Goal: Task Accomplishment & Management: Complete application form

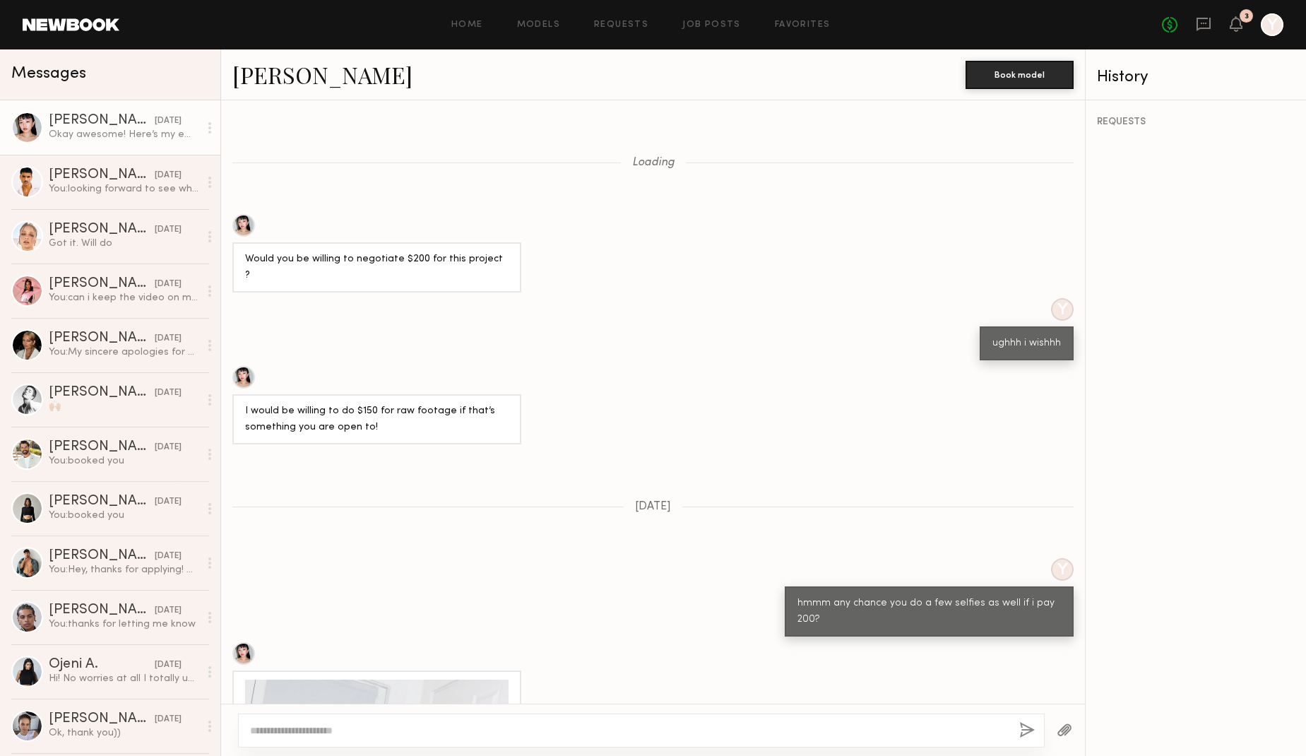
scroll to position [796, 0]
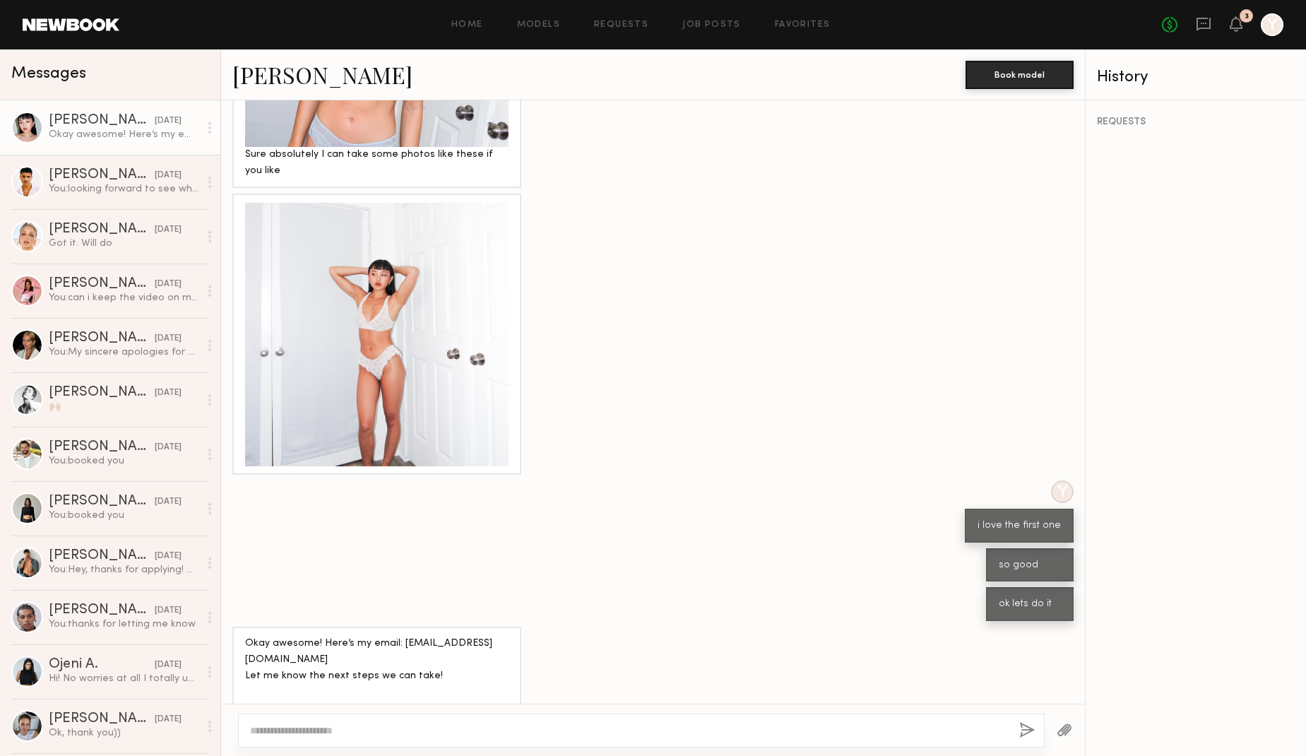
click at [367, 733] on textarea at bounding box center [629, 730] width 758 height 14
click at [705, 25] on link "Job Posts" at bounding box center [711, 24] width 59 height 9
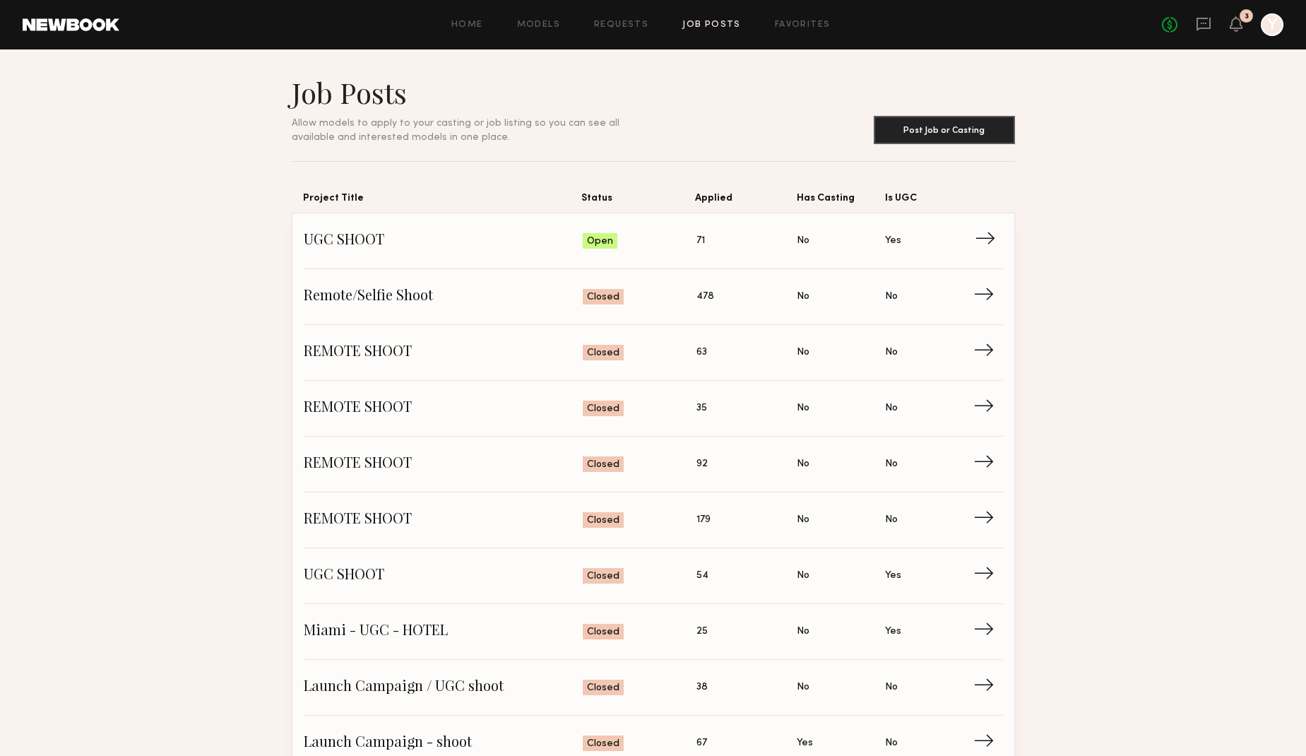
click at [334, 250] on span "UGC SHOOT" at bounding box center [444, 240] width 280 height 21
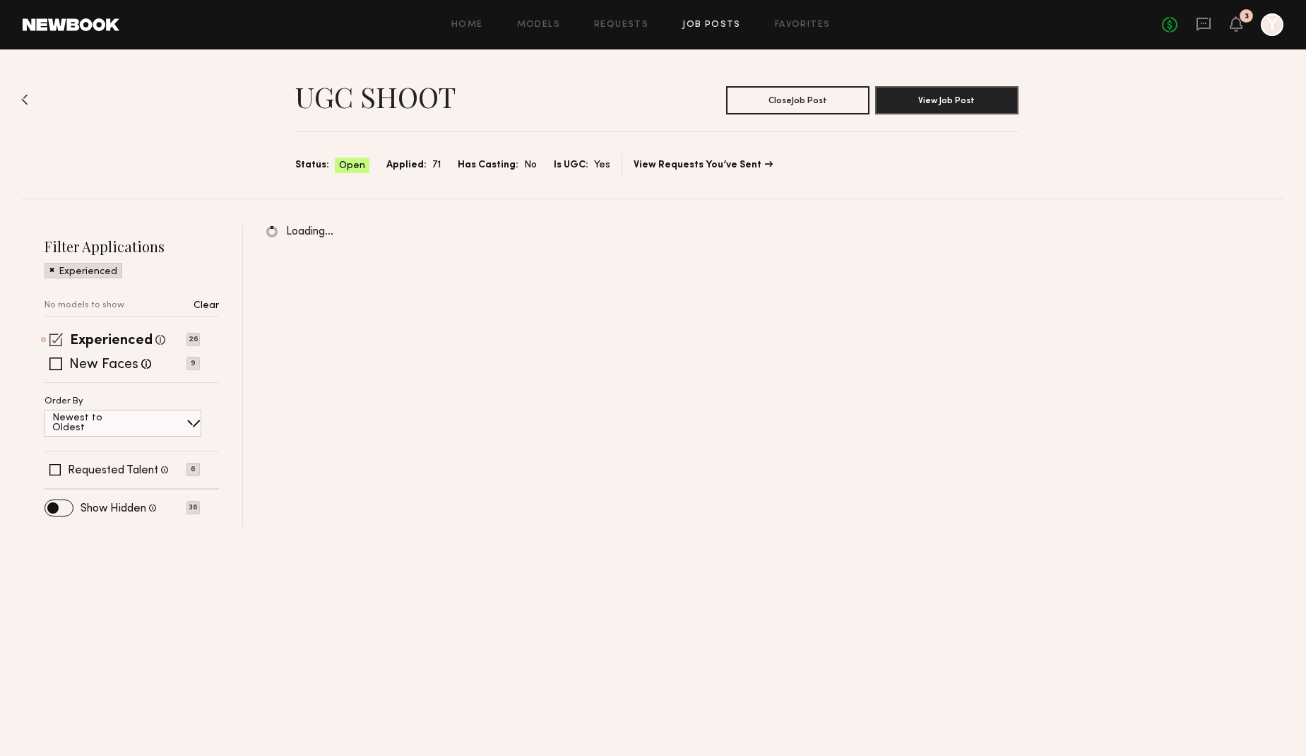
click at [56, 338] on span at bounding box center [55, 339] width 13 height 13
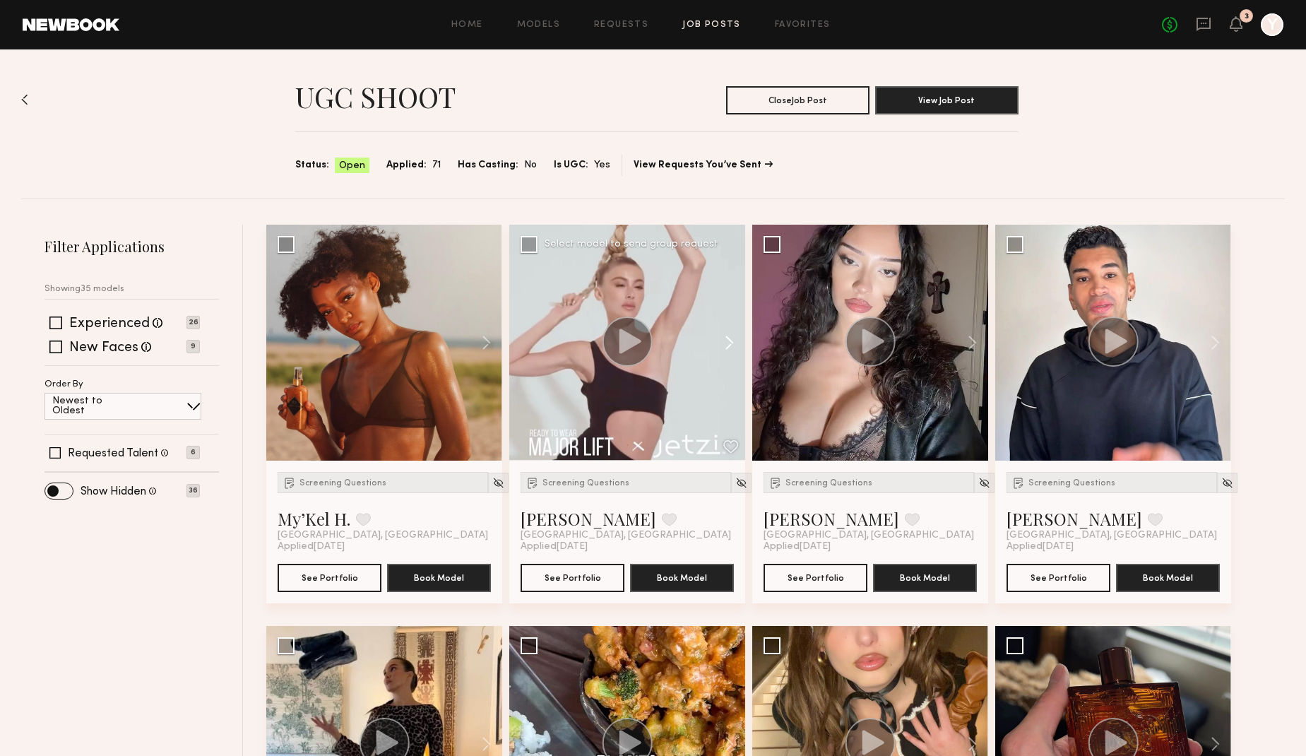
click at [485, 339] on button at bounding box center [479, 343] width 45 height 236
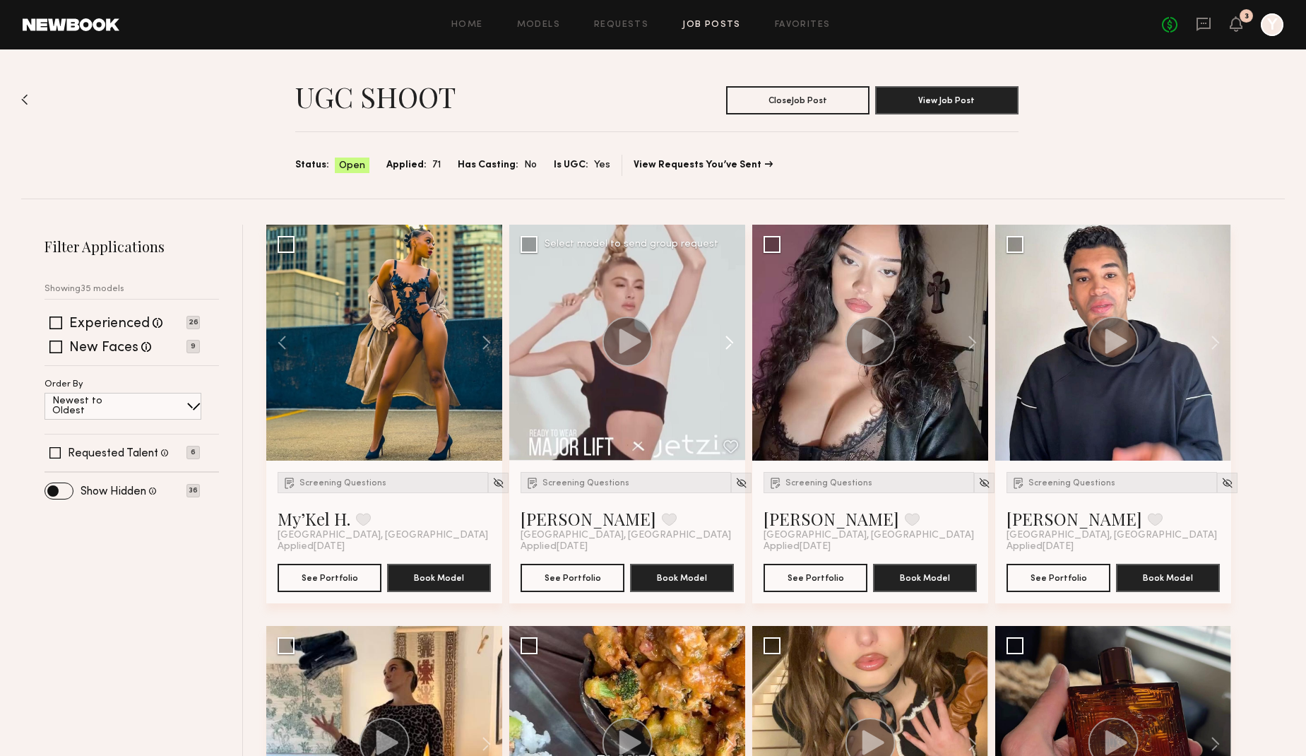
click at [485, 339] on button at bounding box center [479, 343] width 45 height 236
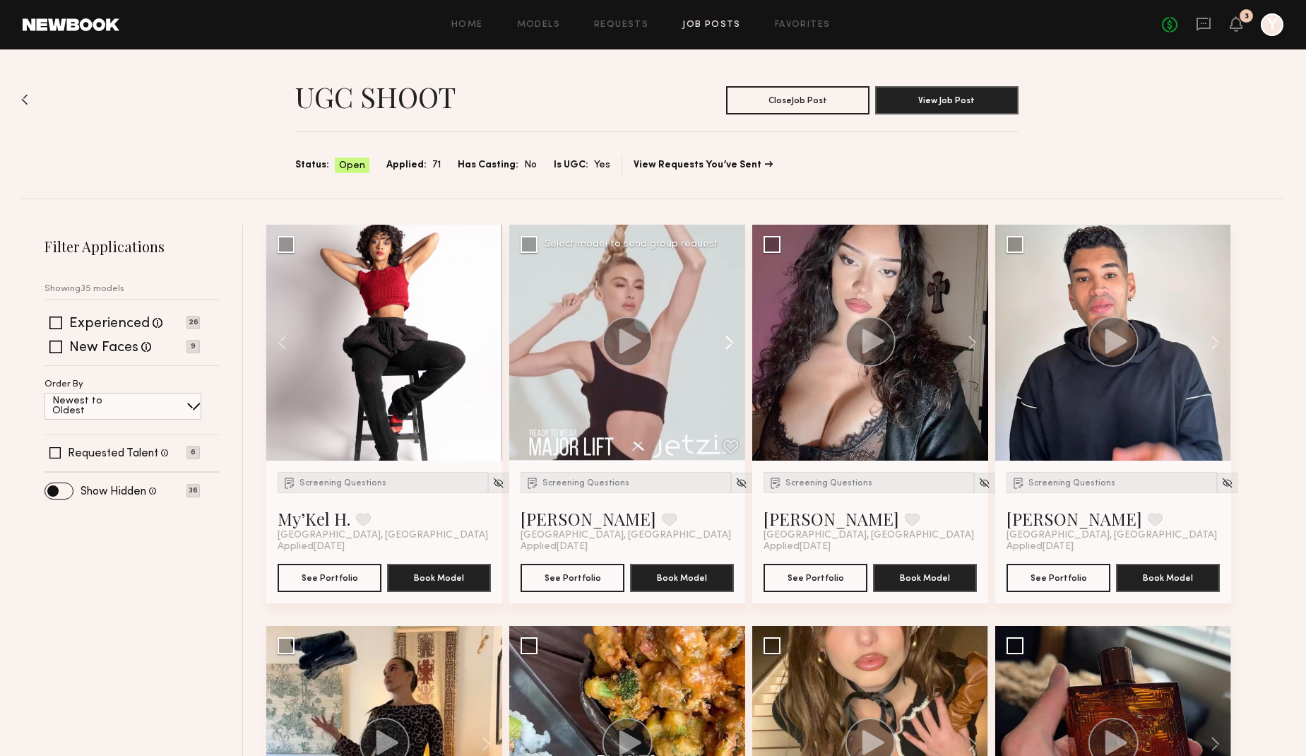
click at [485, 339] on button at bounding box center [479, 343] width 45 height 236
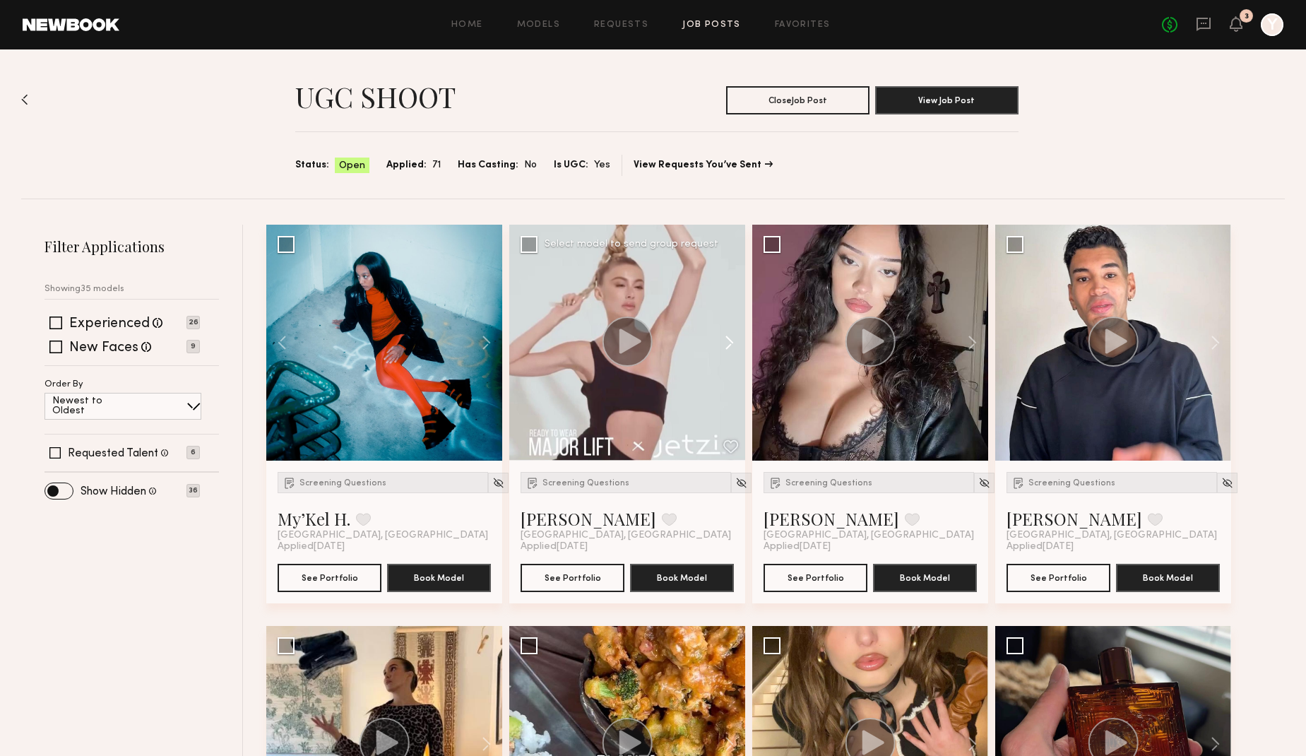
click at [485, 339] on button at bounding box center [479, 343] width 45 height 236
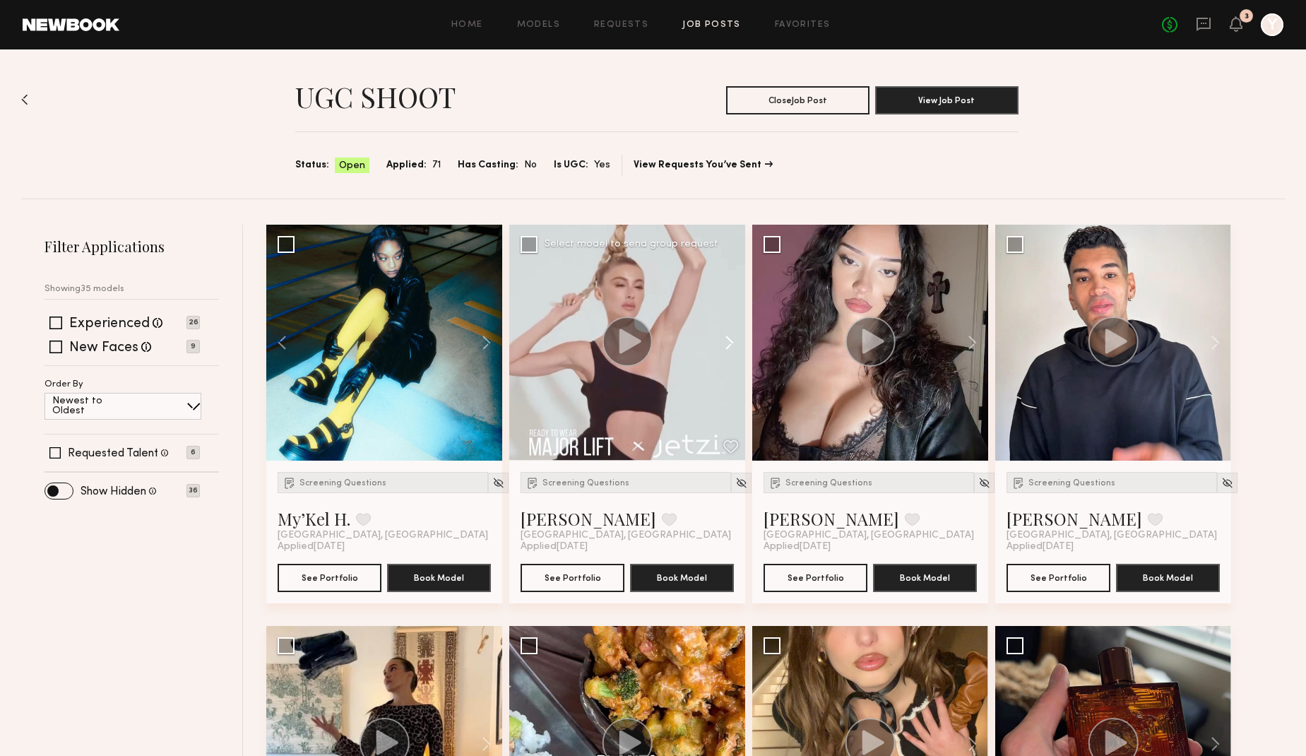
click at [485, 339] on button at bounding box center [479, 343] width 45 height 236
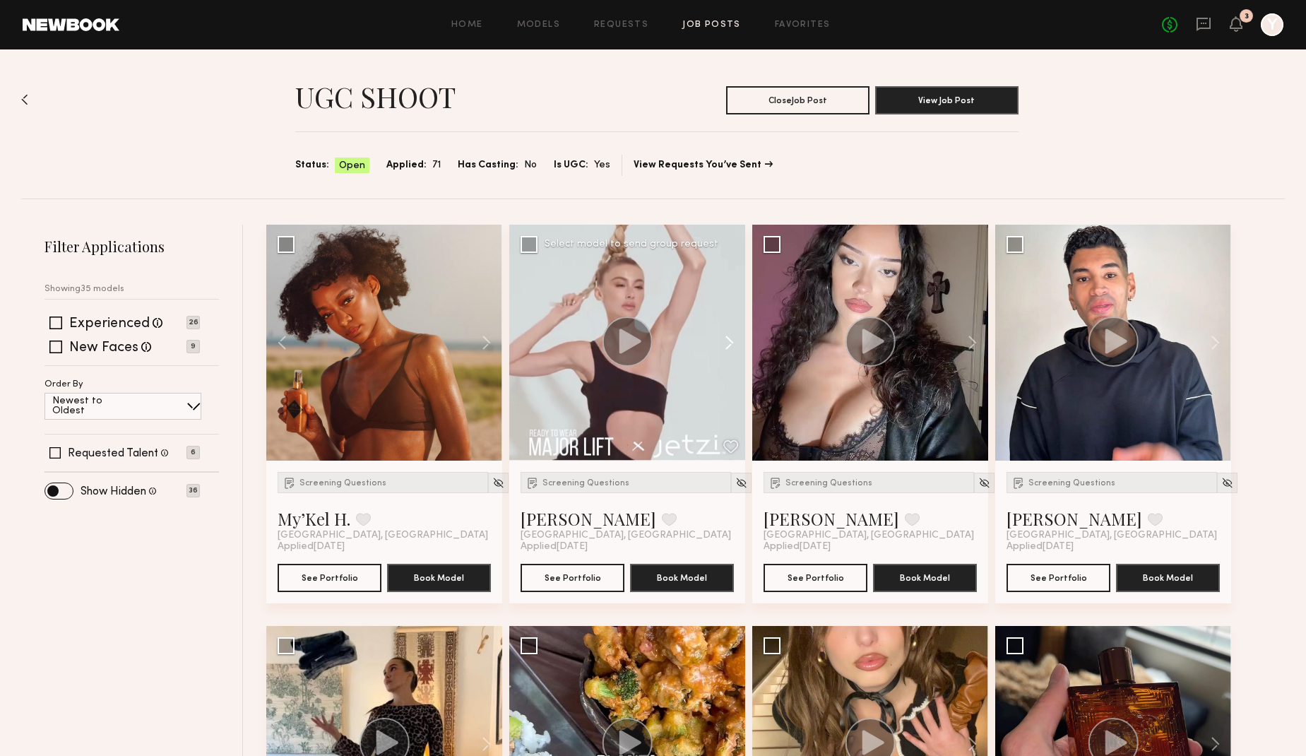
click at [485, 339] on button at bounding box center [479, 343] width 45 height 236
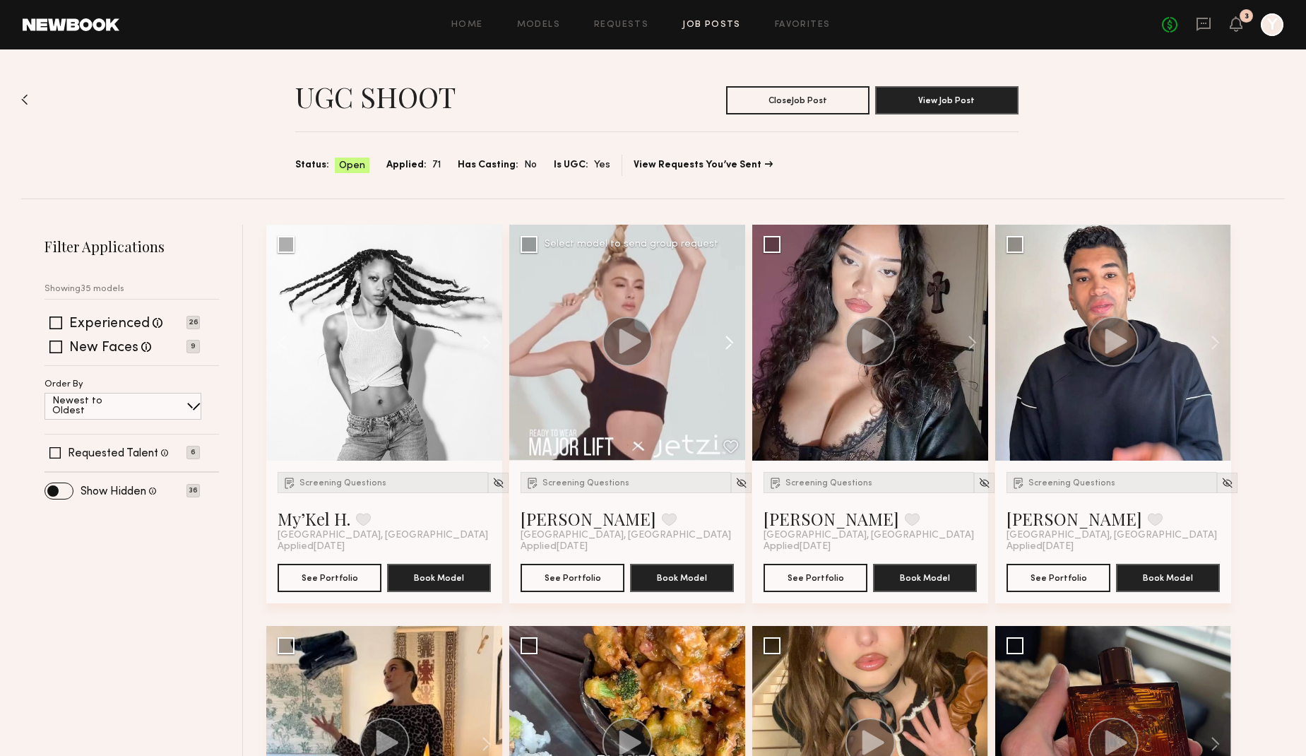
click at [485, 339] on button at bounding box center [479, 343] width 45 height 236
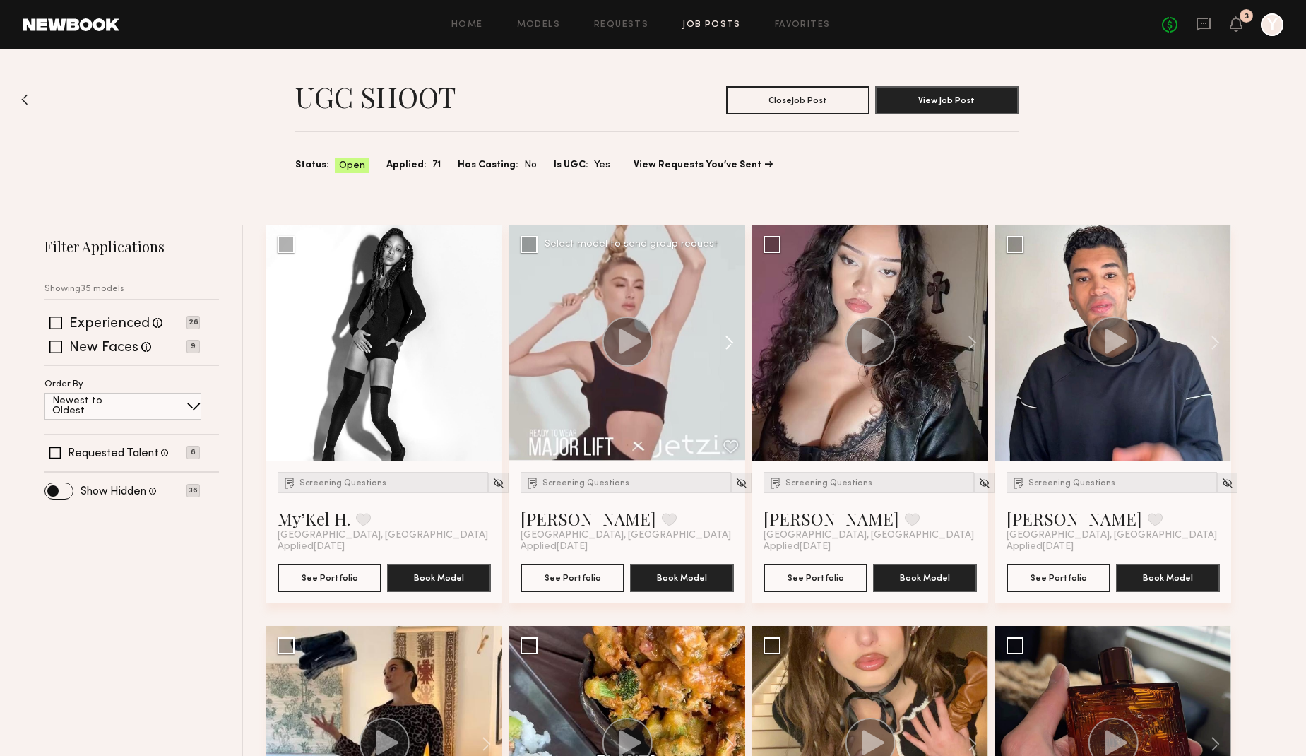
click at [485, 339] on div at bounding box center [384, 343] width 236 height 236
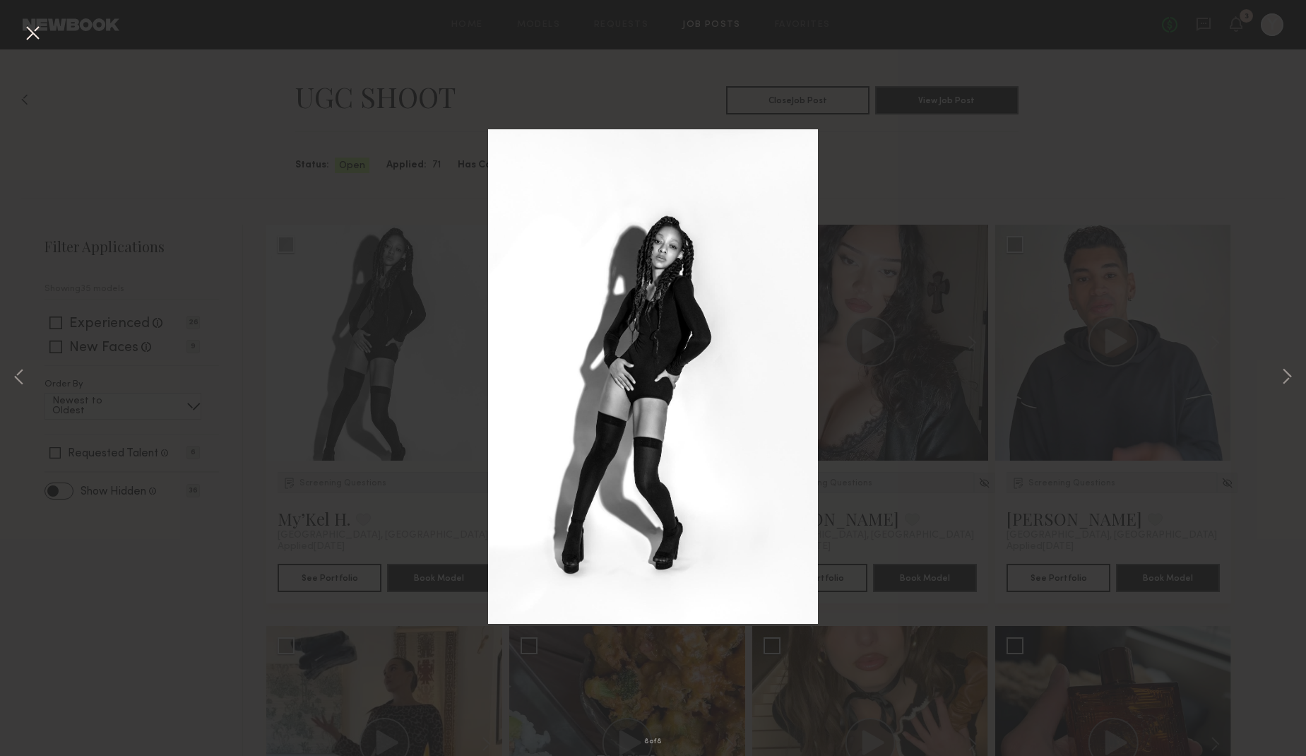
click at [1036, 167] on div "8 of 8" at bounding box center [653, 378] width 1306 height 756
click at [32, 27] on button at bounding box center [32, 33] width 23 height 25
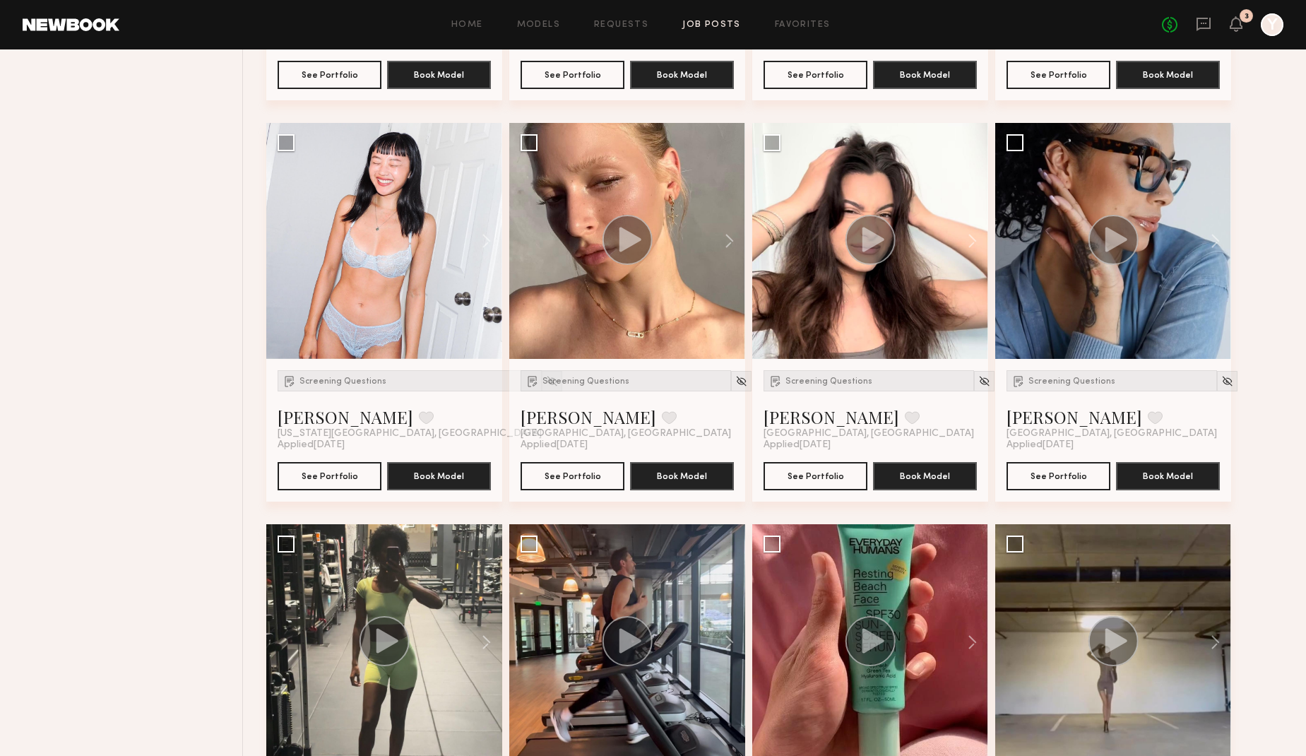
scroll to position [968, 0]
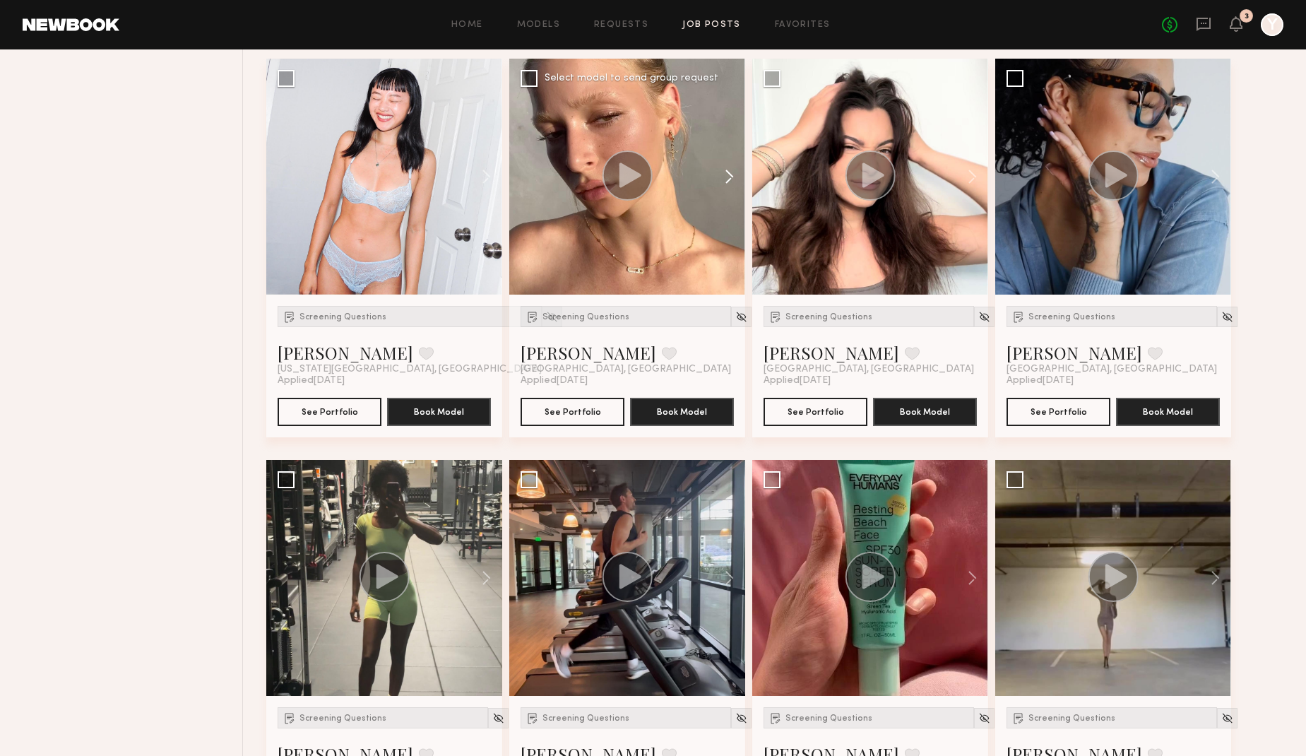
click at [730, 167] on button at bounding box center [722, 177] width 45 height 236
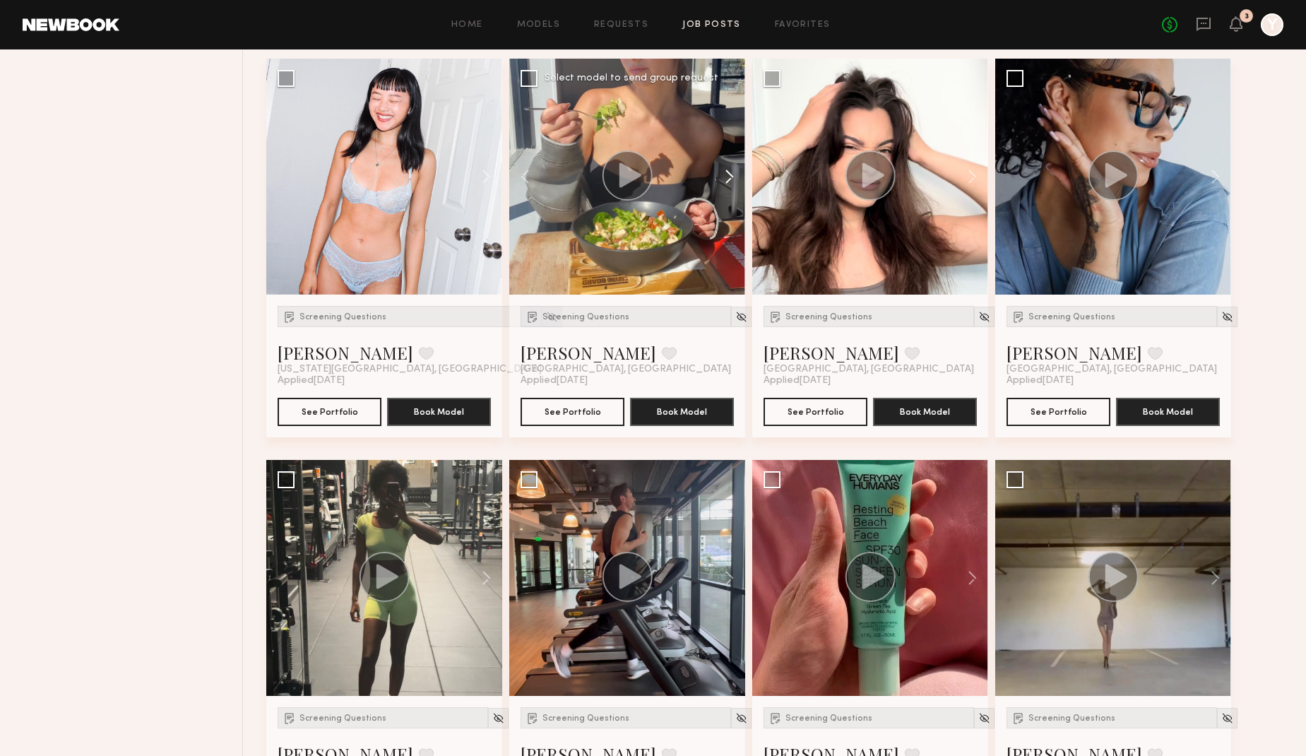
click at [730, 167] on button at bounding box center [722, 177] width 45 height 236
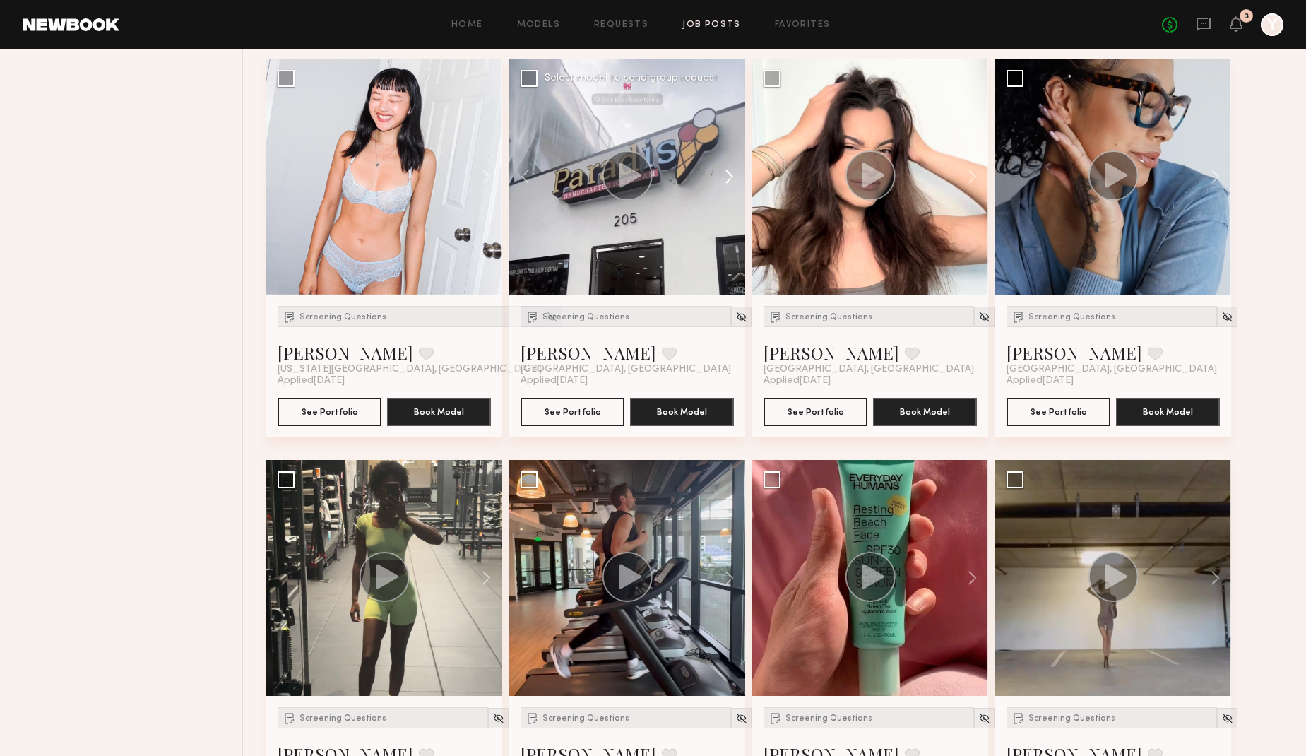
click at [730, 167] on button at bounding box center [722, 177] width 45 height 236
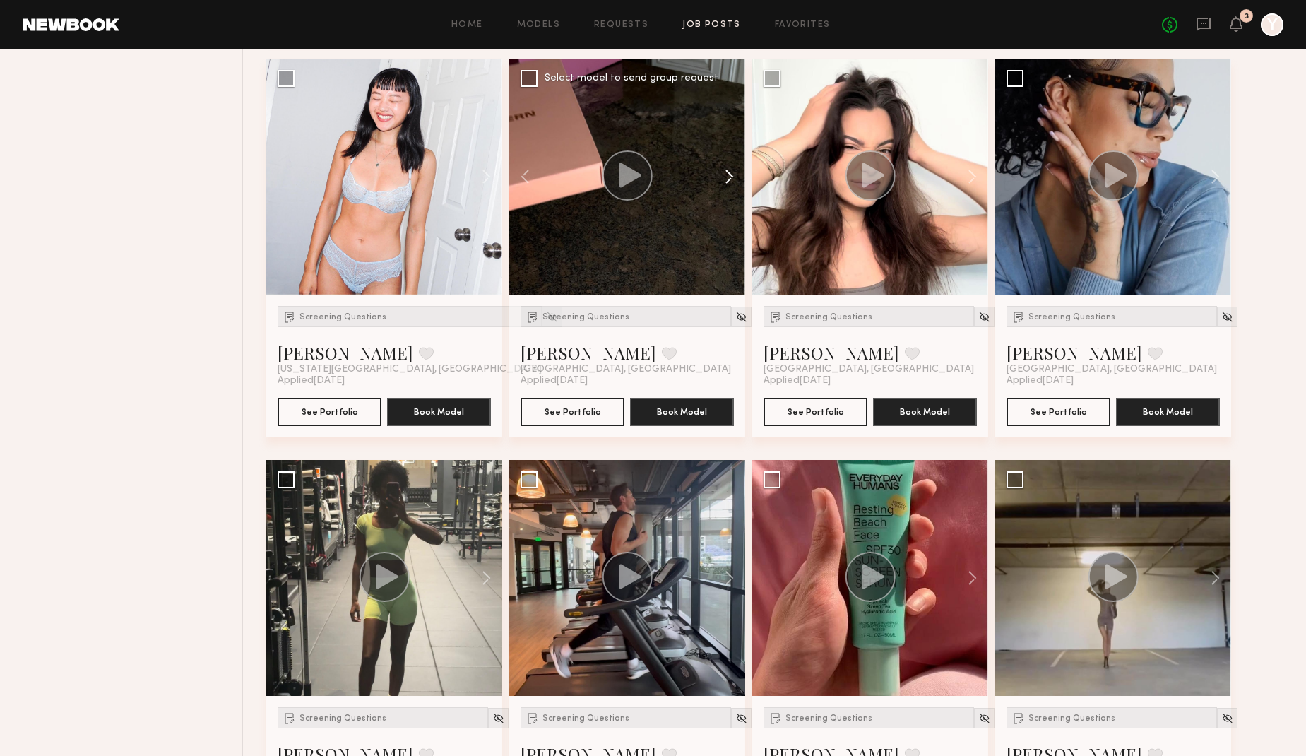
click at [730, 167] on button at bounding box center [722, 177] width 45 height 236
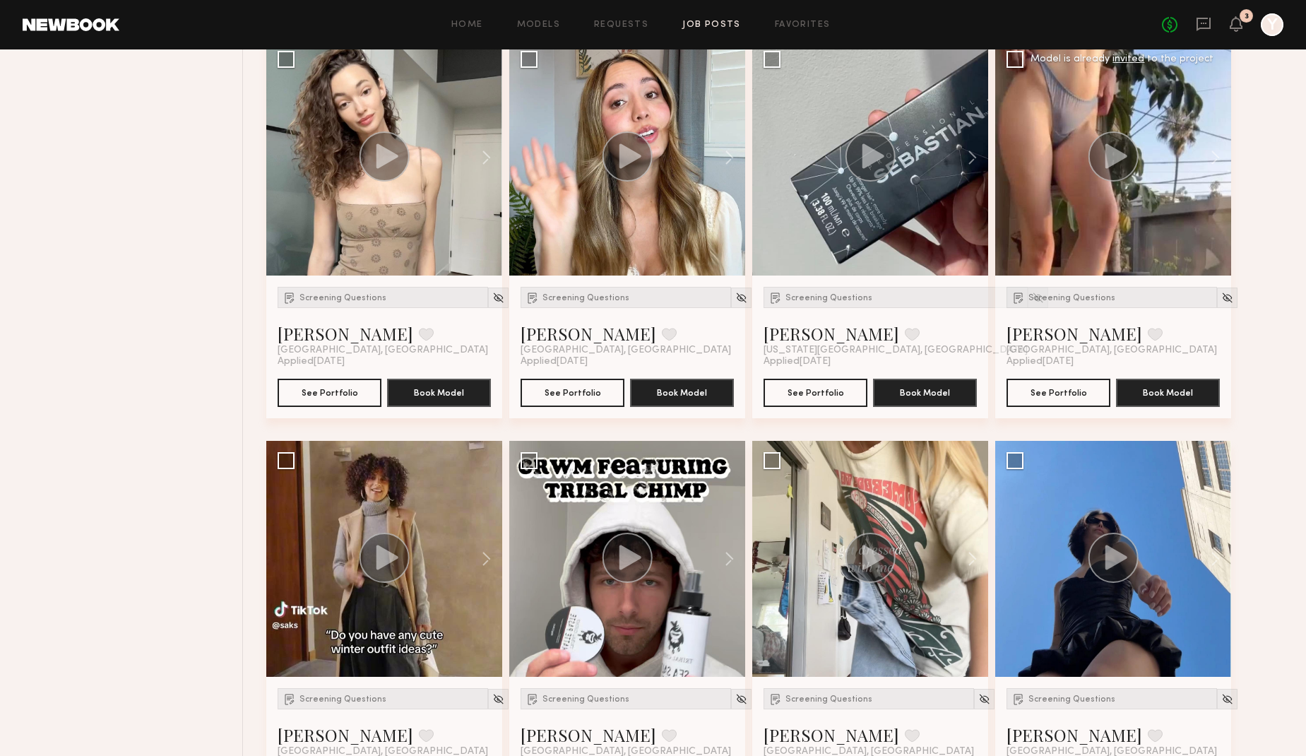
scroll to position [1818, 0]
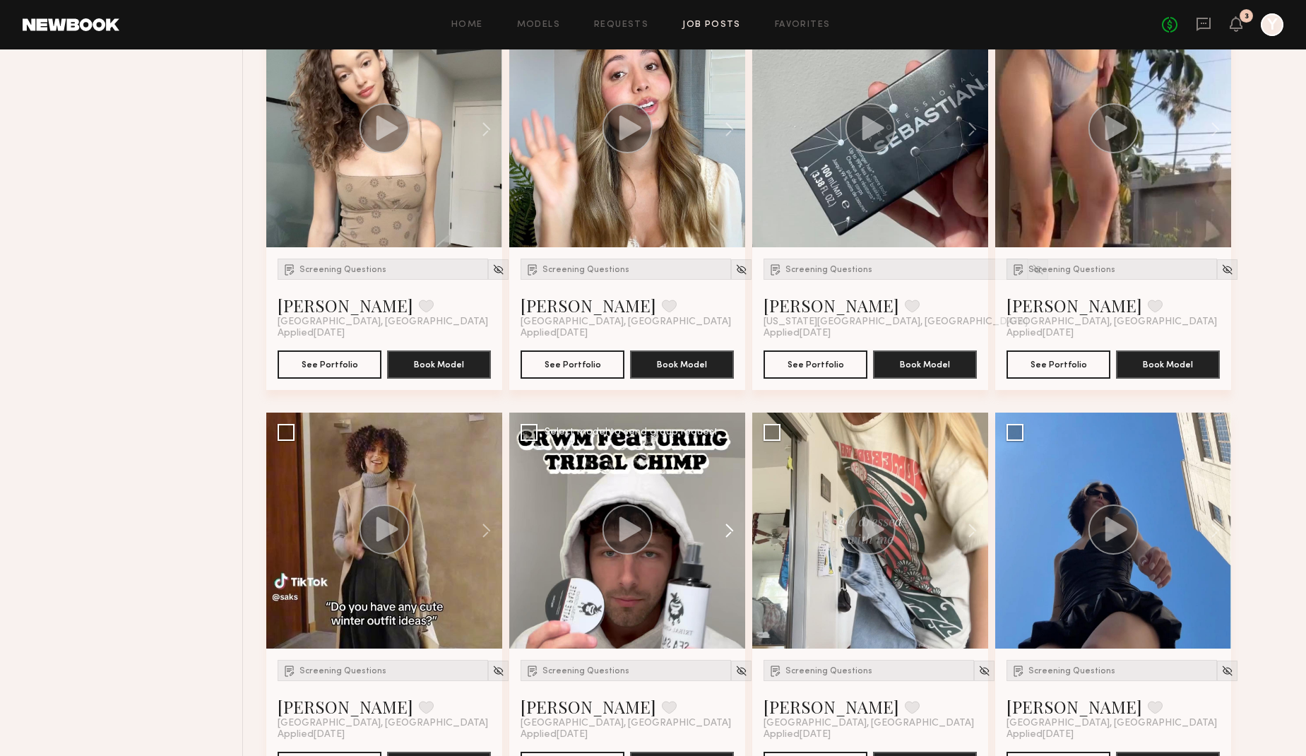
click at [722, 526] on button at bounding box center [722, 531] width 45 height 236
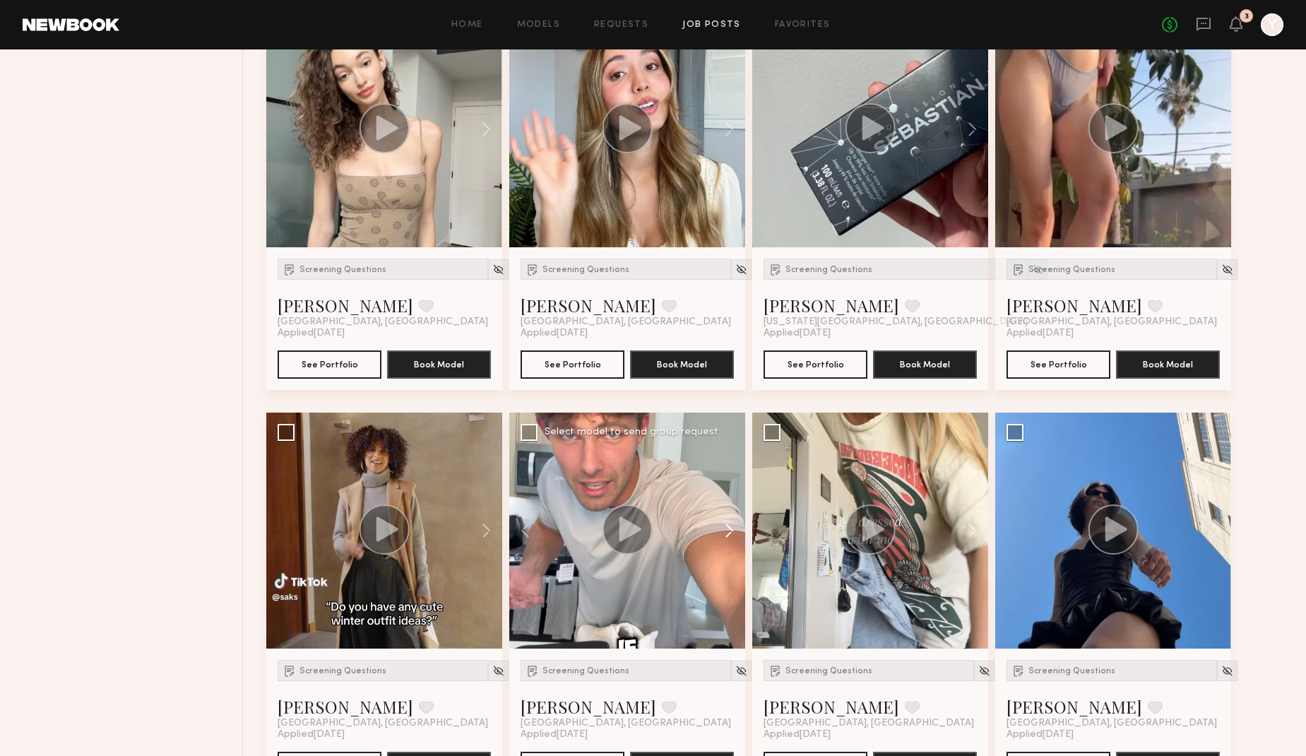
click at [722, 526] on button at bounding box center [722, 531] width 45 height 236
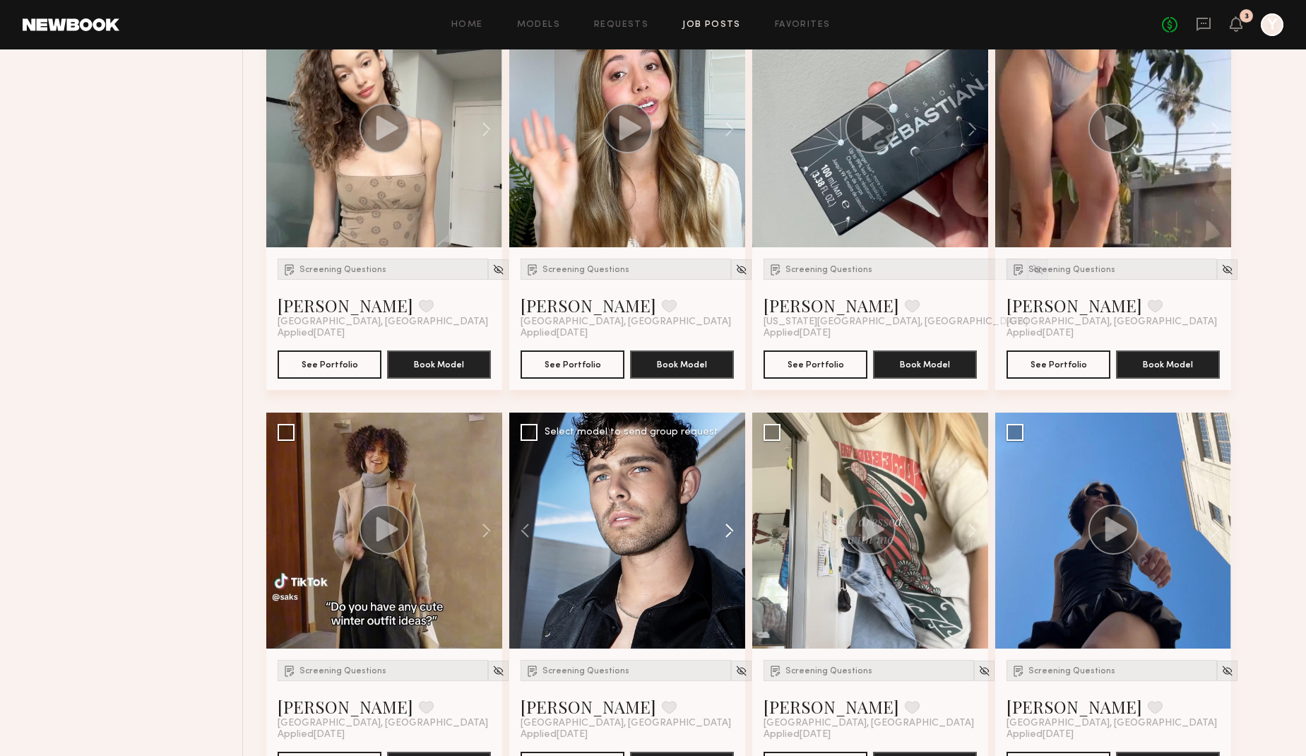
click at [722, 526] on button at bounding box center [722, 531] width 45 height 236
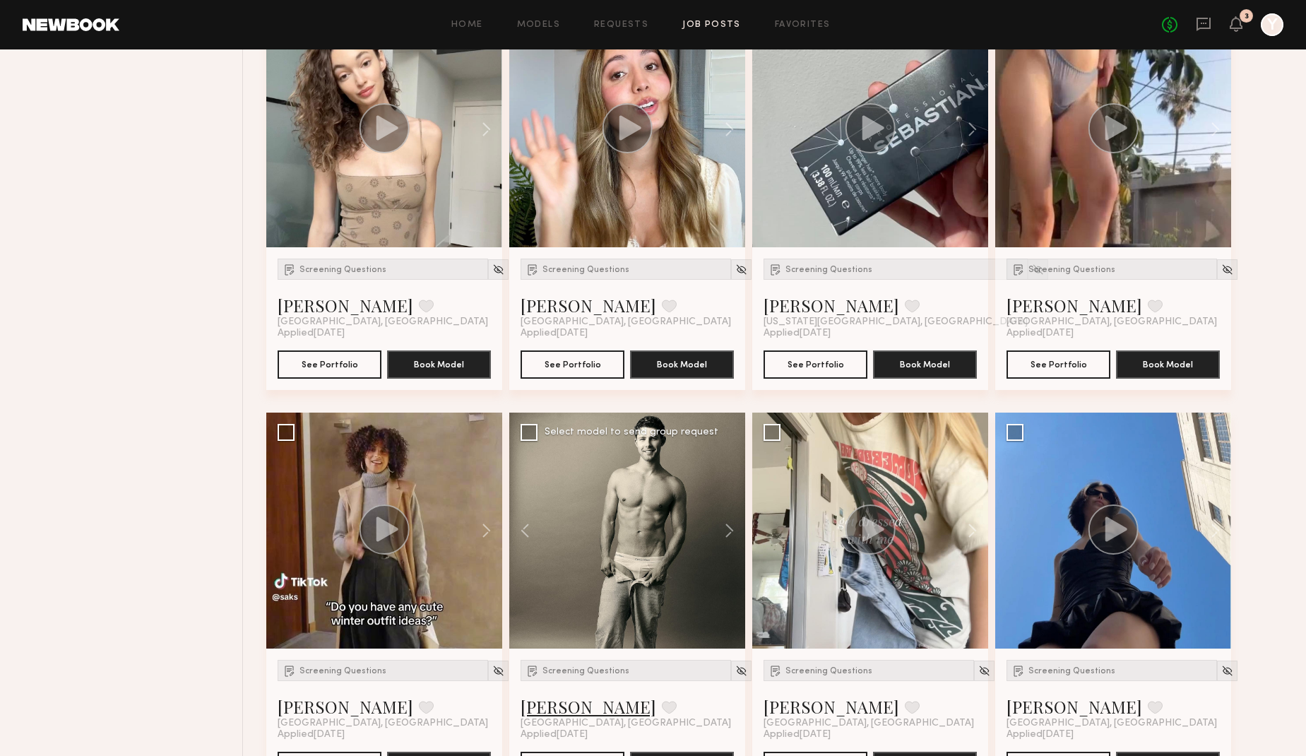
click at [553, 707] on link "[PERSON_NAME]" at bounding box center [589, 706] width 136 height 23
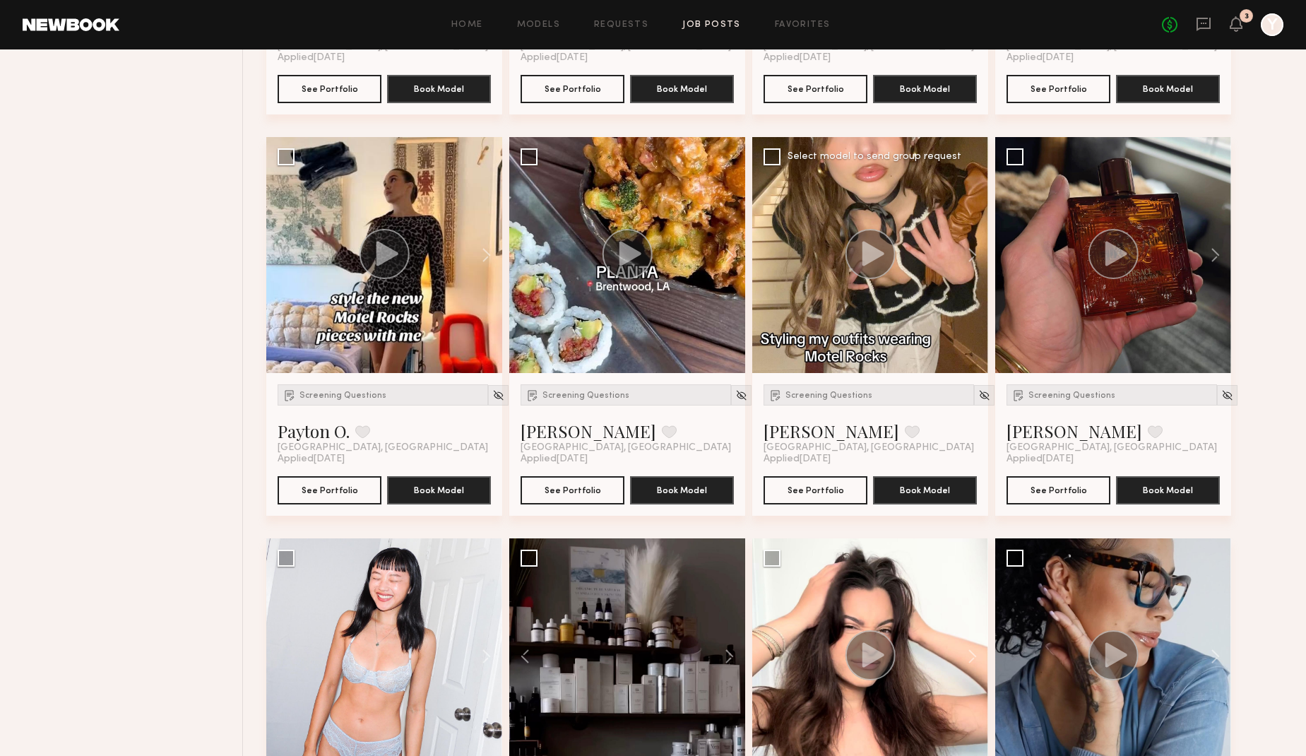
scroll to position [0, 0]
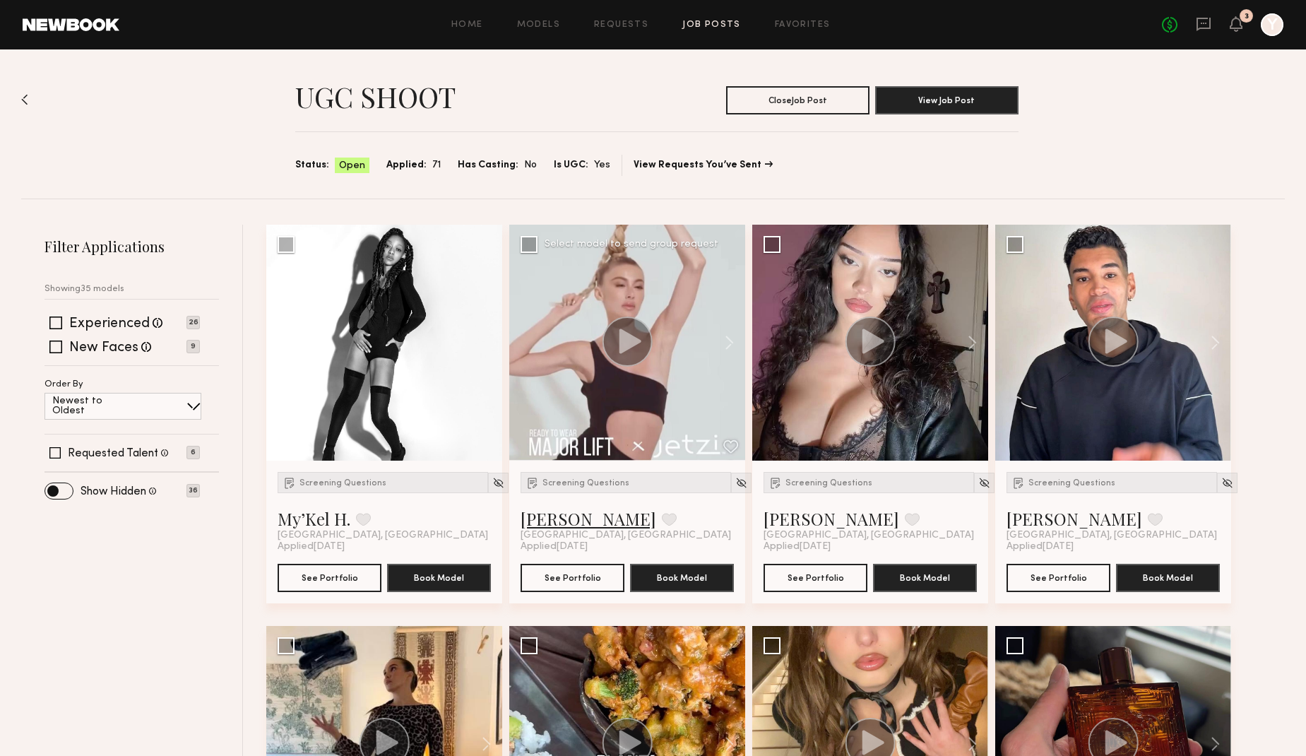
click at [550, 523] on link "[PERSON_NAME]" at bounding box center [589, 518] width 136 height 23
click at [307, 483] on span "Screening Questions" at bounding box center [343, 483] width 87 height 8
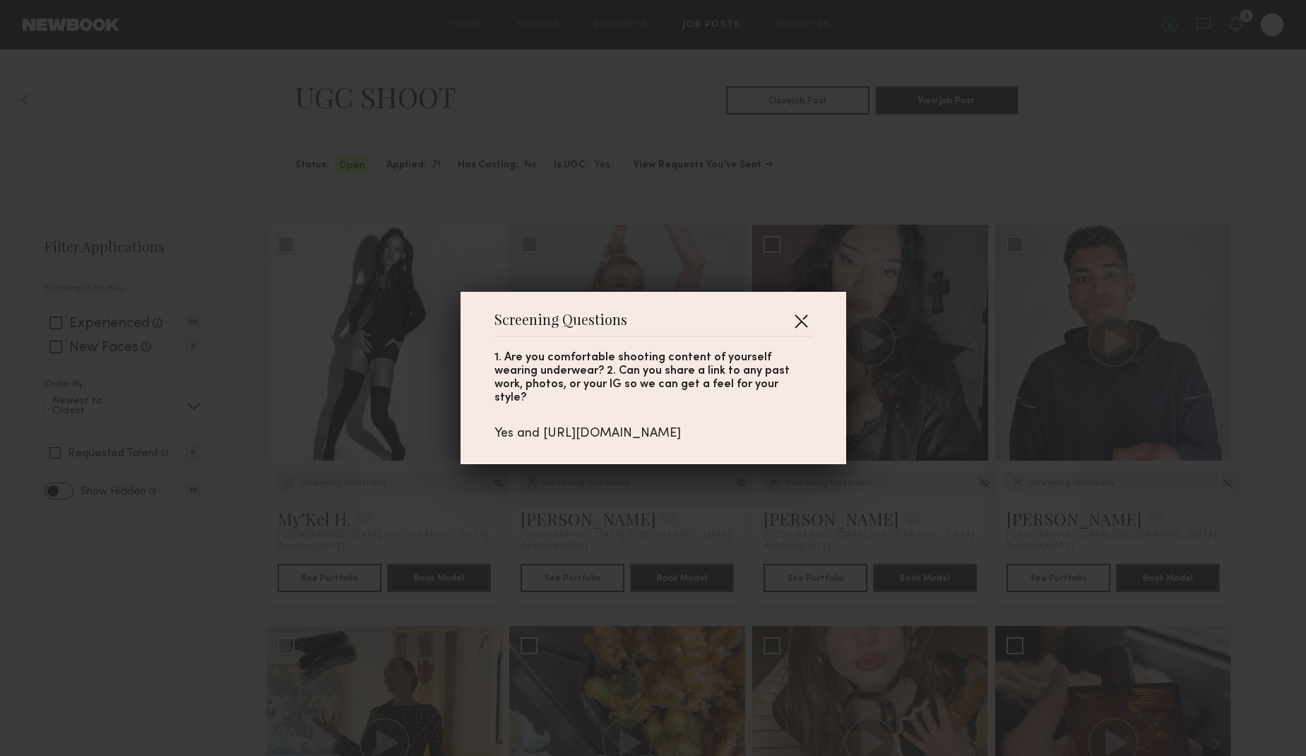
click at [800, 323] on button "button" at bounding box center [801, 320] width 23 height 23
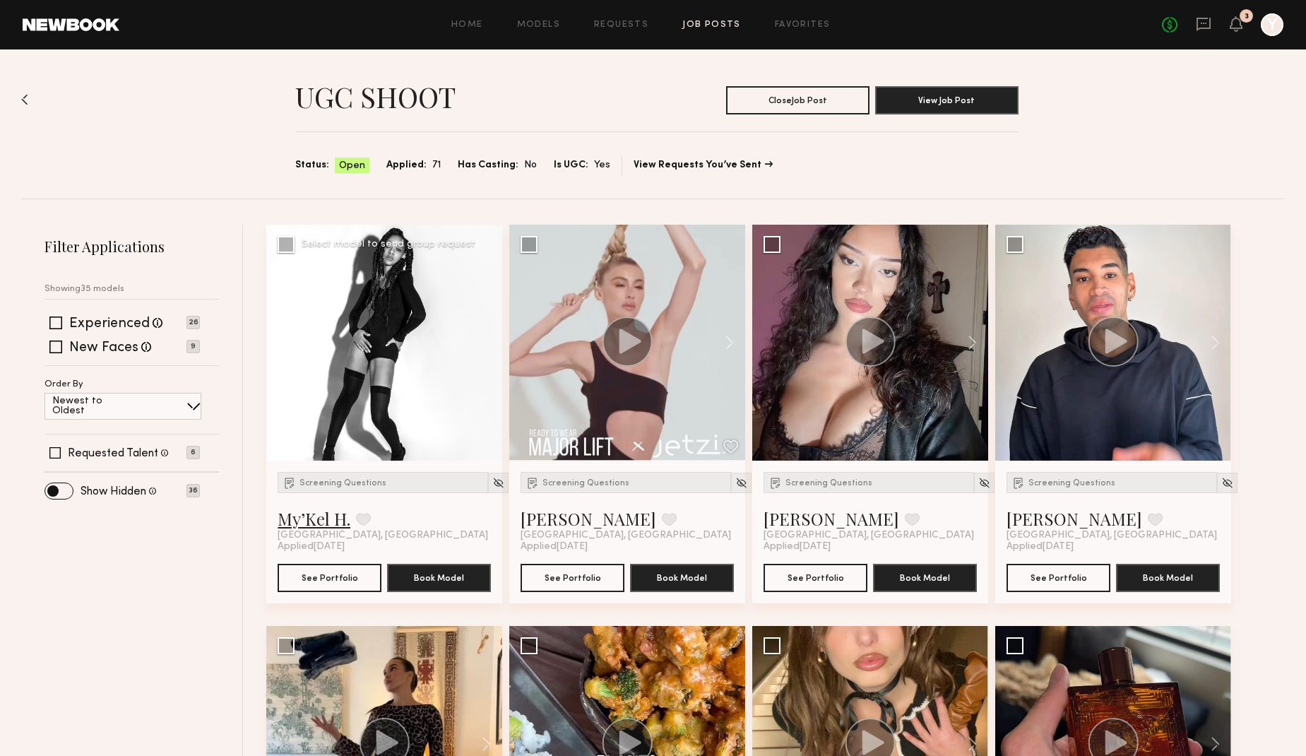
click at [320, 516] on link "My’Kel H." at bounding box center [314, 518] width 73 height 23
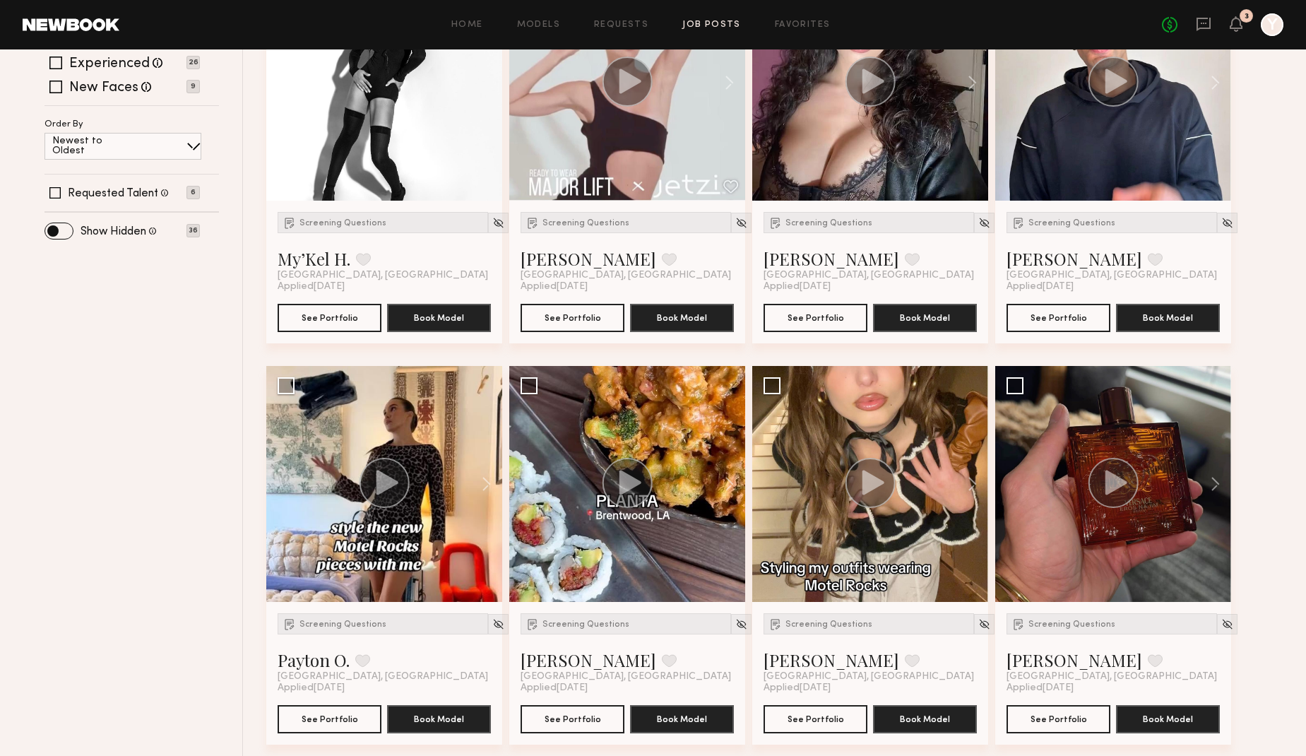
scroll to position [264, 0]
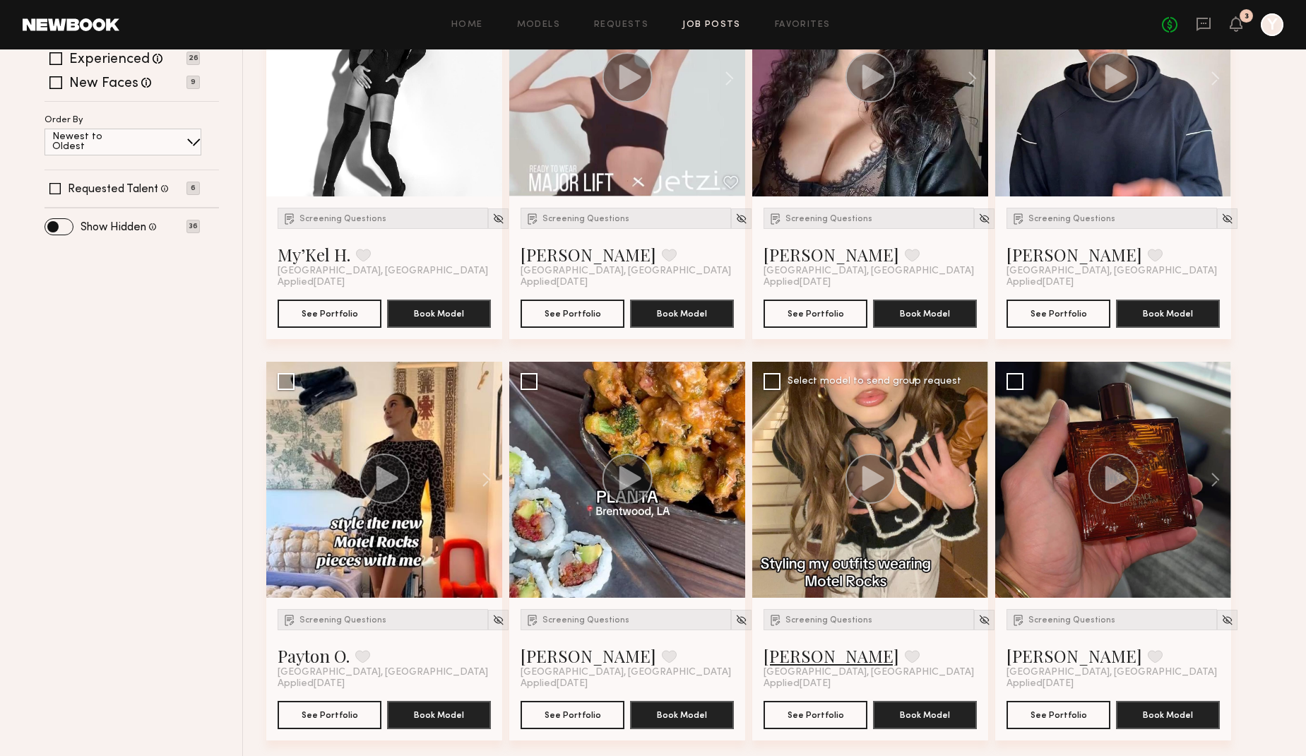
click at [805, 660] on link "[PERSON_NAME]" at bounding box center [832, 655] width 136 height 23
click at [718, 470] on button at bounding box center [722, 480] width 45 height 236
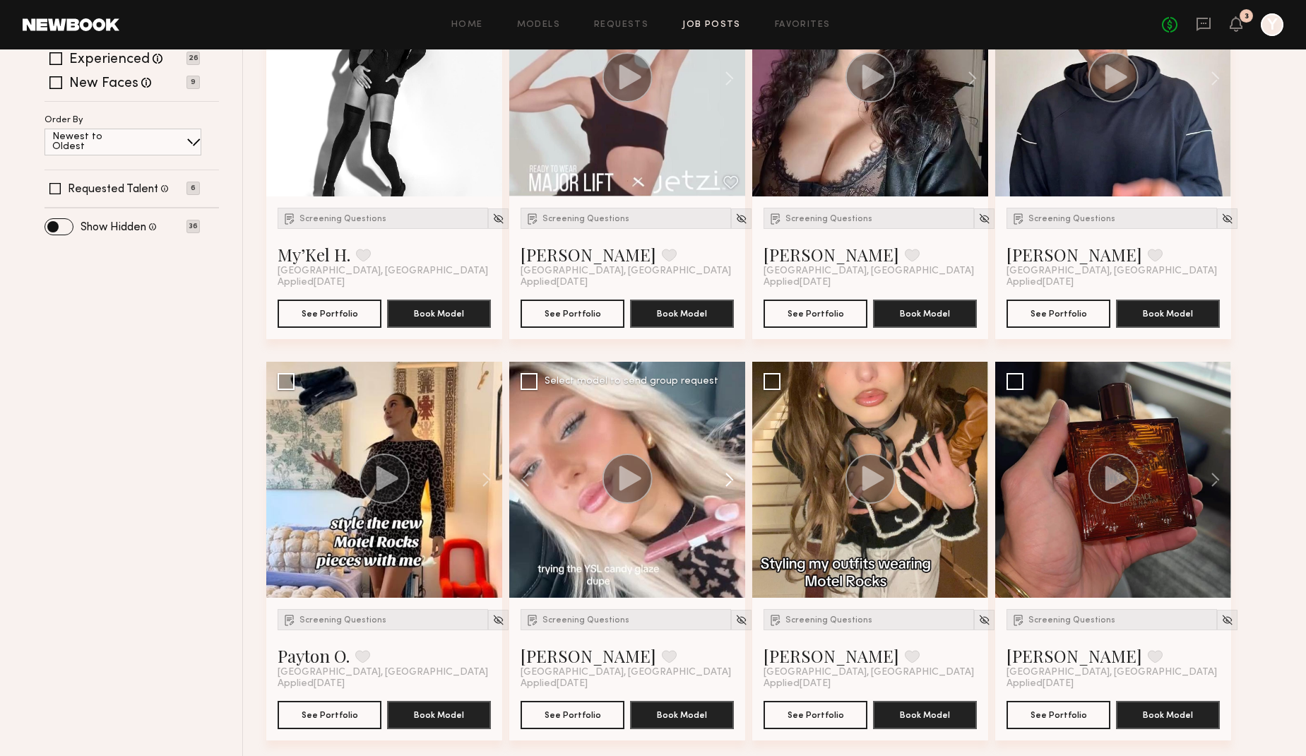
click at [718, 470] on button at bounding box center [722, 480] width 45 height 236
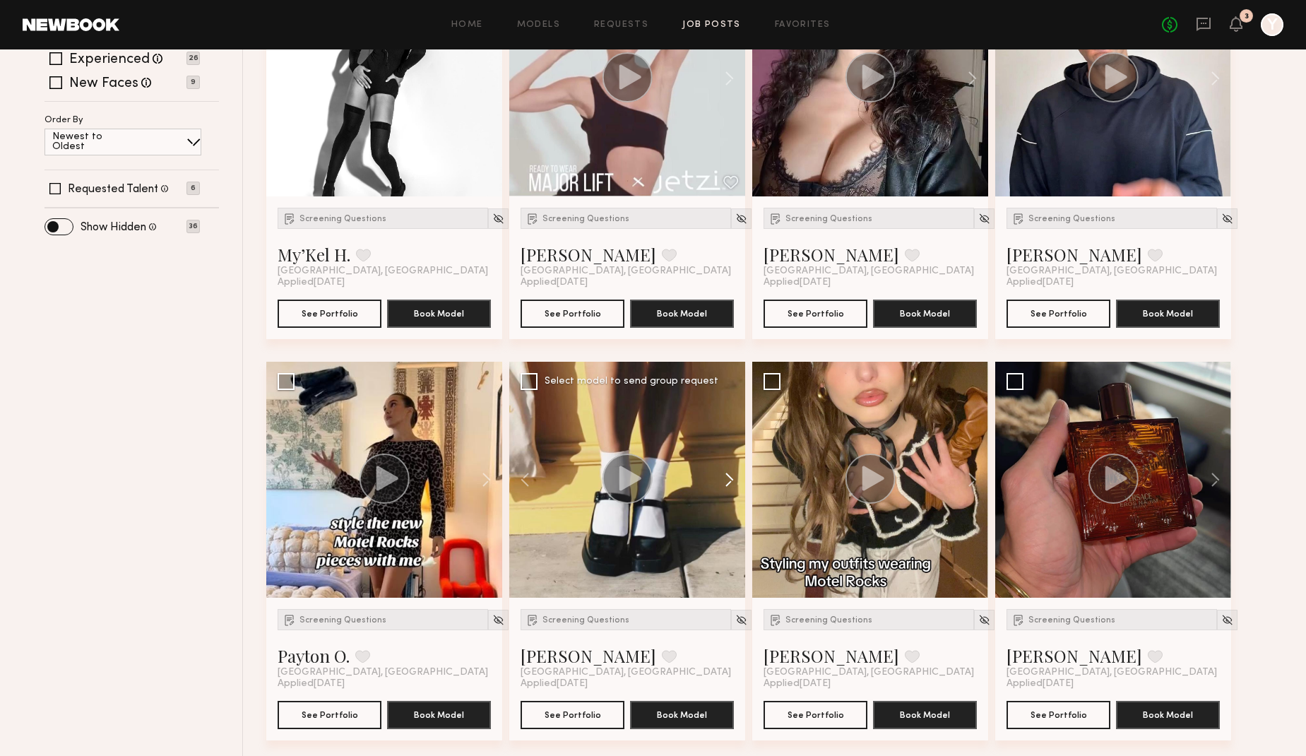
click at [718, 470] on button at bounding box center [722, 480] width 45 height 236
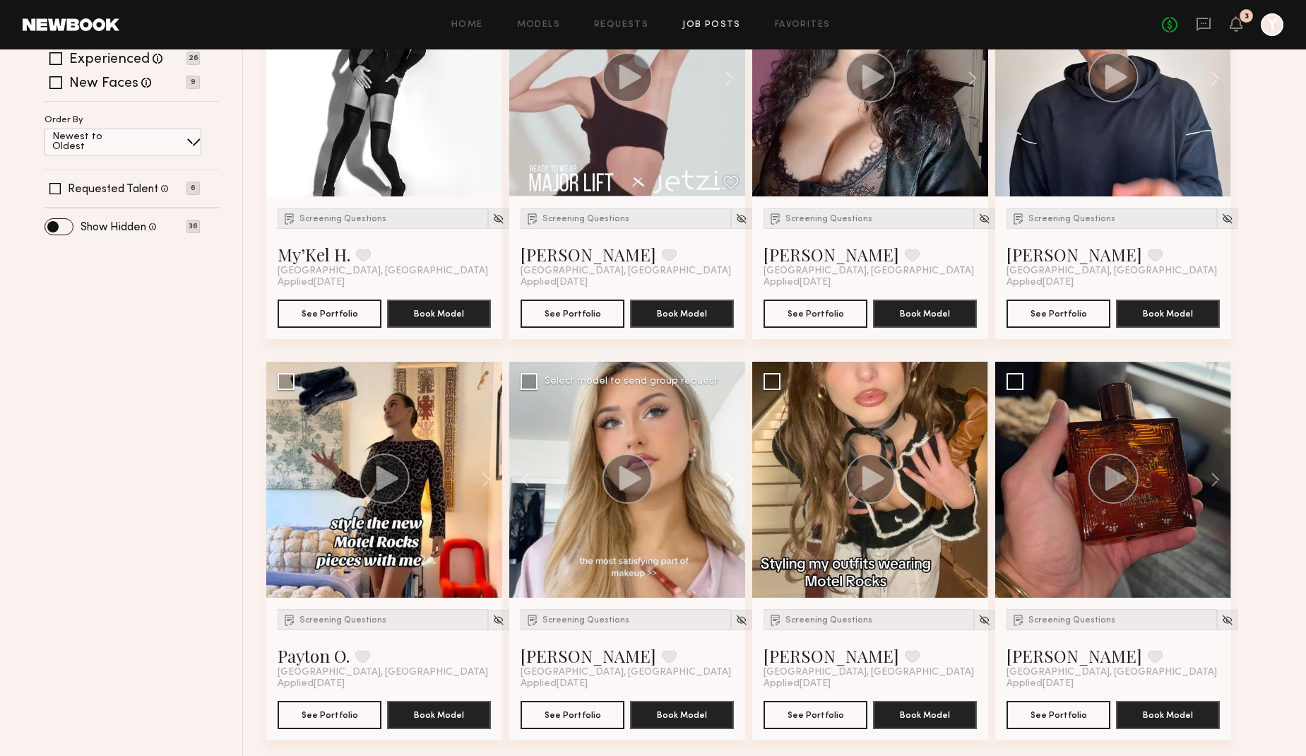
click at [718, 470] on button at bounding box center [722, 480] width 45 height 236
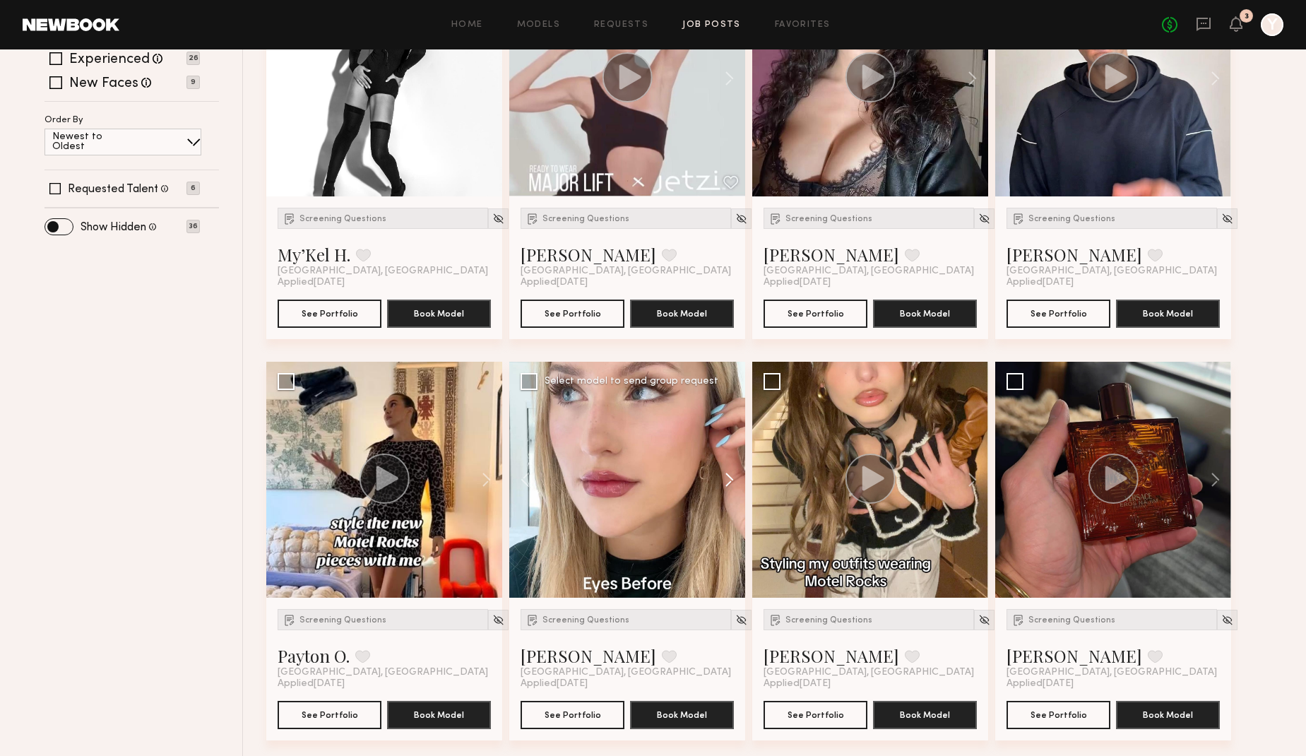
click at [718, 470] on button at bounding box center [722, 480] width 45 height 236
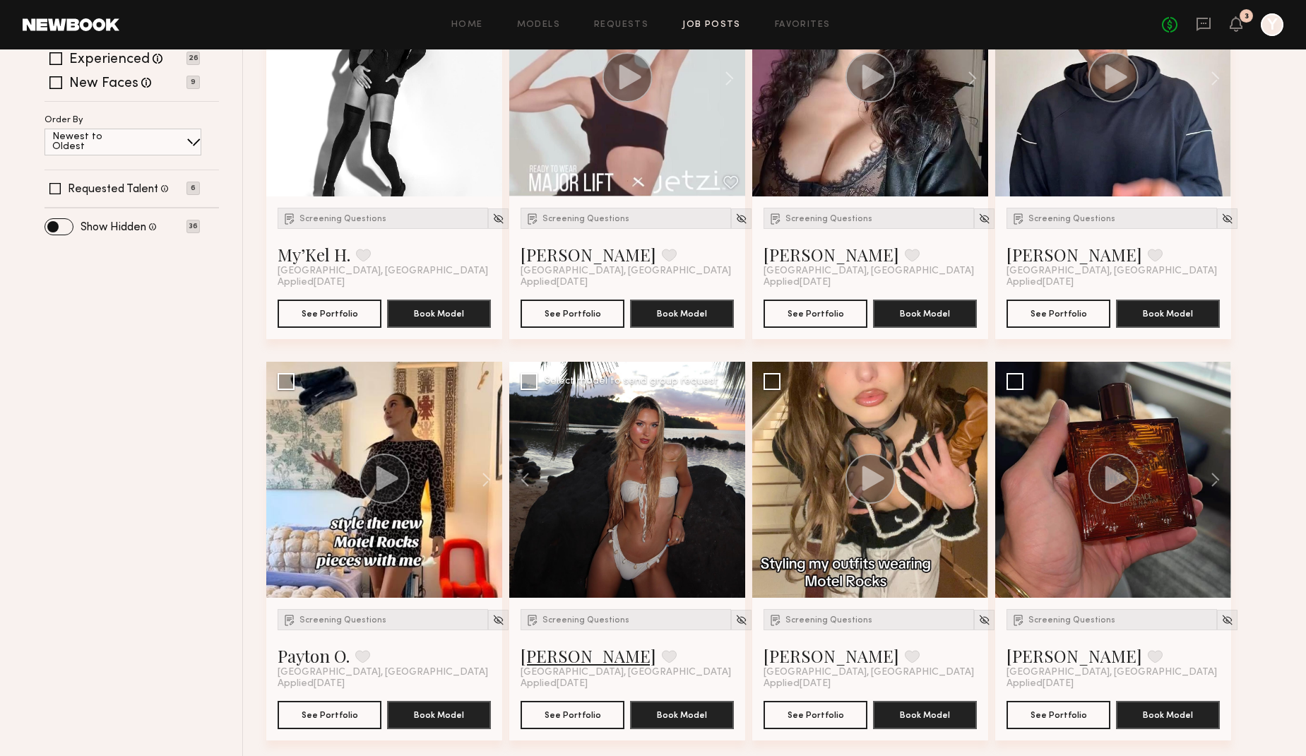
click at [538, 660] on link "[PERSON_NAME]" at bounding box center [589, 655] width 136 height 23
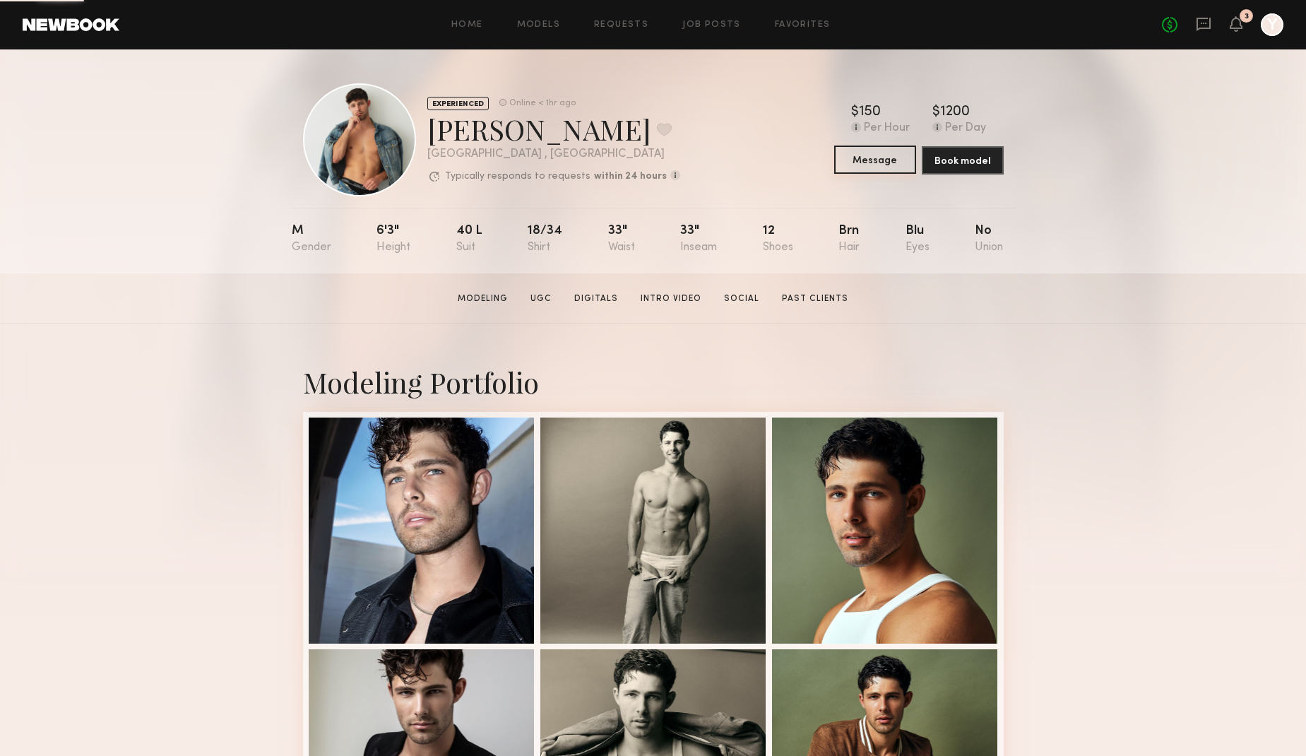
click at [864, 152] on button "Message" at bounding box center [875, 160] width 82 height 28
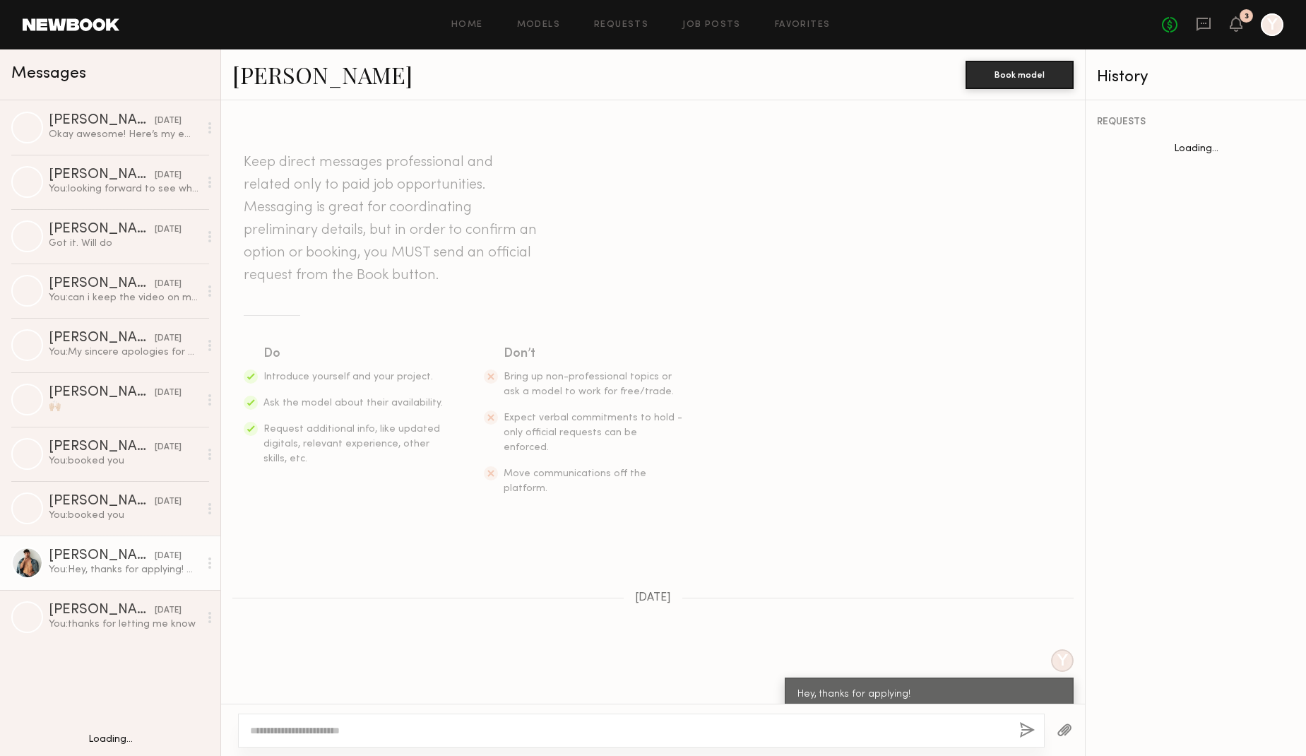
scroll to position [95, 0]
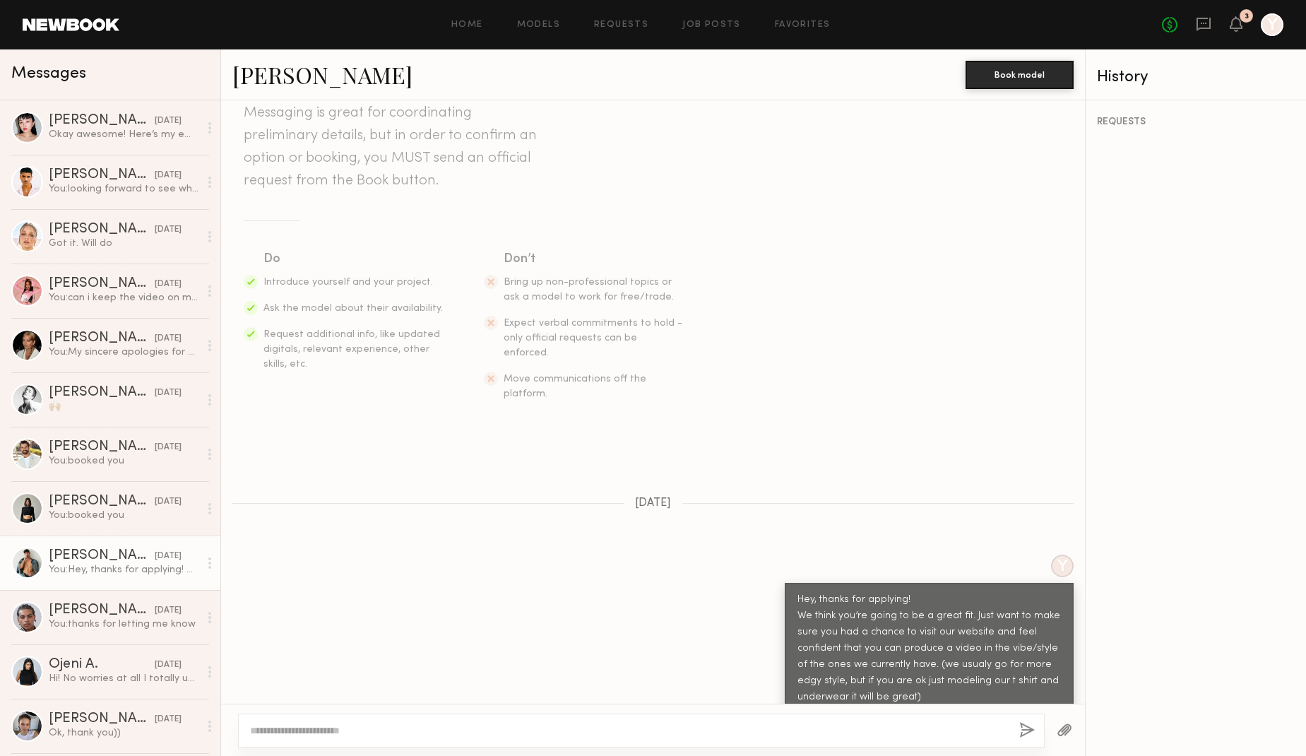
click at [810, 733] on textarea at bounding box center [629, 730] width 758 height 14
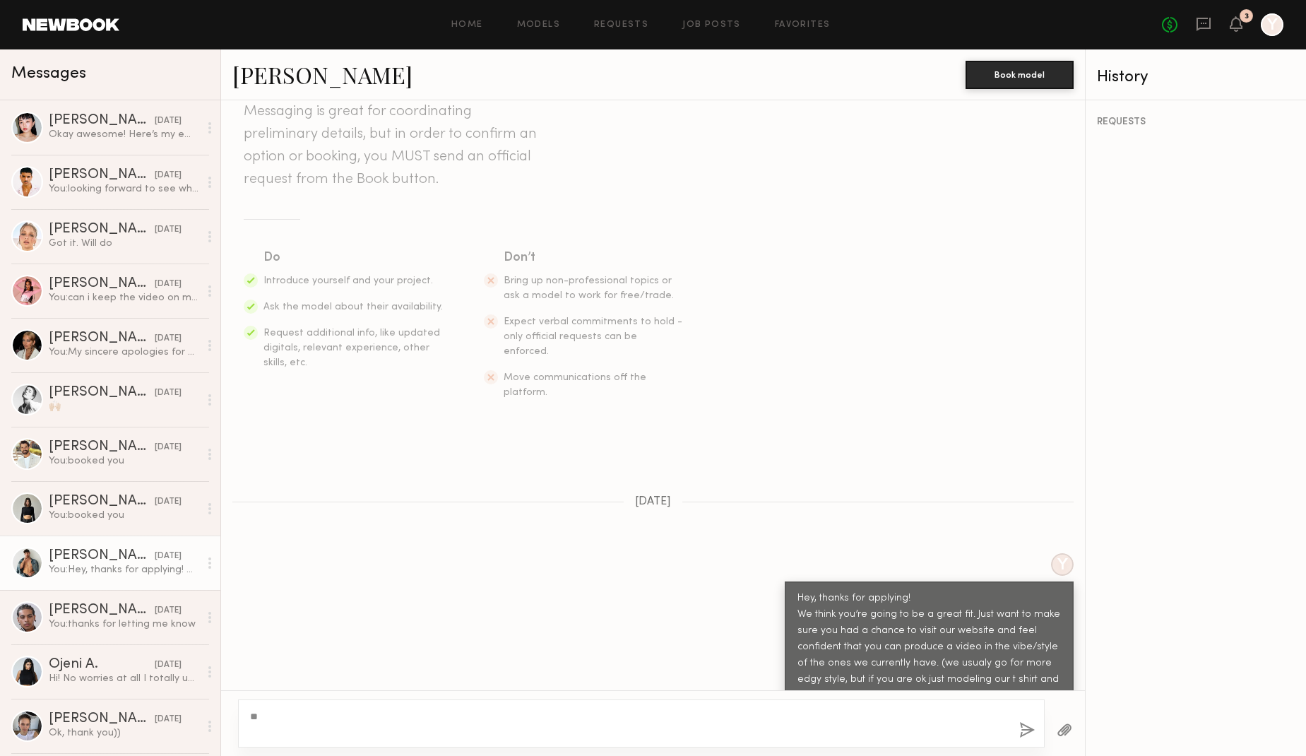
type textarea "*"
click at [1026, 737] on button "button" at bounding box center [1027, 731] width 16 height 18
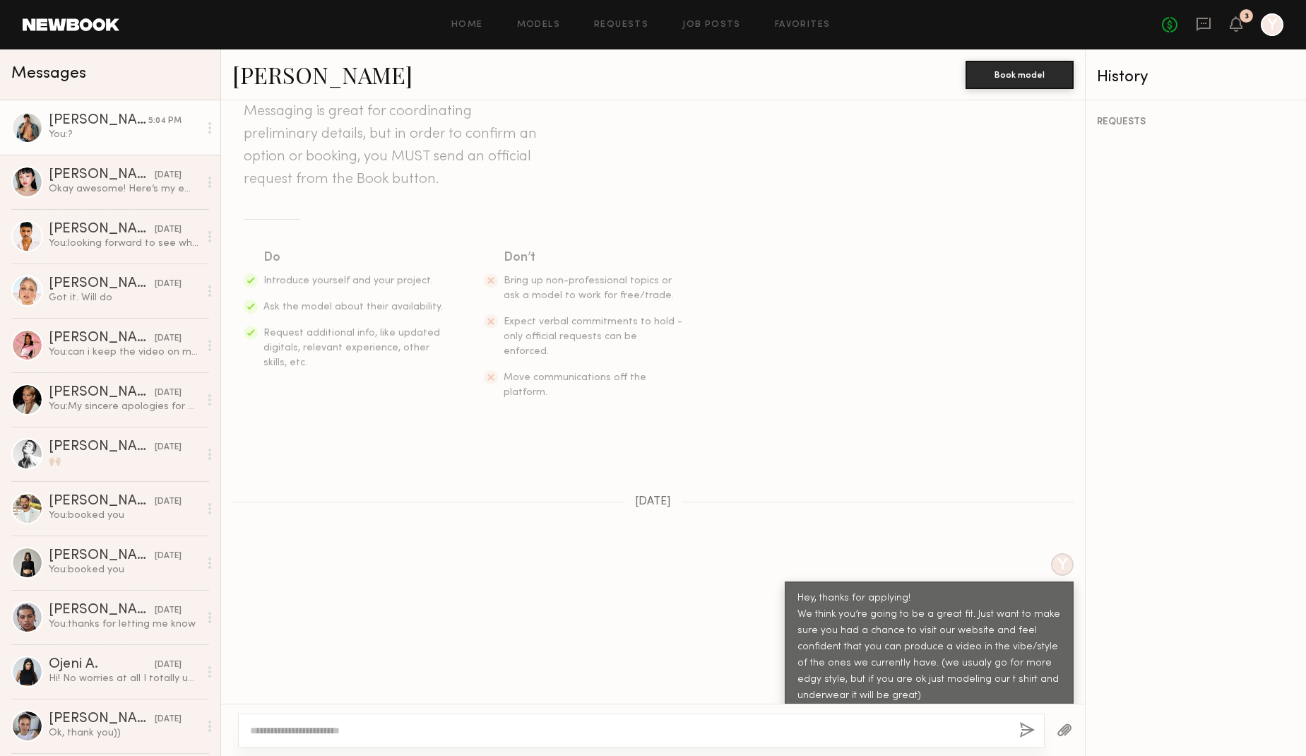
scroll to position [349, 0]
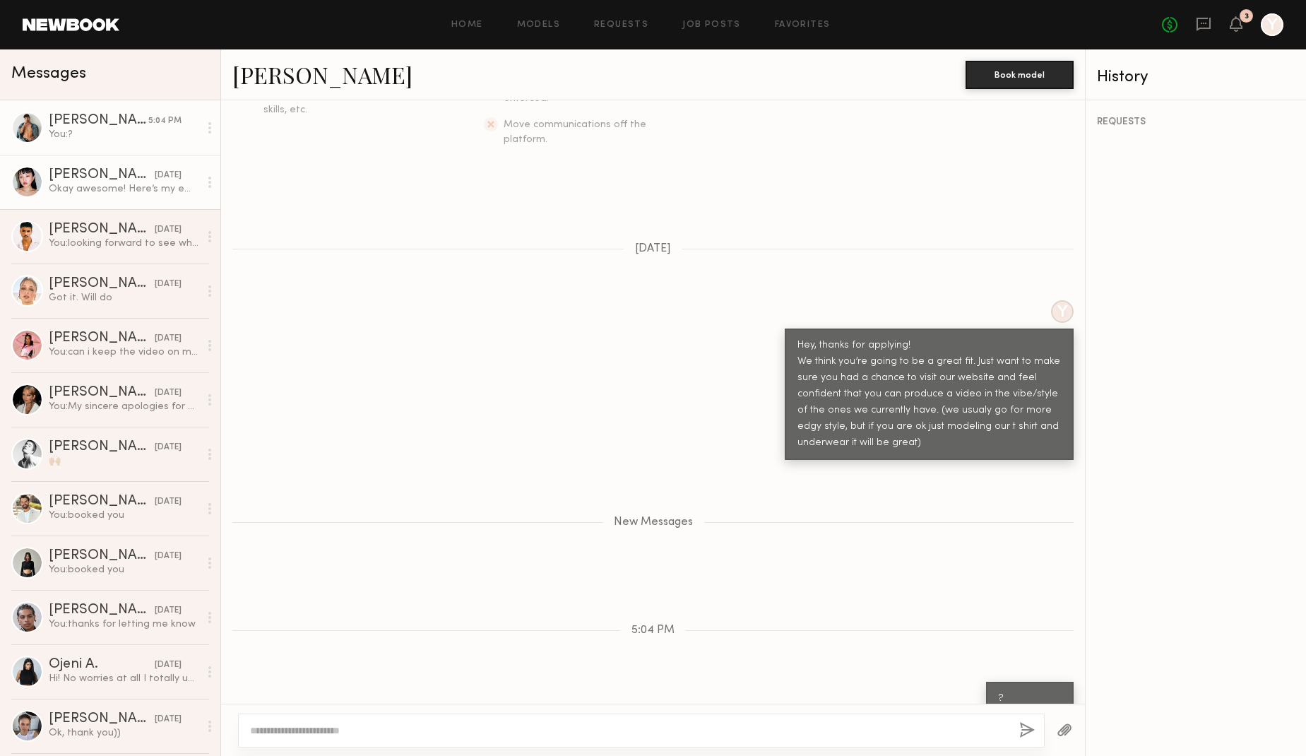
click at [131, 182] on div "[PERSON_NAME]" at bounding box center [102, 175] width 106 height 14
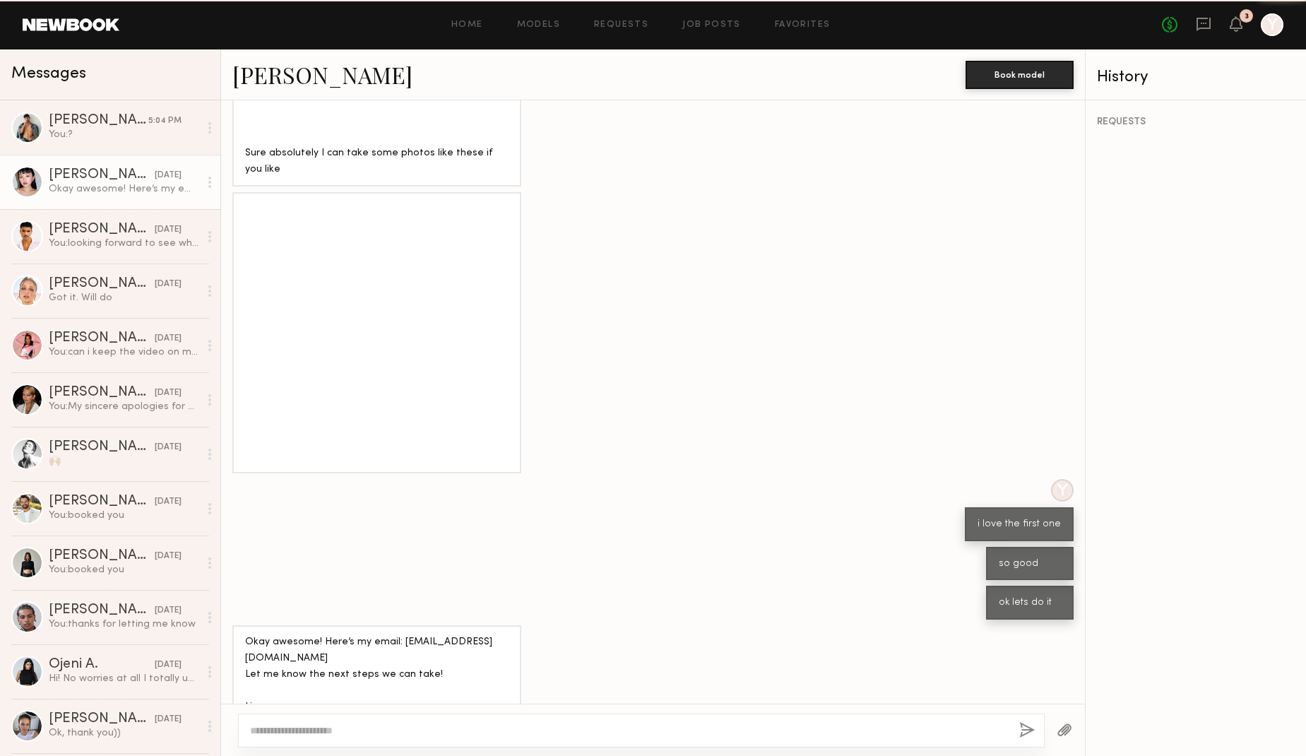
scroll to position [796, 0]
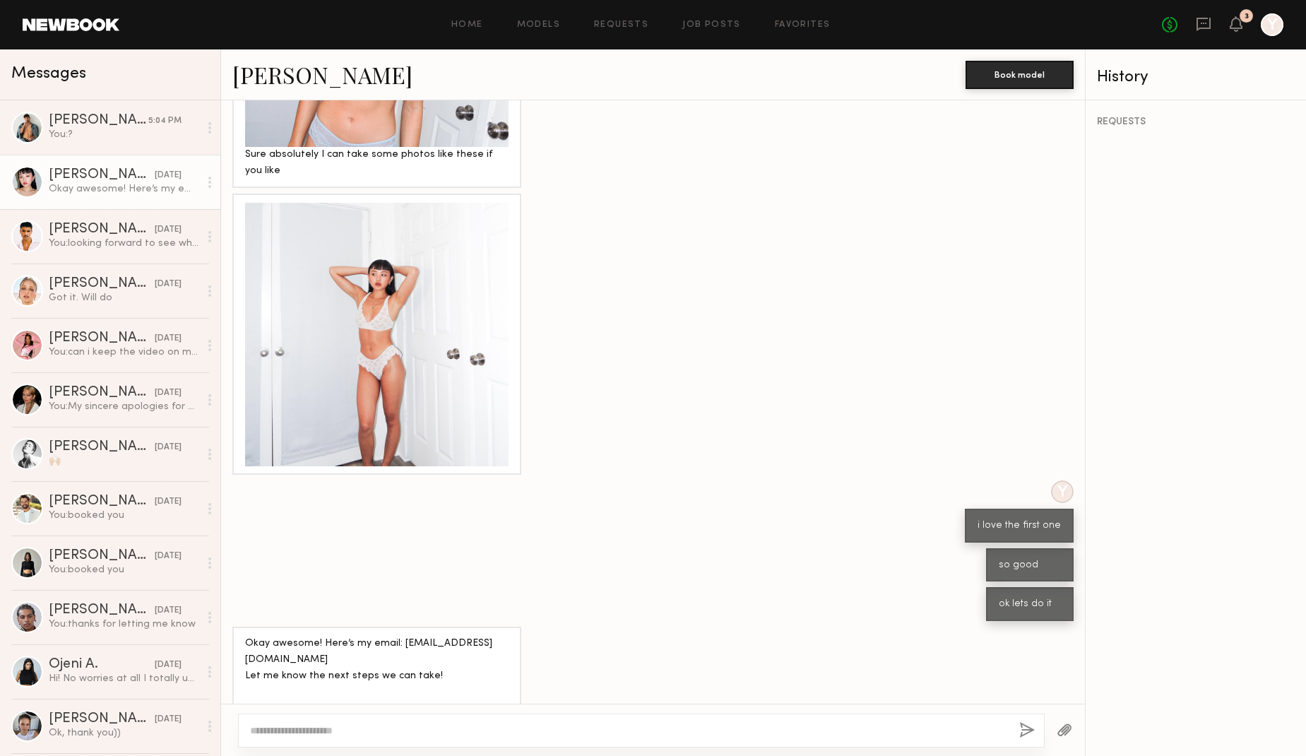
click at [556, 718] on div at bounding box center [641, 730] width 807 height 34
click at [551, 723] on textarea at bounding box center [629, 730] width 758 height 14
paste textarea "**********"
type textarea "**********"
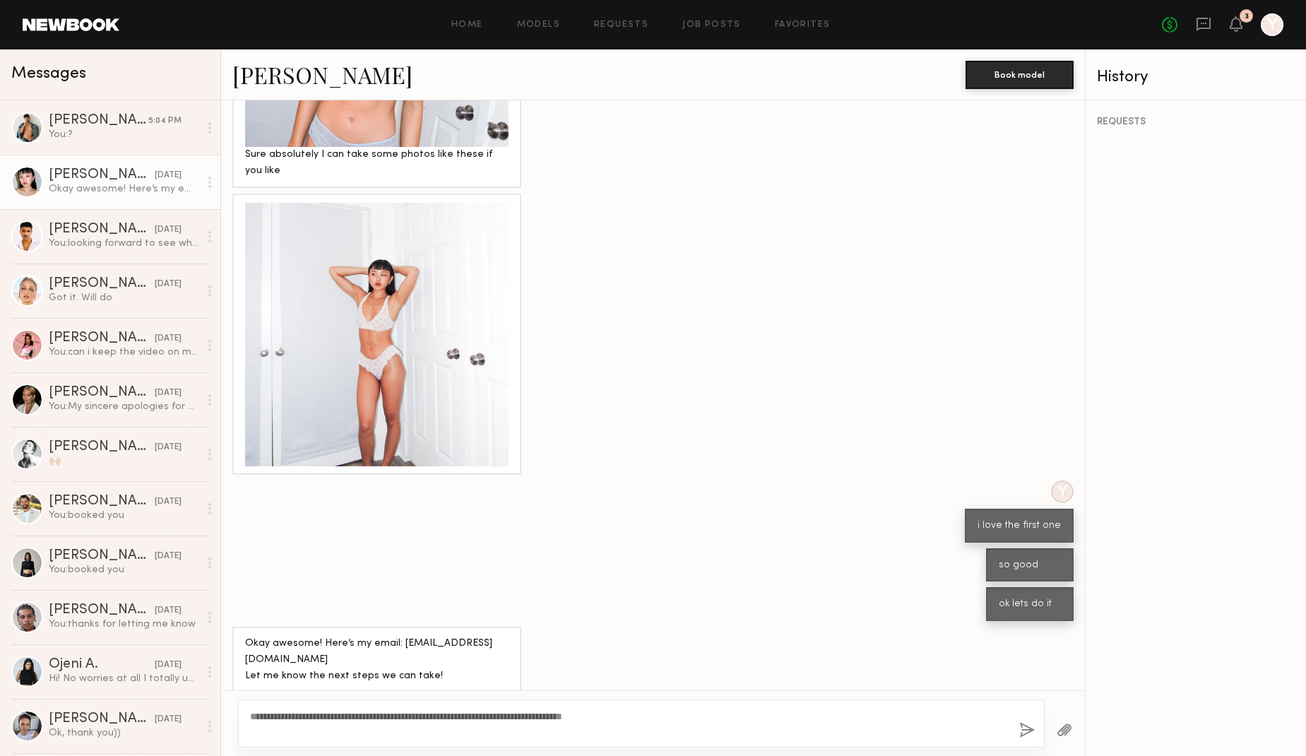
click at [1026, 728] on button "button" at bounding box center [1027, 731] width 16 height 18
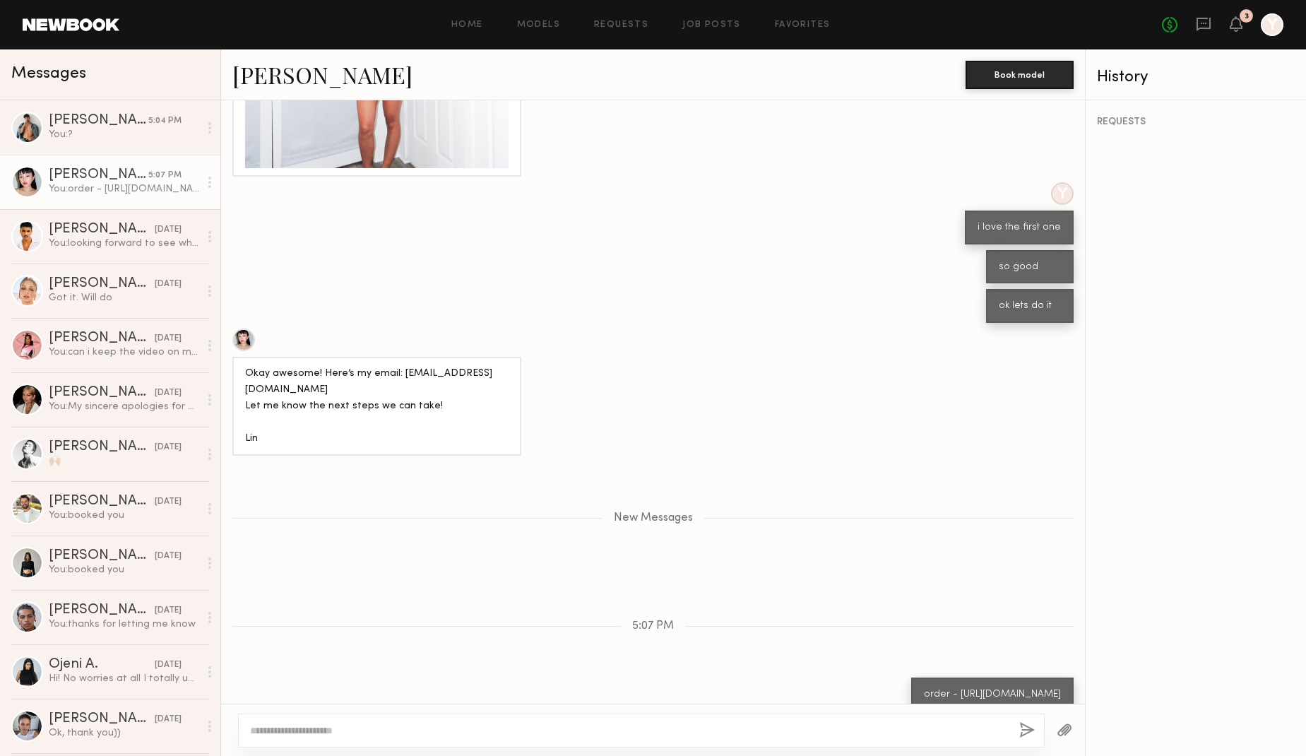
scroll to position [1182, 0]
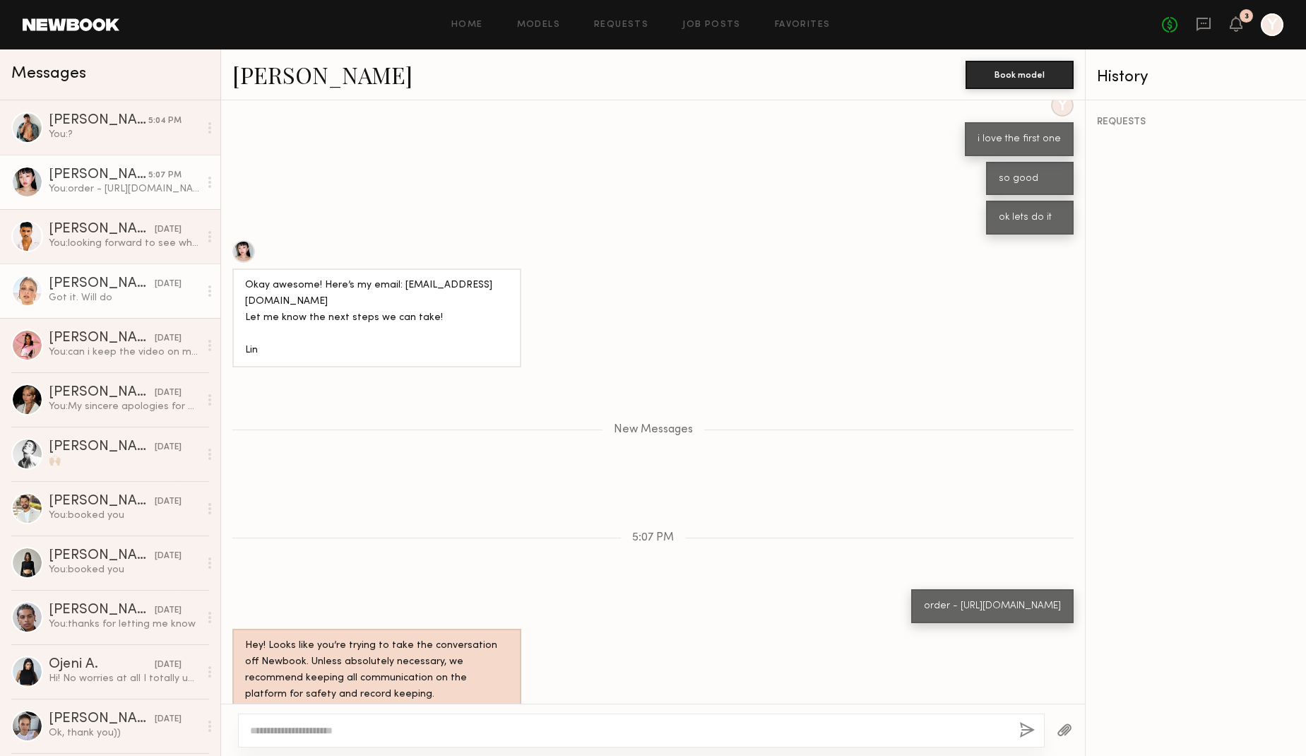
click at [113, 280] on div "[PERSON_NAME]" at bounding box center [102, 284] width 106 height 14
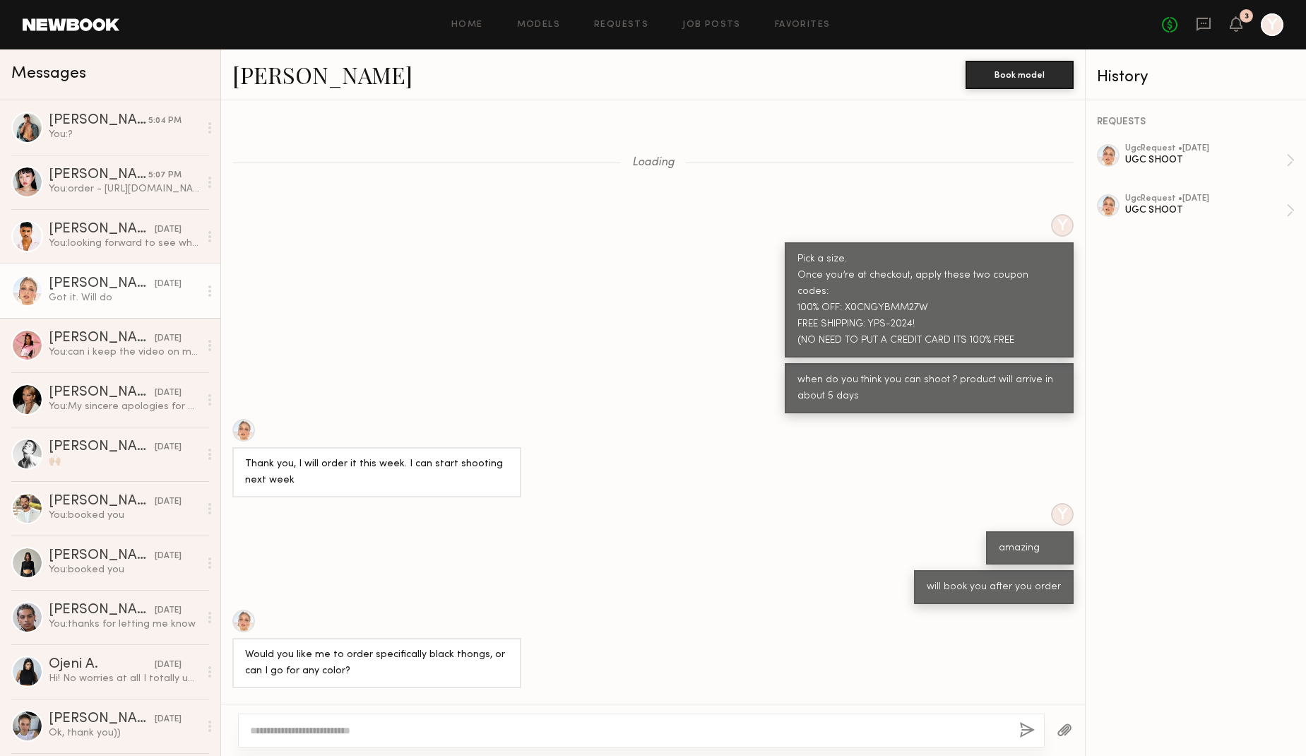
scroll to position [801, 0]
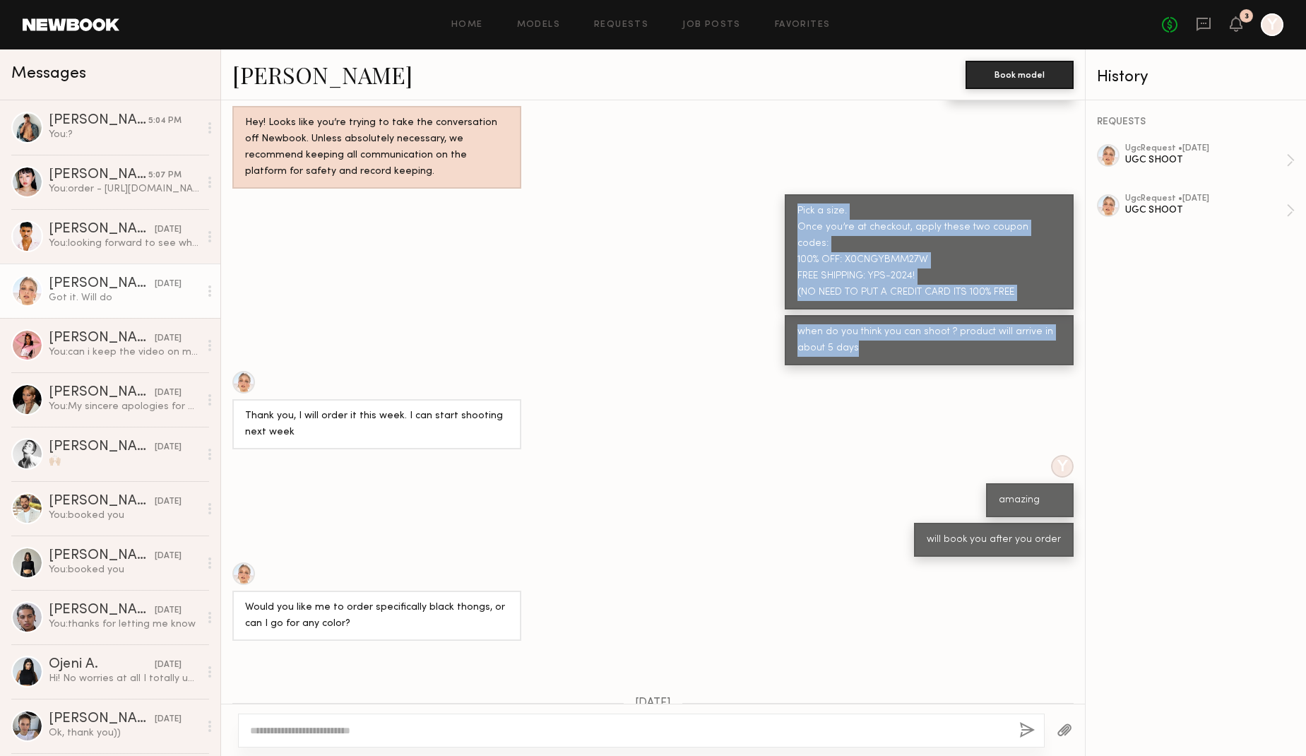
drag, startPoint x: 809, startPoint y: 256, endPoint x: 1031, endPoint y: 383, distance: 255.7
click at [1031, 383] on div "Loading Y HI YOU JUST APPLIED TO ANOTHER POST OF OURS WOULD LOVE TO WORK WITH U…" at bounding box center [653, 401] width 864 height 603
copy div "Pick a size. Once you’re at checkout, apply these two coupon codes: 100% OFF: X…"
click at [111, 184] on div "You: order - https://yycg.co/products/ribbed-boy-brief-gray?more=open&variant=4…" at bounding box center [124, 188] width 150 height 13
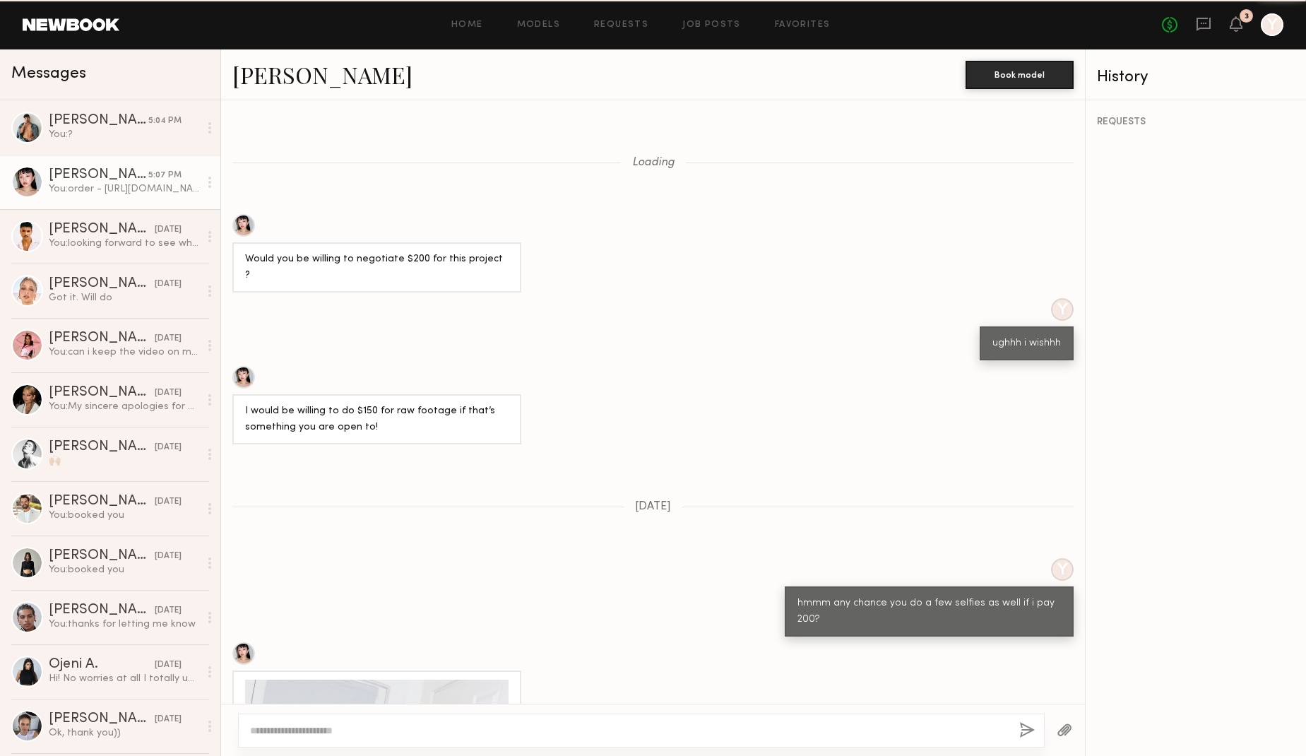
scroll to position [1075, 0]
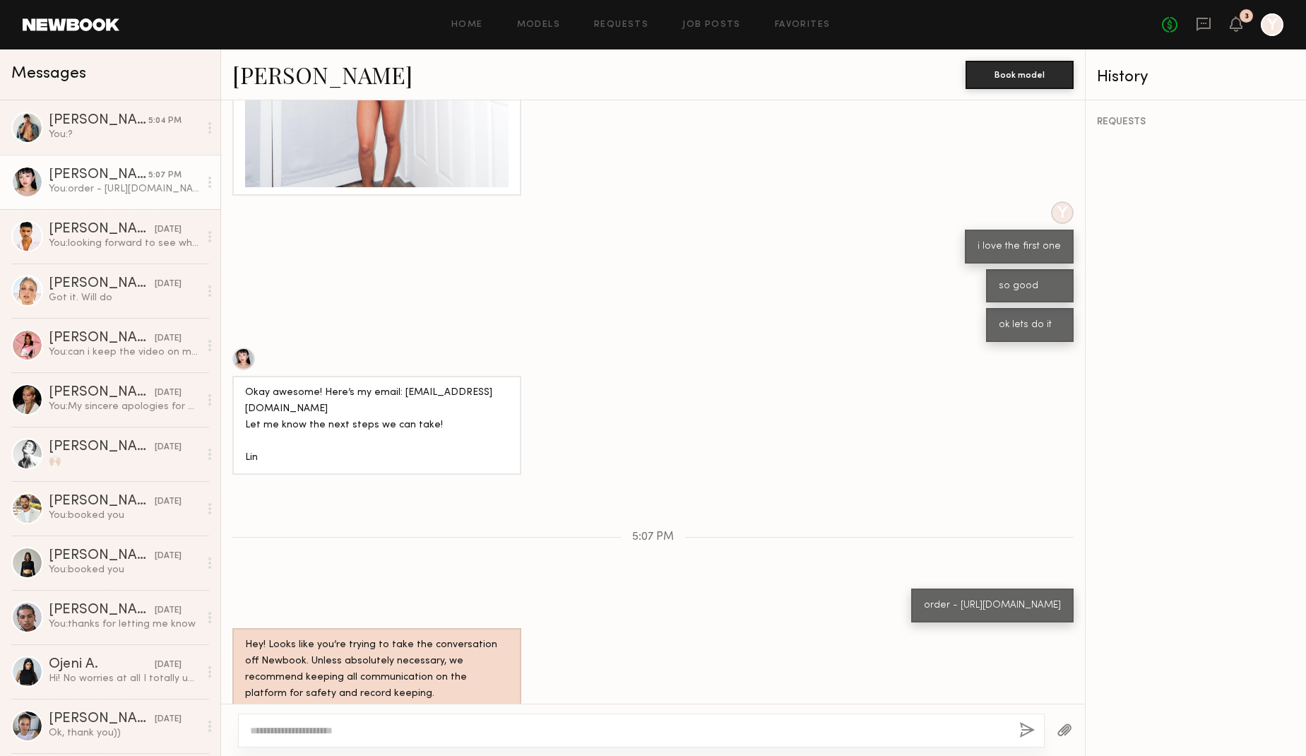
click at [306, 718] on div at bounding box center [641, 730] width 807 height 34
click at [307, 732] on textarea at bounding box center [629, 730] width 758 height 14
paste textarea "**********"
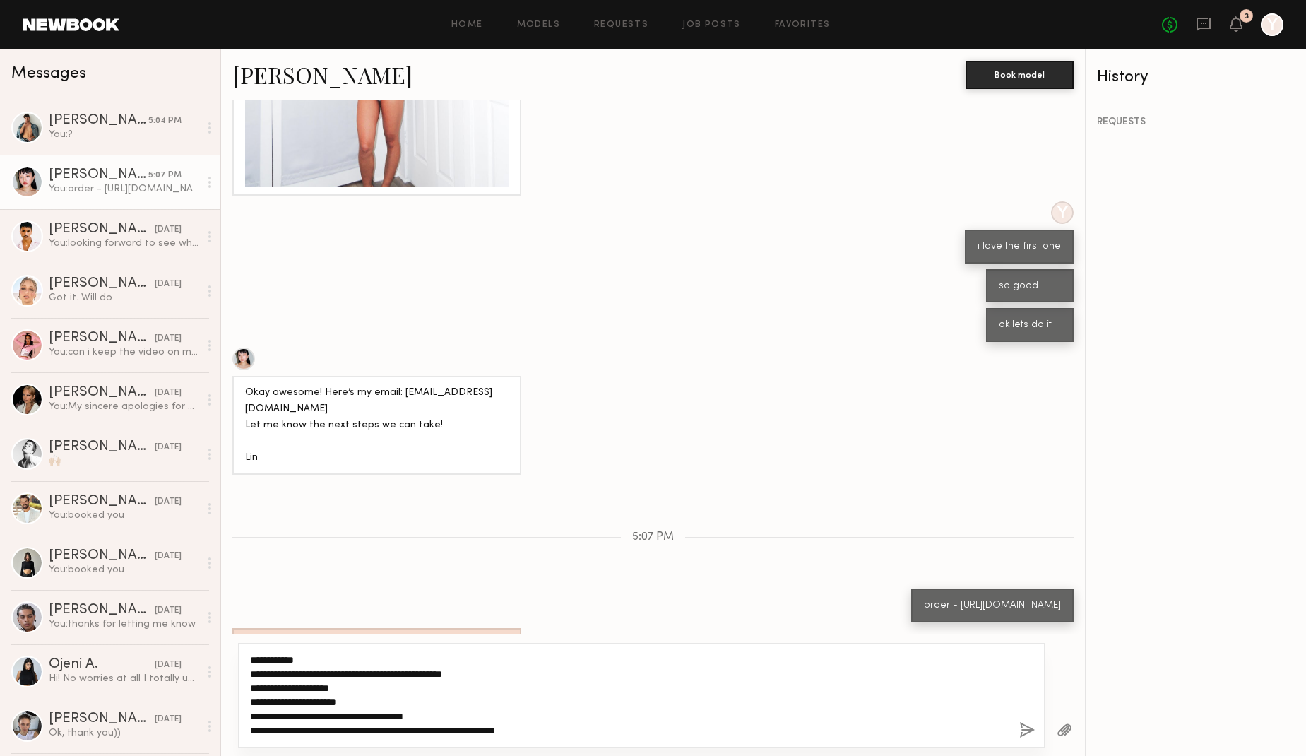
type textarea "**********"
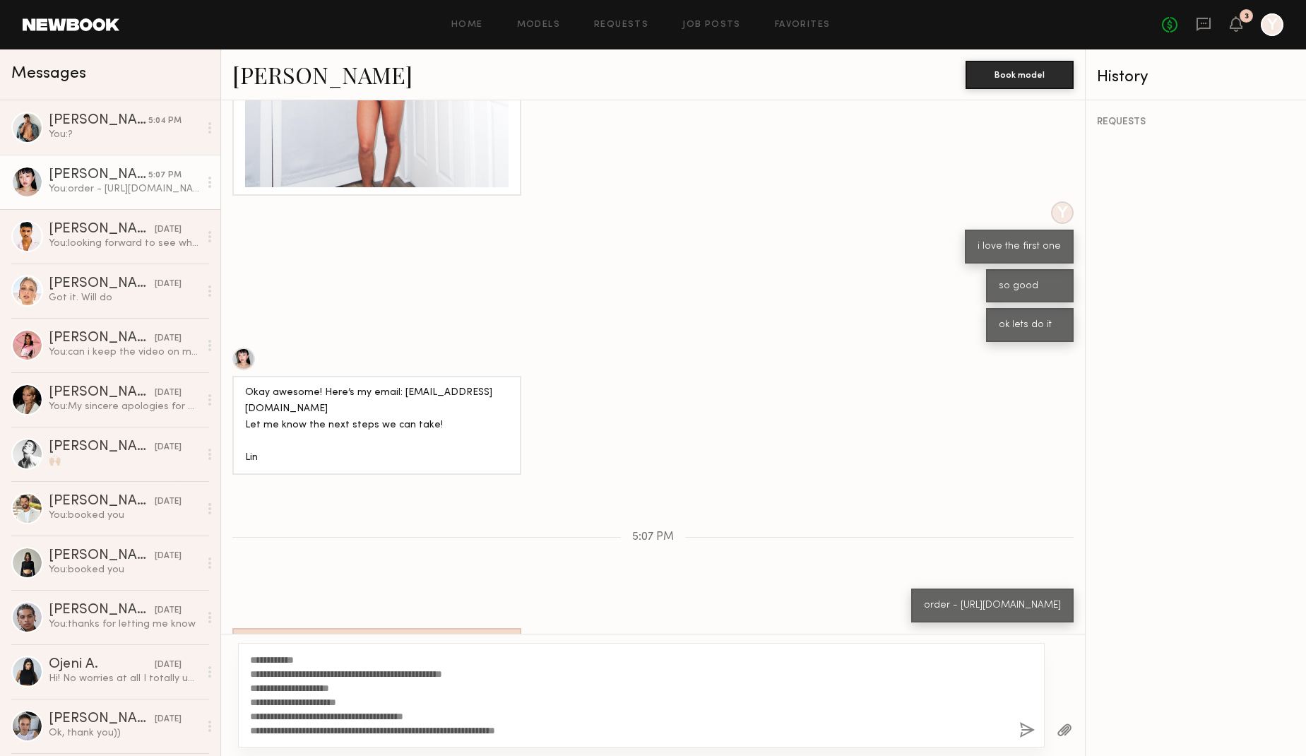
click at [1028, 735] on button "button" at bounding box center [1027, 731] width 16 height 18
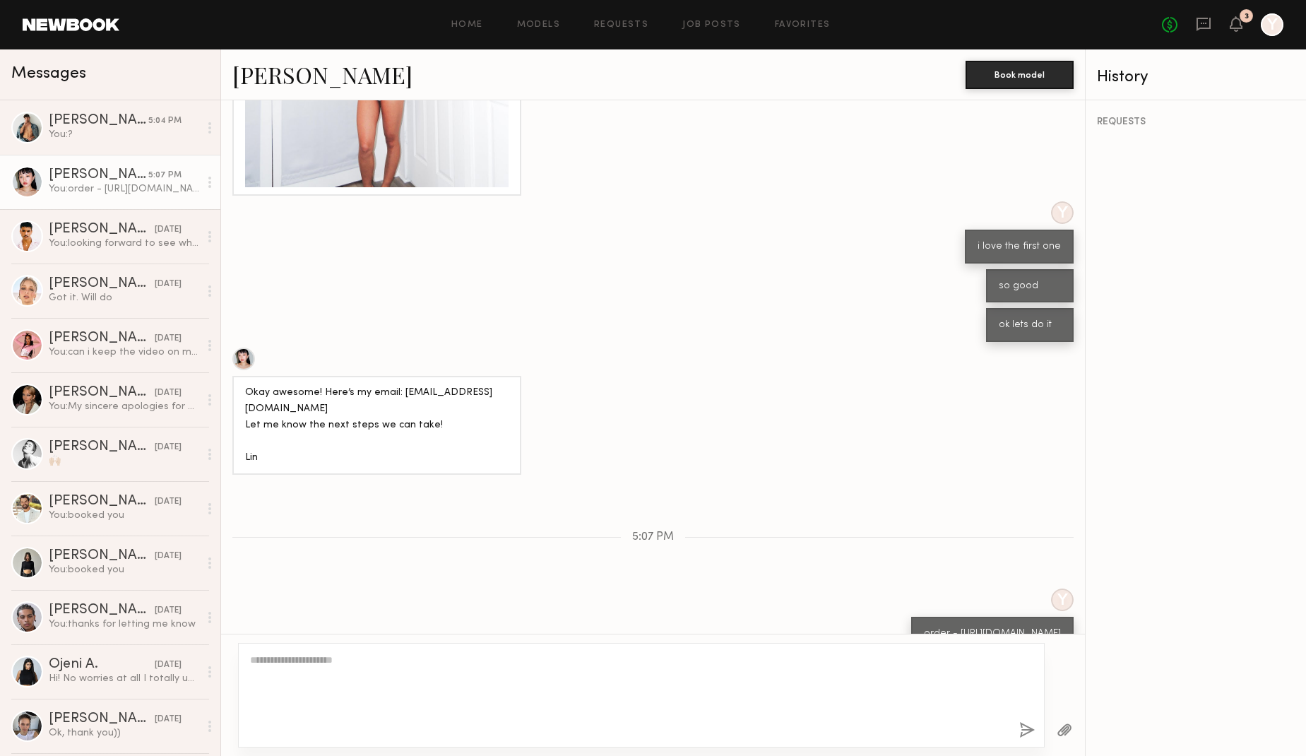
scroll to position [1240, 0]
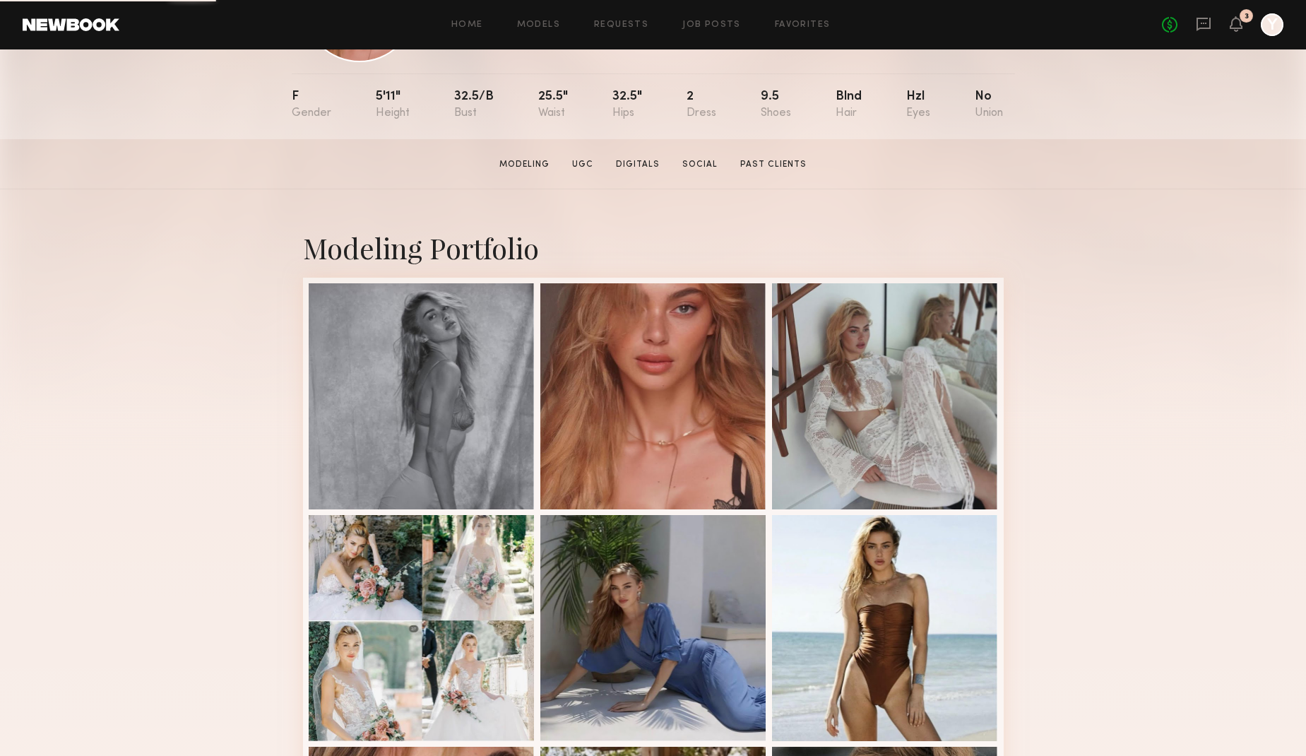
scroll to position [140, 0]
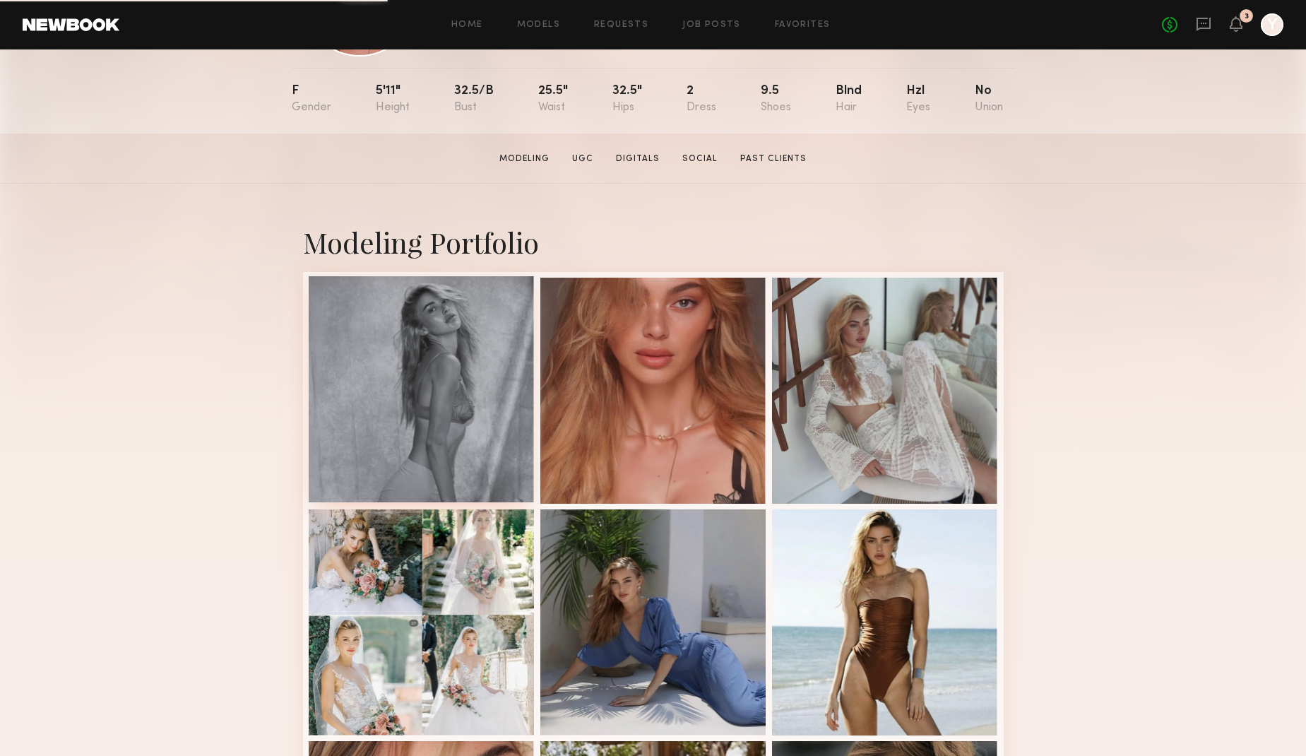
click at [475, 451] on div at bounding box center [422, 389] width 226 height 226
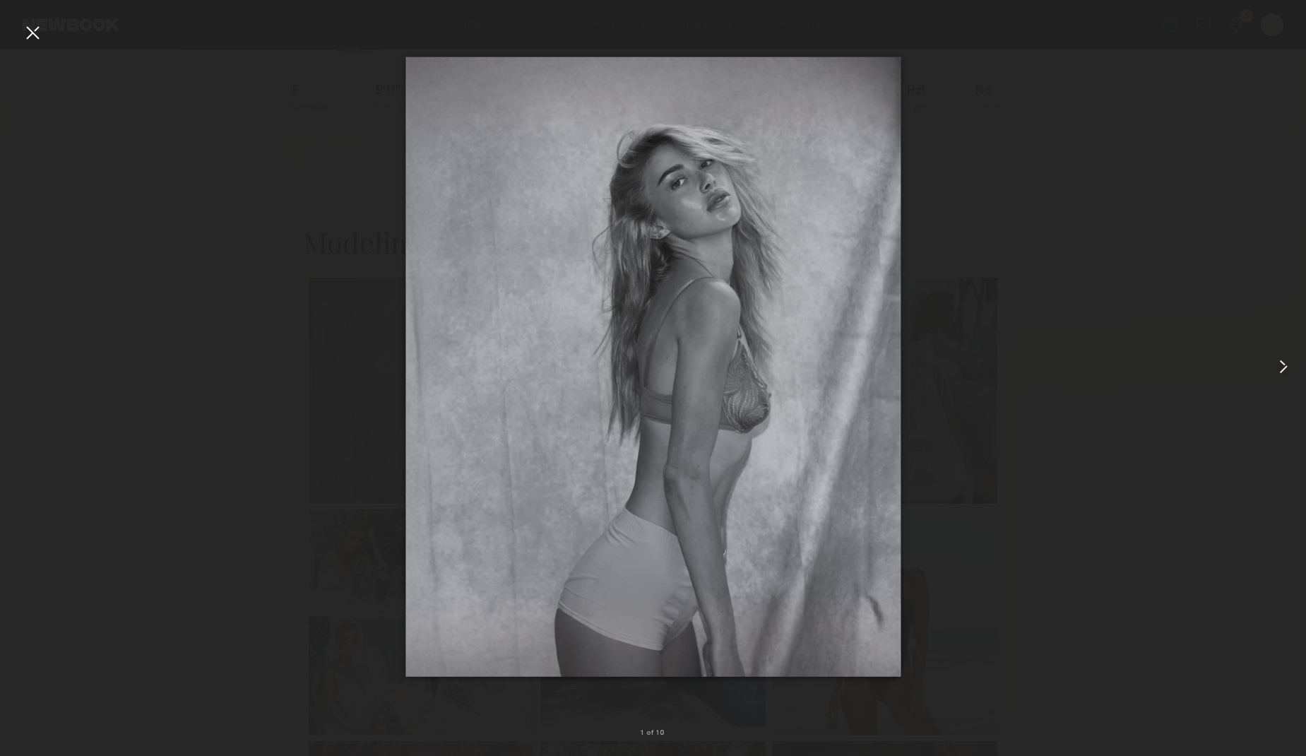
click at [1279, 367] on common-icon at bounding box center [1283, 366] width 23 height 23
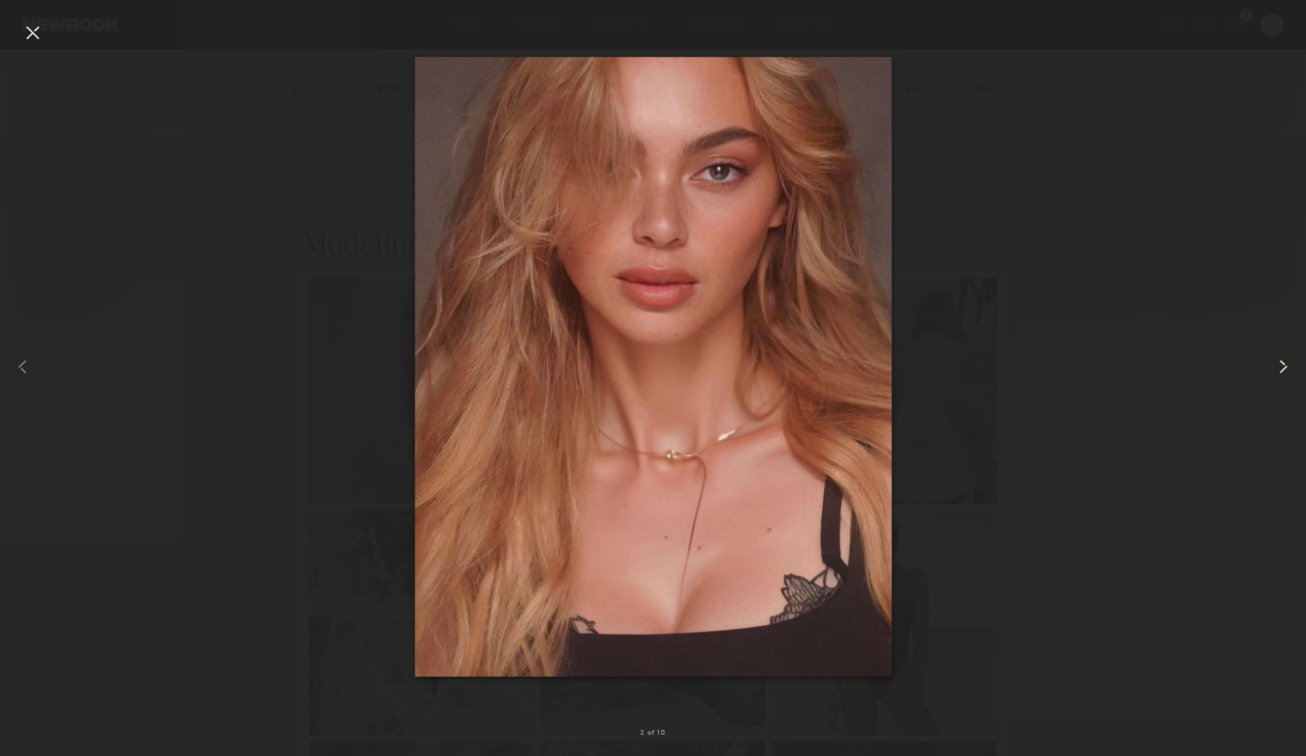
click at [1279, 367] on common-icon at bounding box center [1283, 366] width 23 height 23
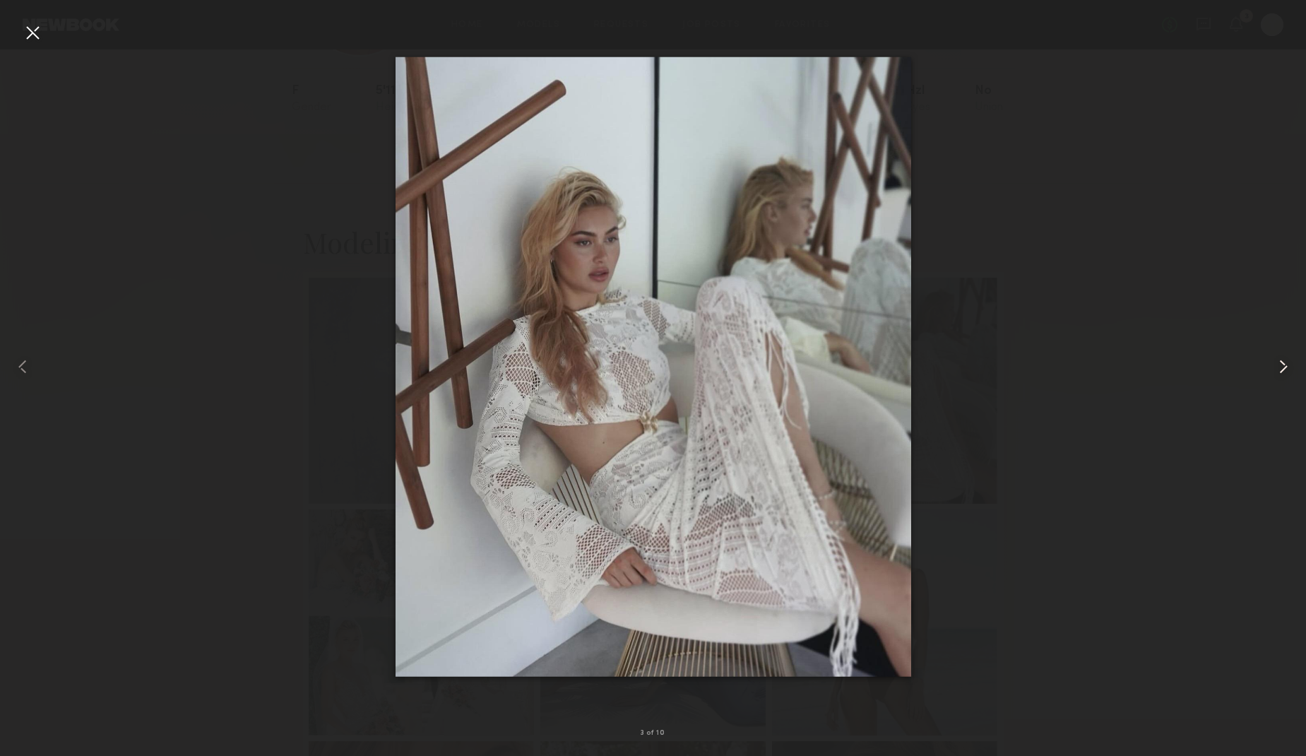
click at [1279, 367] on common-icon at bounding box center [1283, 366] width 23 height 23
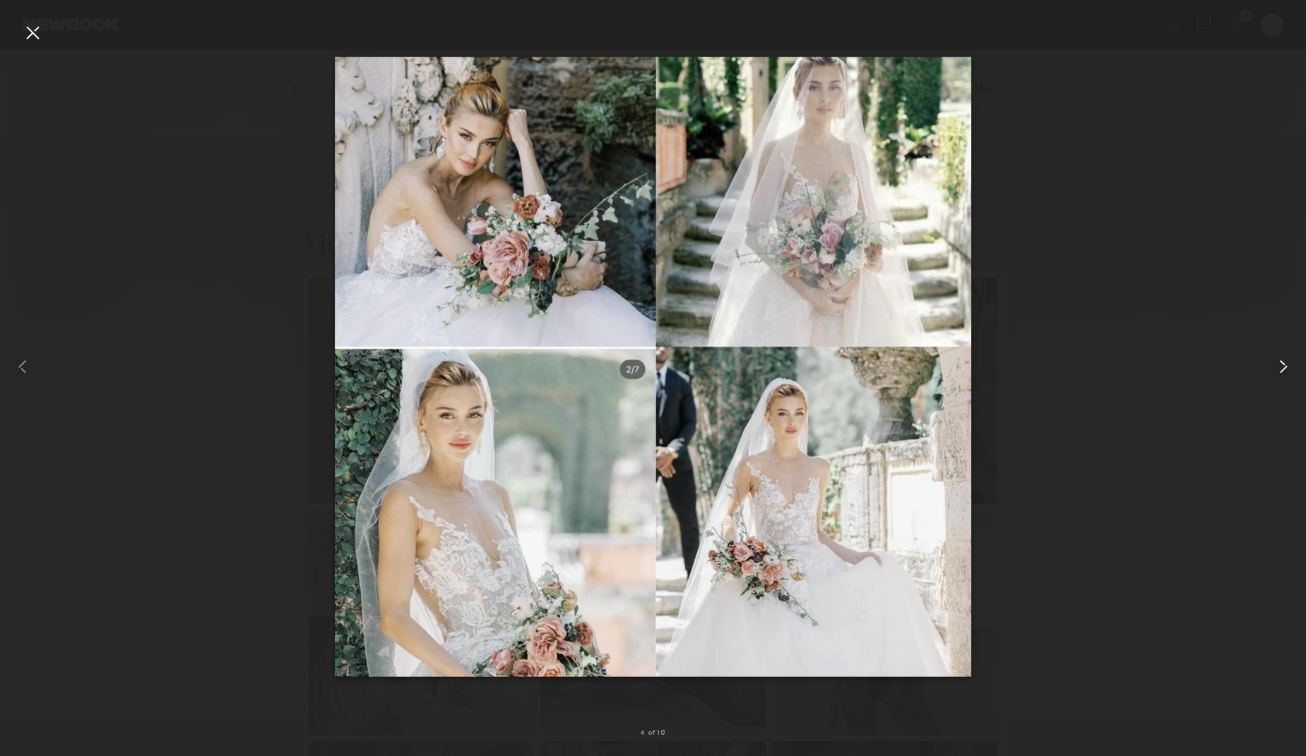
click at [1279, 367] on common-icon at bounding box center [1283, 366] width 23 height 23
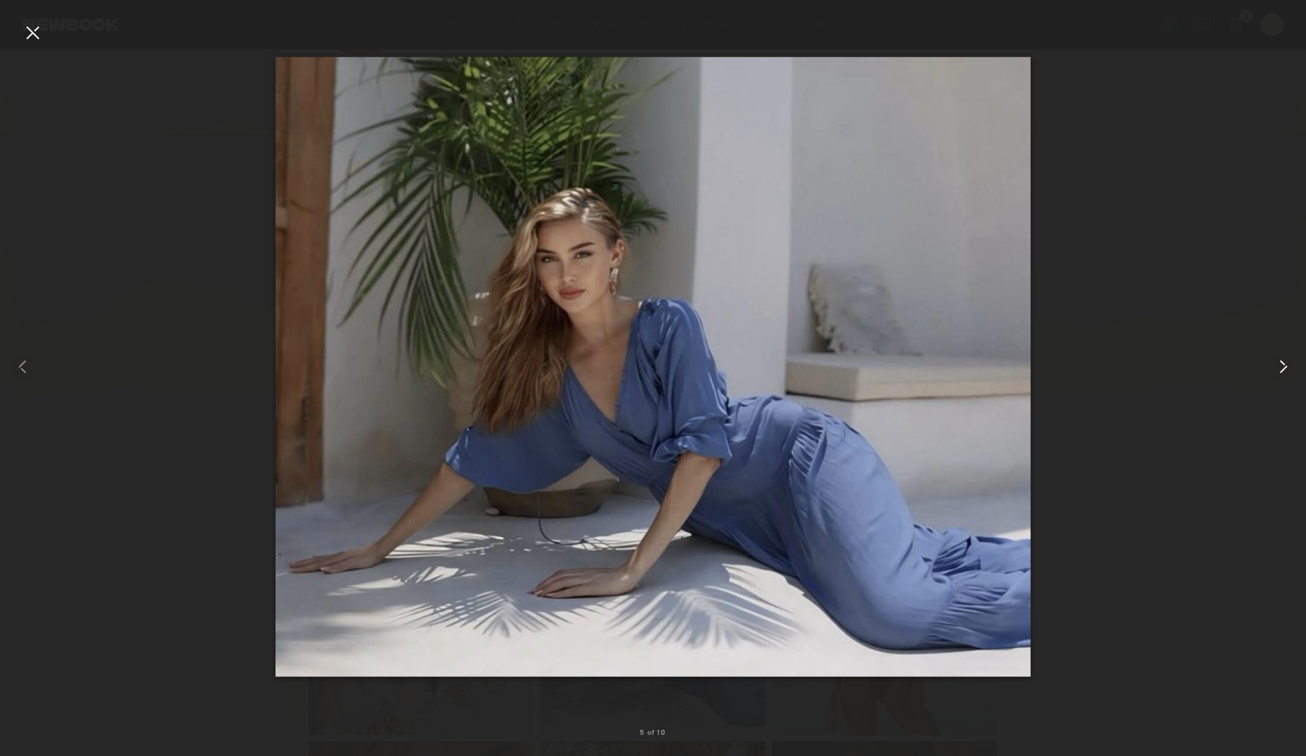
click at [1279, 367] on common-icon at bounding box center [1283, 366] width 23 height 23
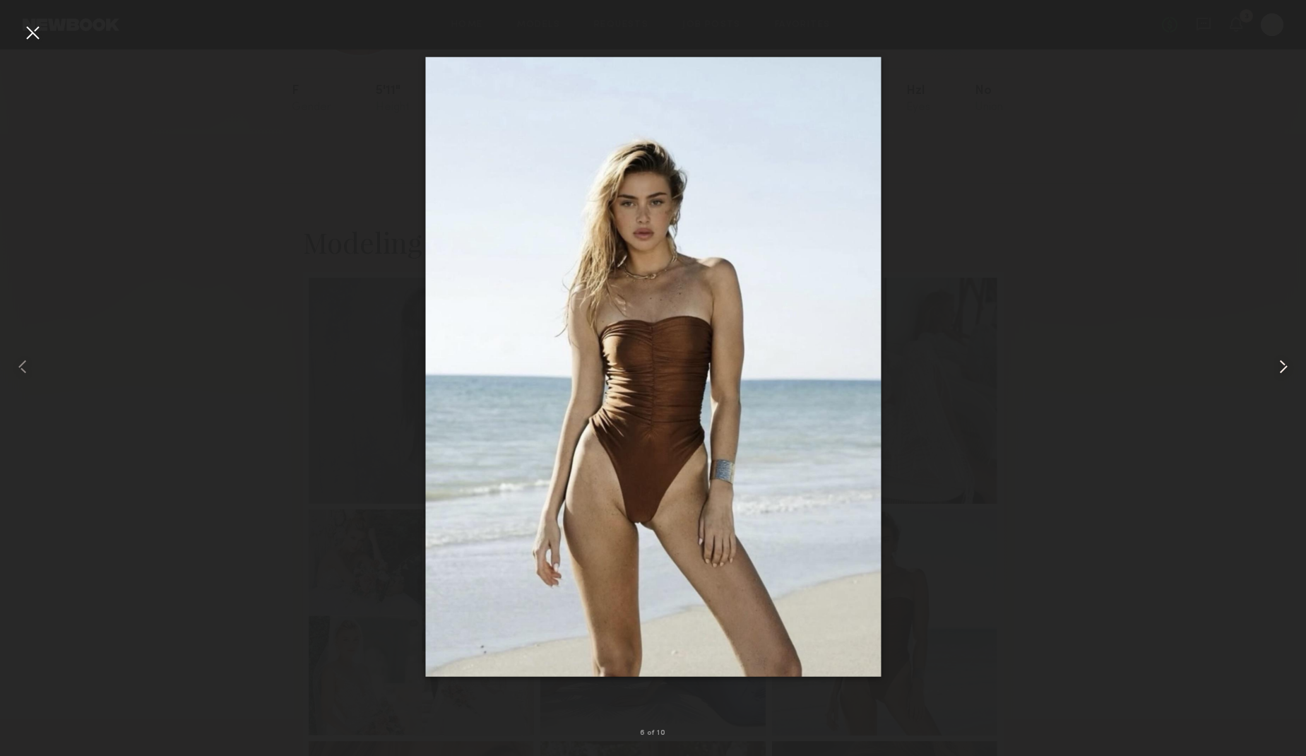
click at [1279, 367] on common-icon at bounding box center [1283, 366] width 23 height 23
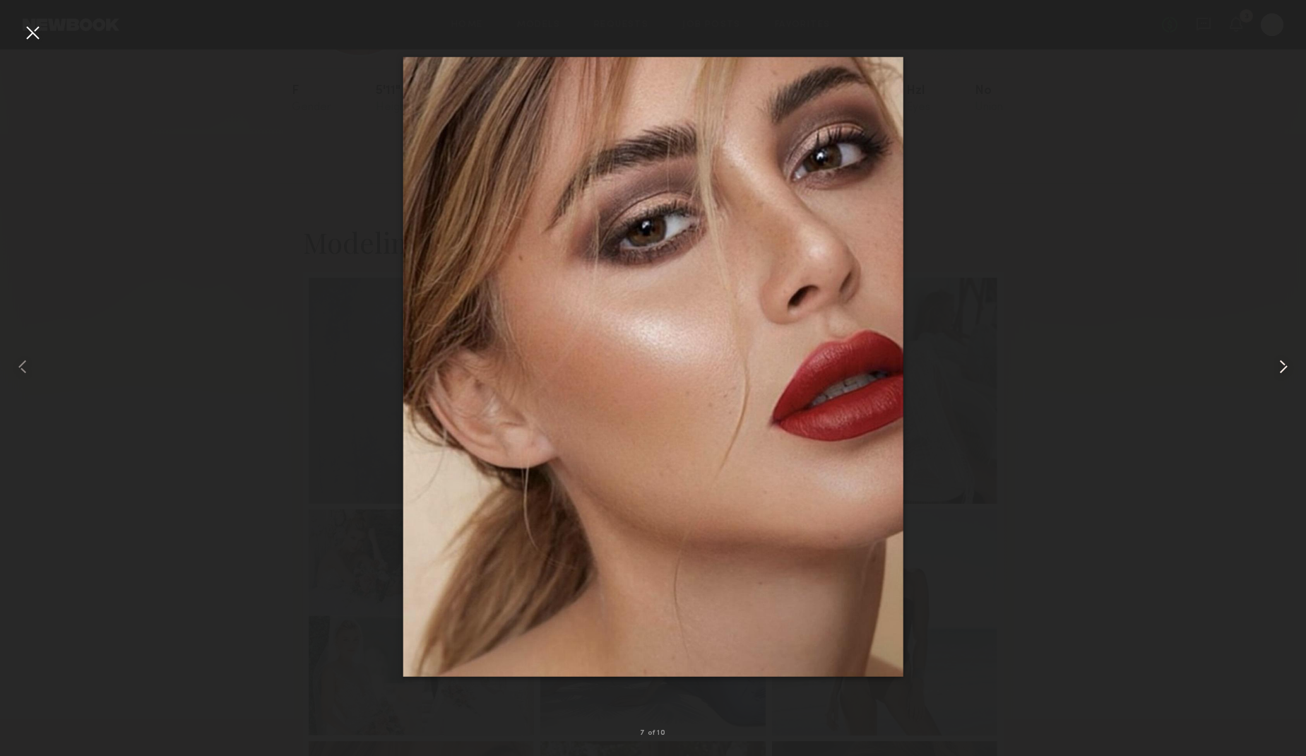
click at [1279, 367] on common-icon at bounding box center [1283, 366] width 23 height 23
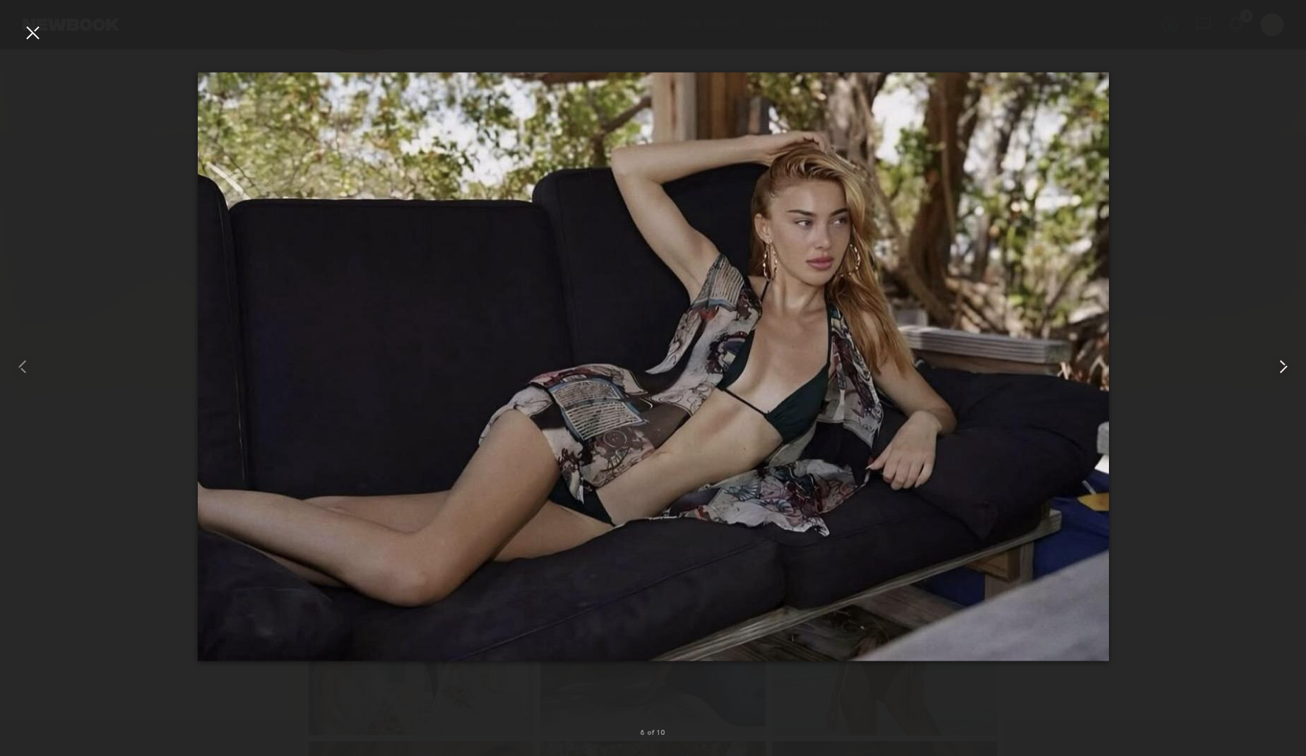
click at [1279, 367] on common-icon at bounding box center [1283, 366] width 23 height 23
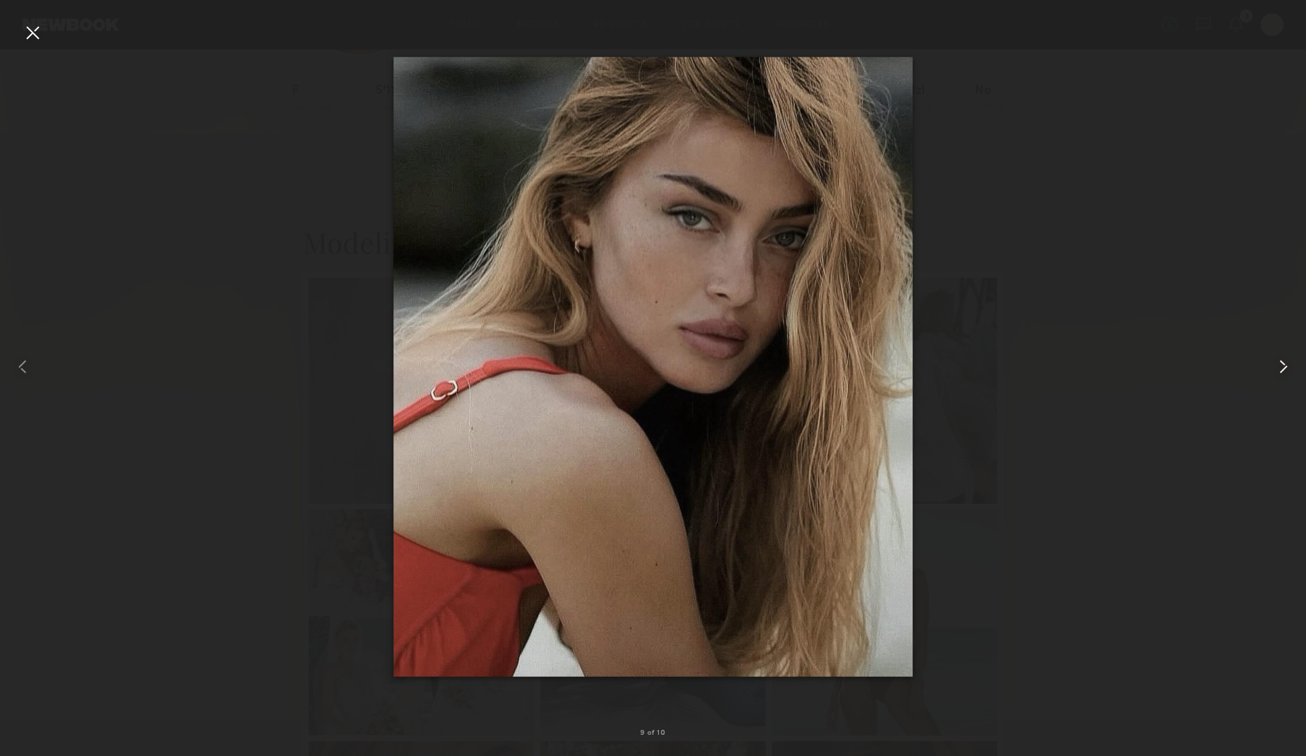
click at [1279, 367] on common-icon at bounding box center [1283, 366] width 23 height 23
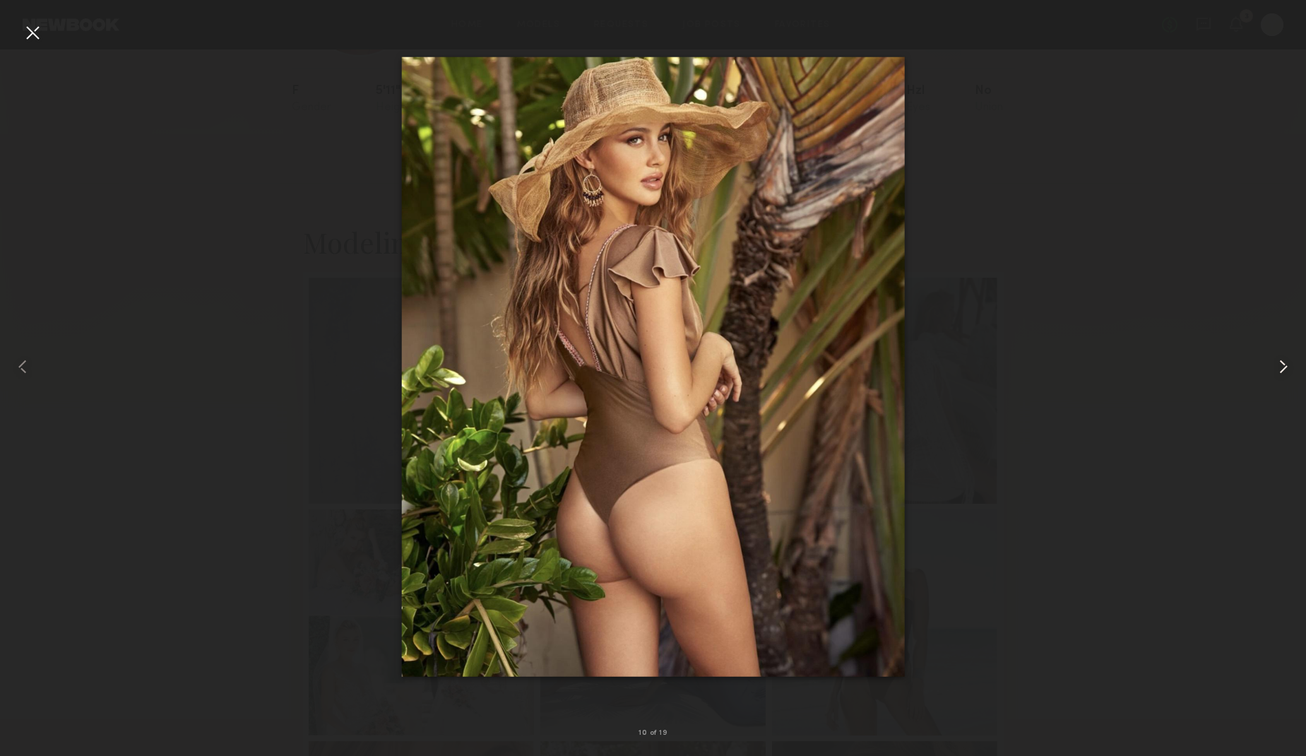
click at [1279, 367] on common-icon at bounding box center [1283, 366] width 23 height 23
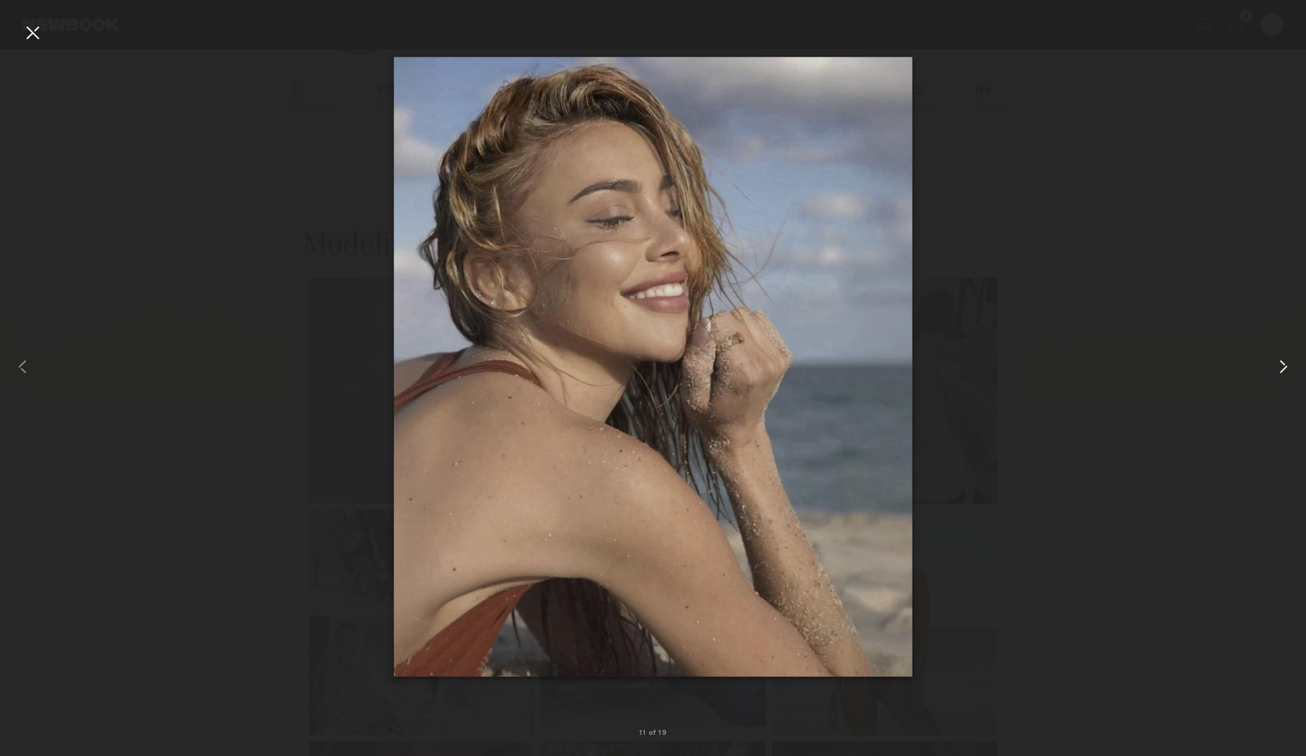
click at [1279, 367] on common-icon at bounding box center [1283, 366] width 23 height 23
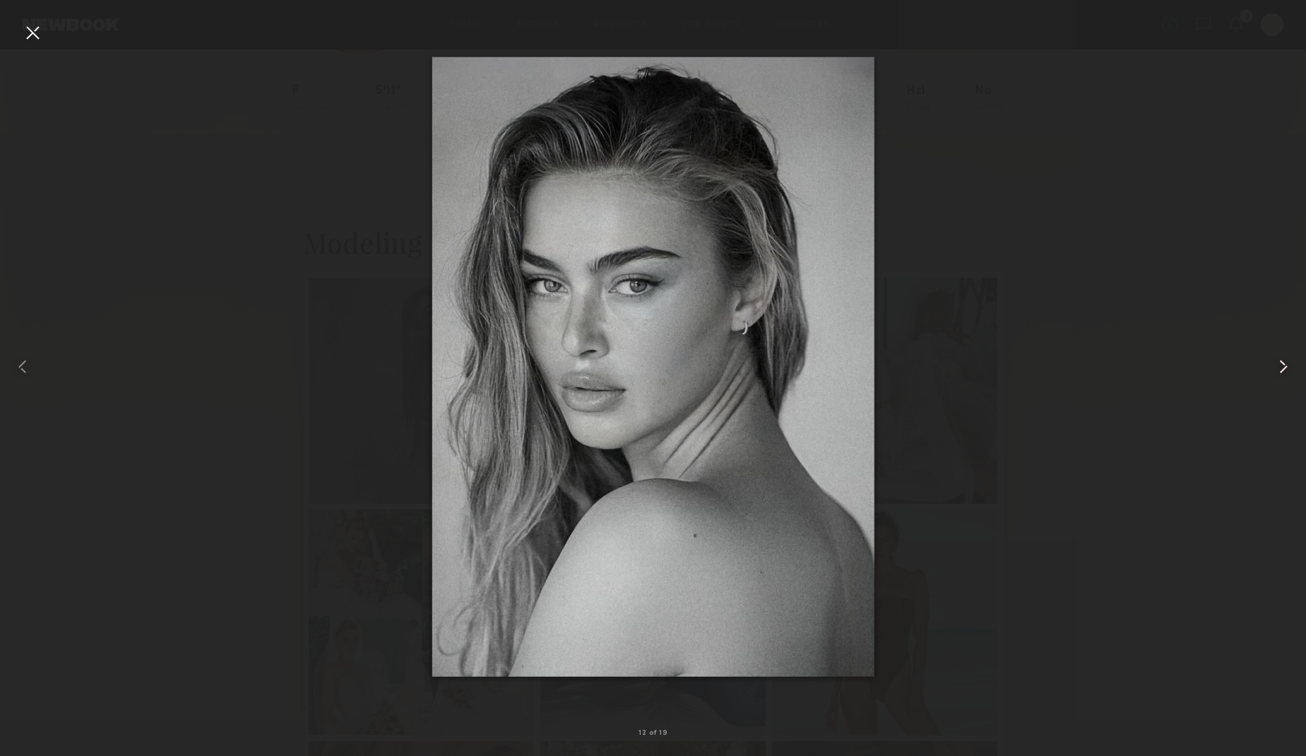
click at [1279, 367] on common-icon at bounding box center [1283, 366] width 23 height 23
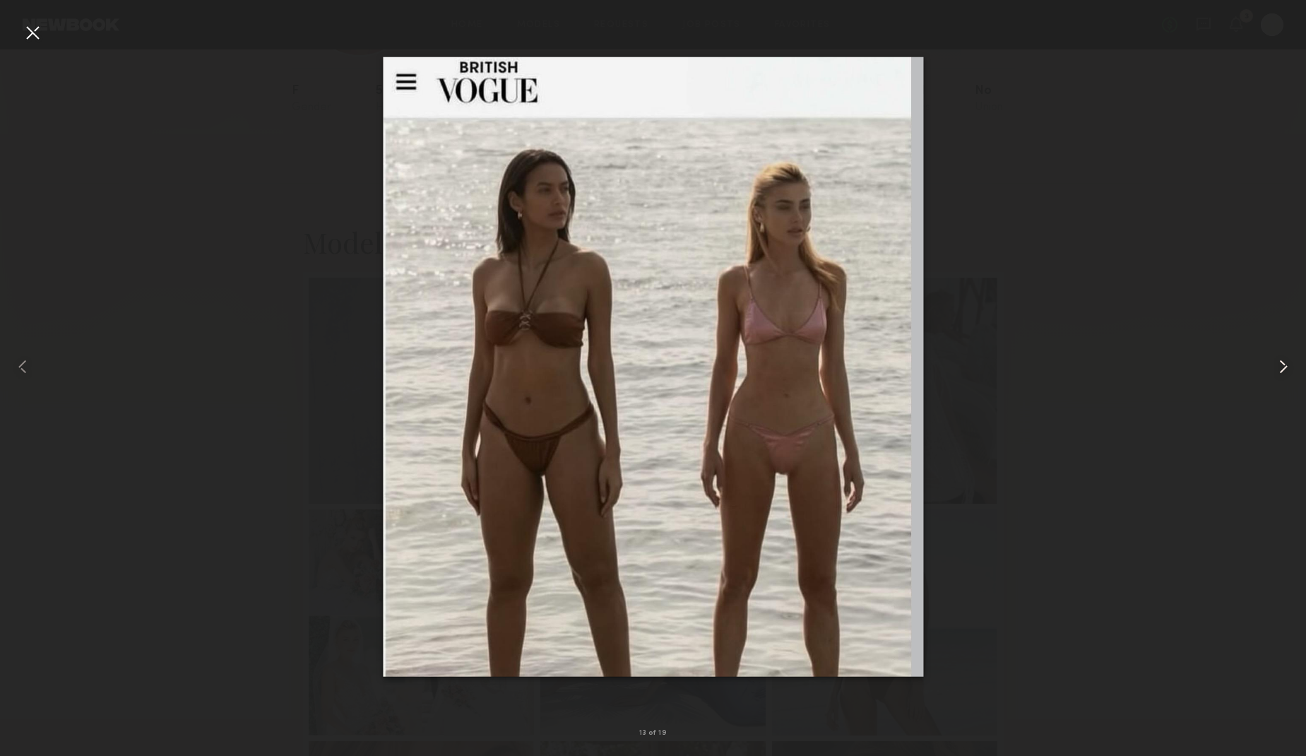
click at [1279, 367] on common-icon at bounding box center [1283, 366] width 23 height 23
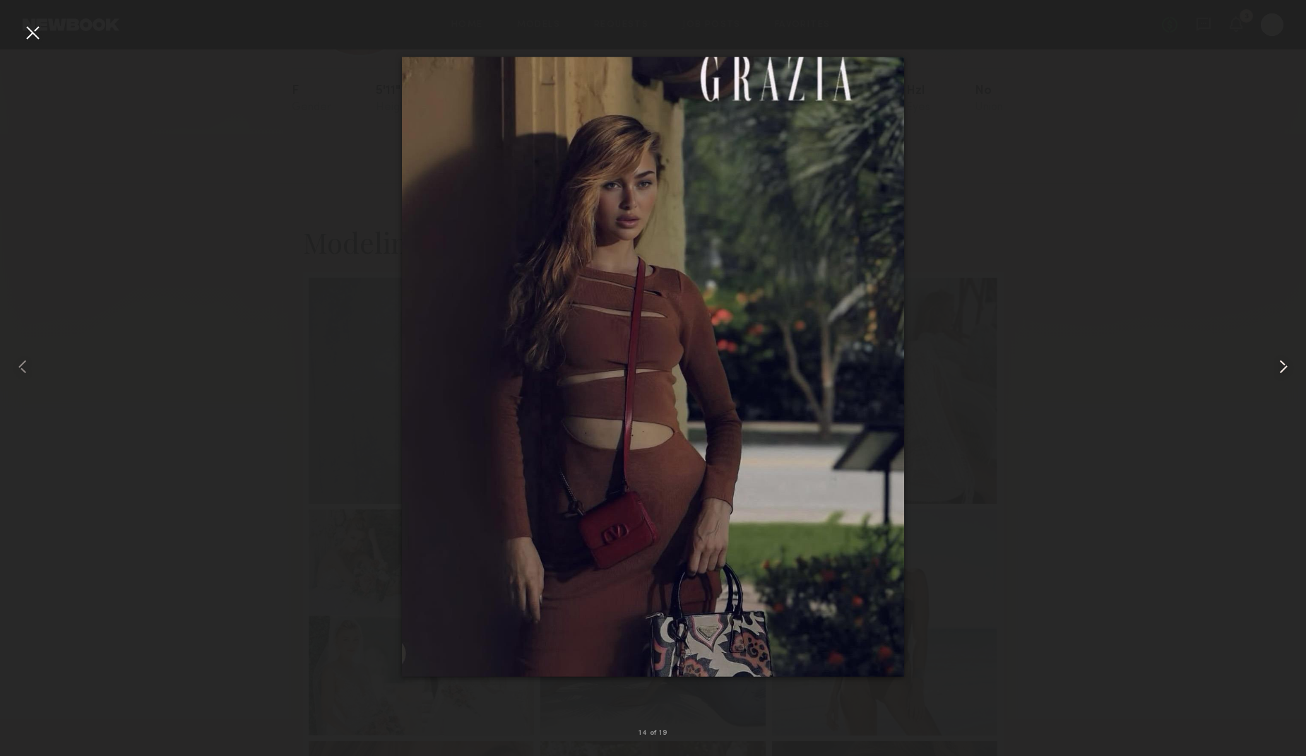
click at [1279, 367] on common-icon at bounding box center [1283, 366] width 23 height 23
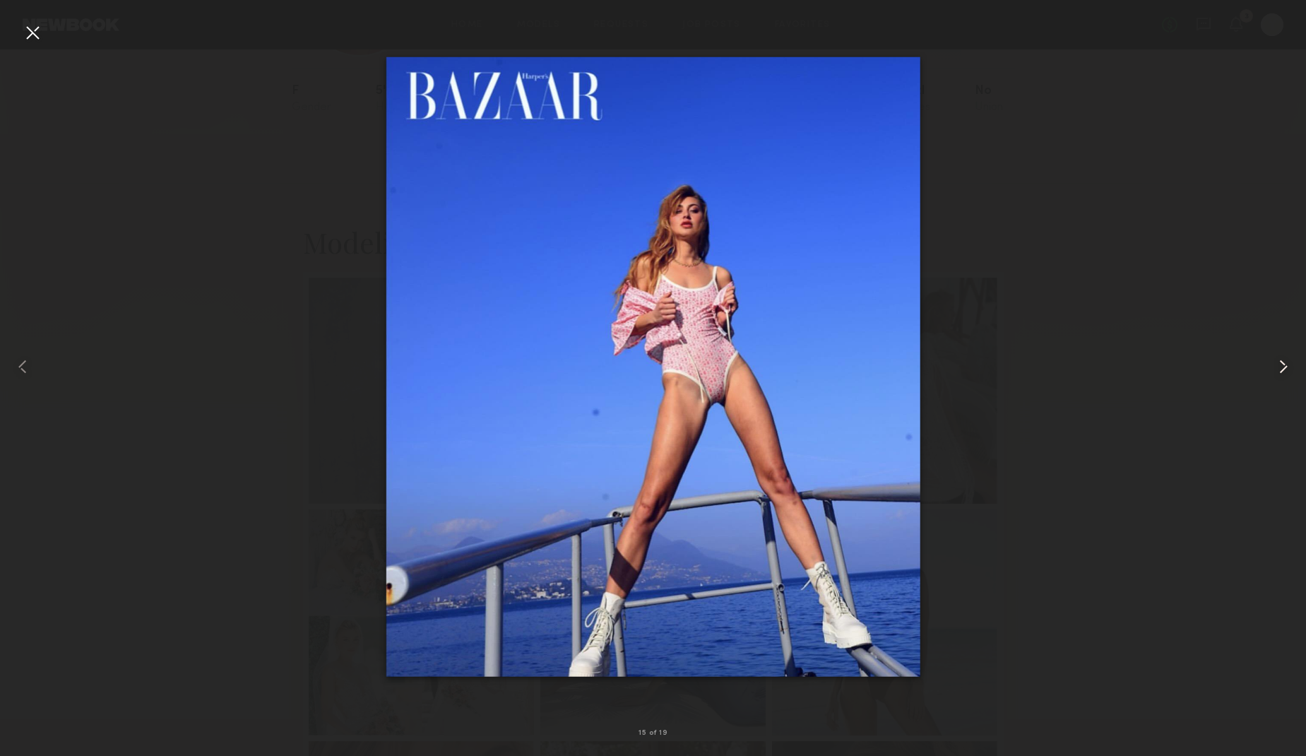
click at [1279, 367] on common-icon at bounding box center [1283, 366] width 23 height 23
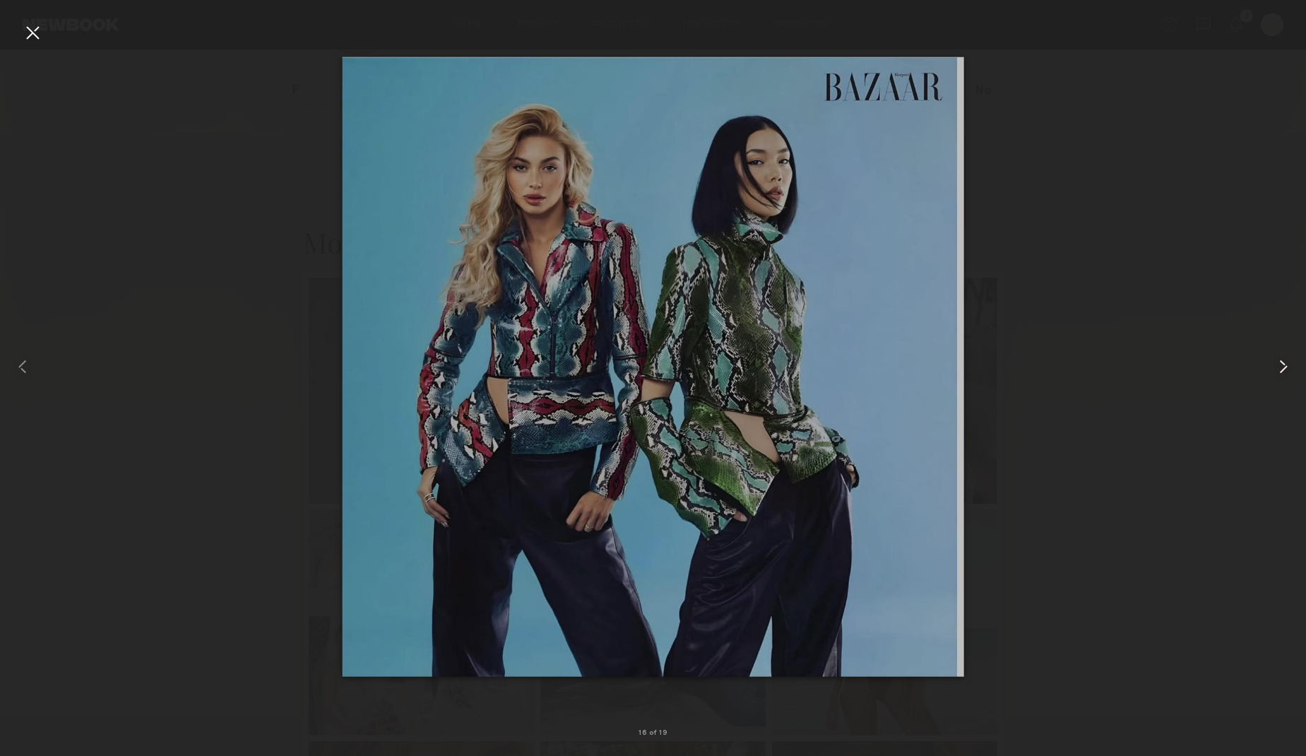
click at [1279, 367] on common-icon at bounding box center [1283, 366] width 23 height 23
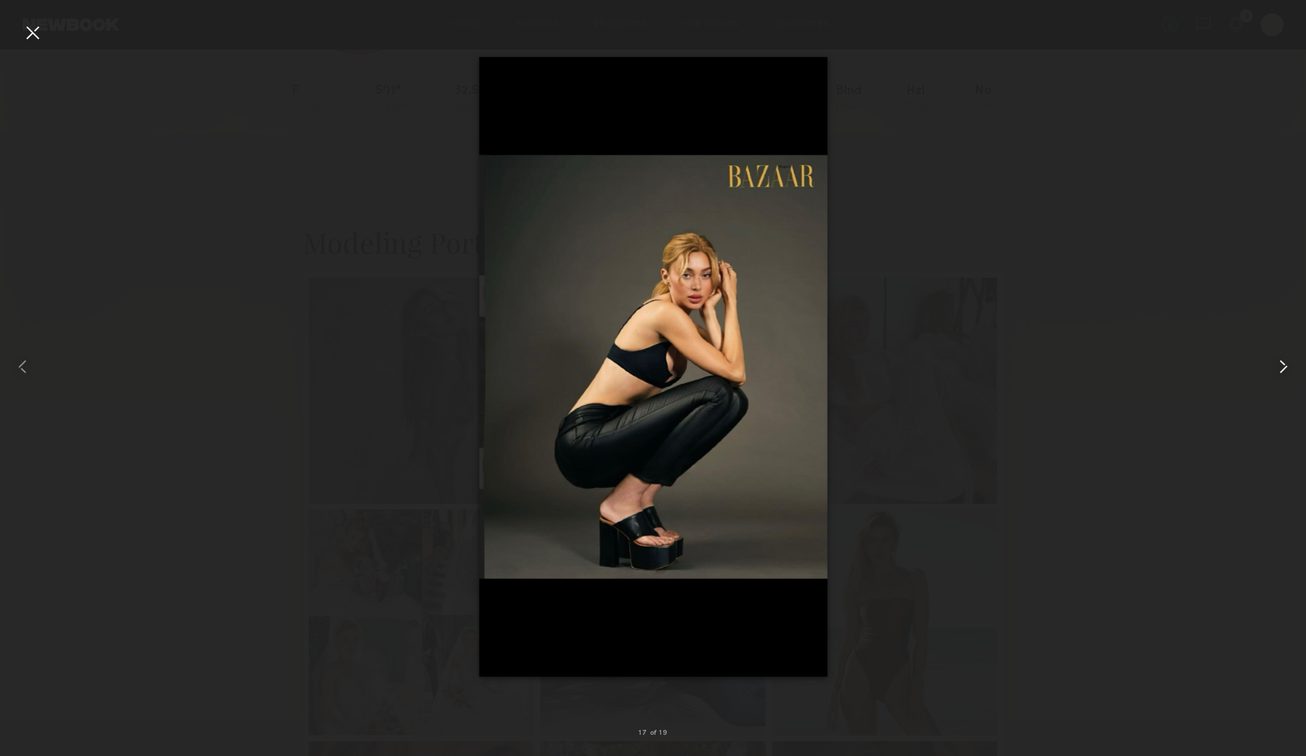
click at [1279, 367] on common-icon at bounding box center [1283, 366] width 23 height 23
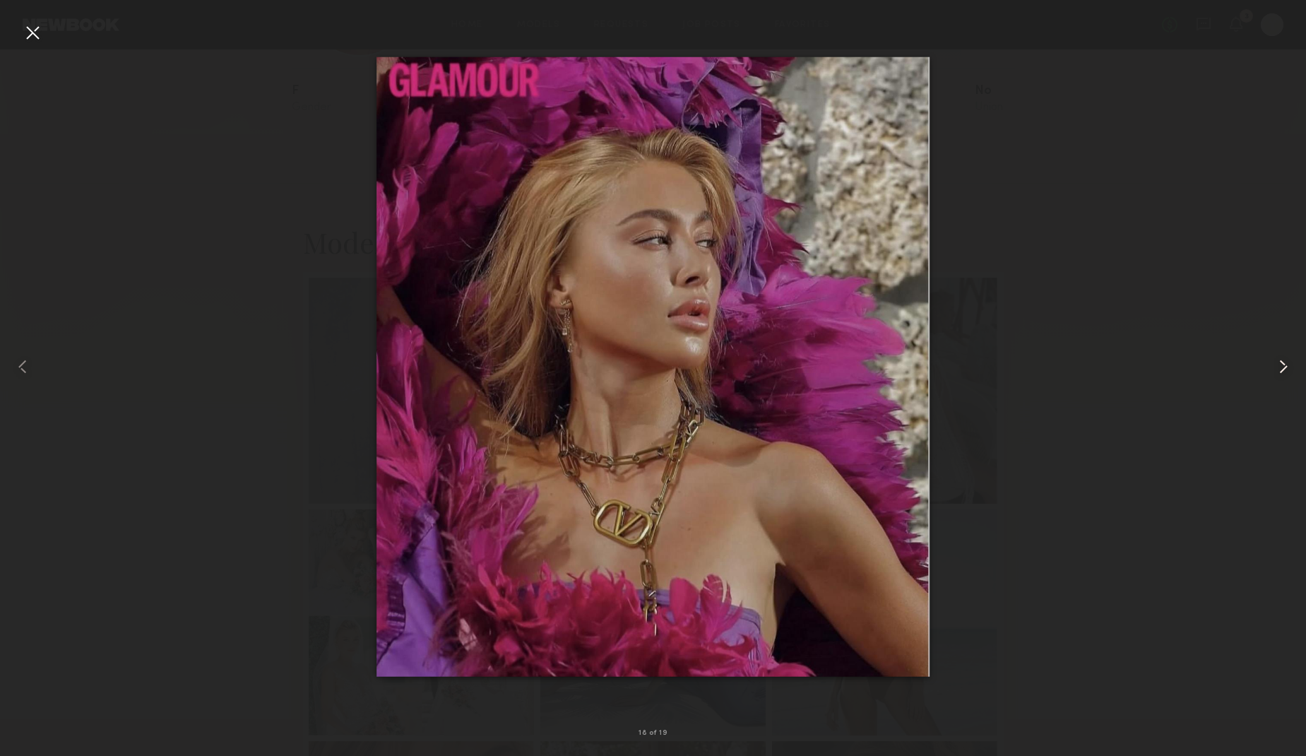
click at [1279, 367] on common-icon at bounding box center [1283, 366] width 23 height 23
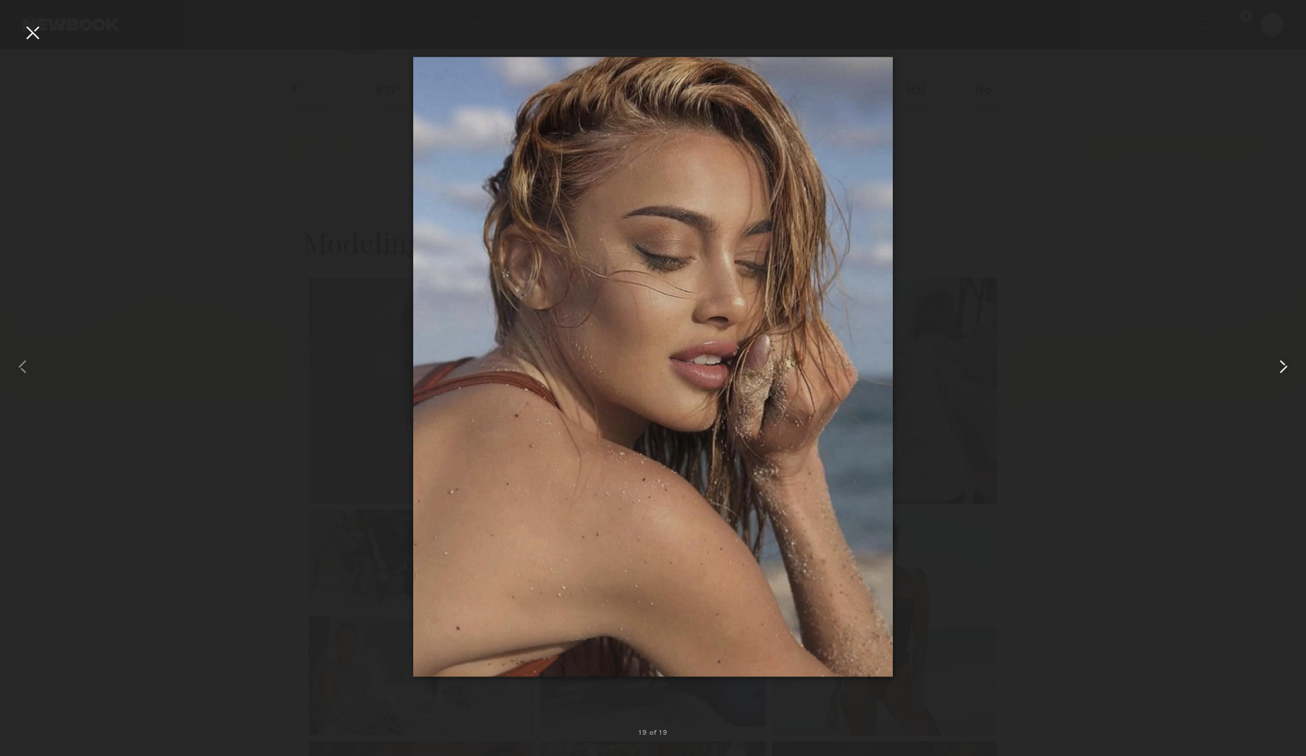
click at [1279, 367] on common-icon at bounding box center [1283, 366] width 23 height 23
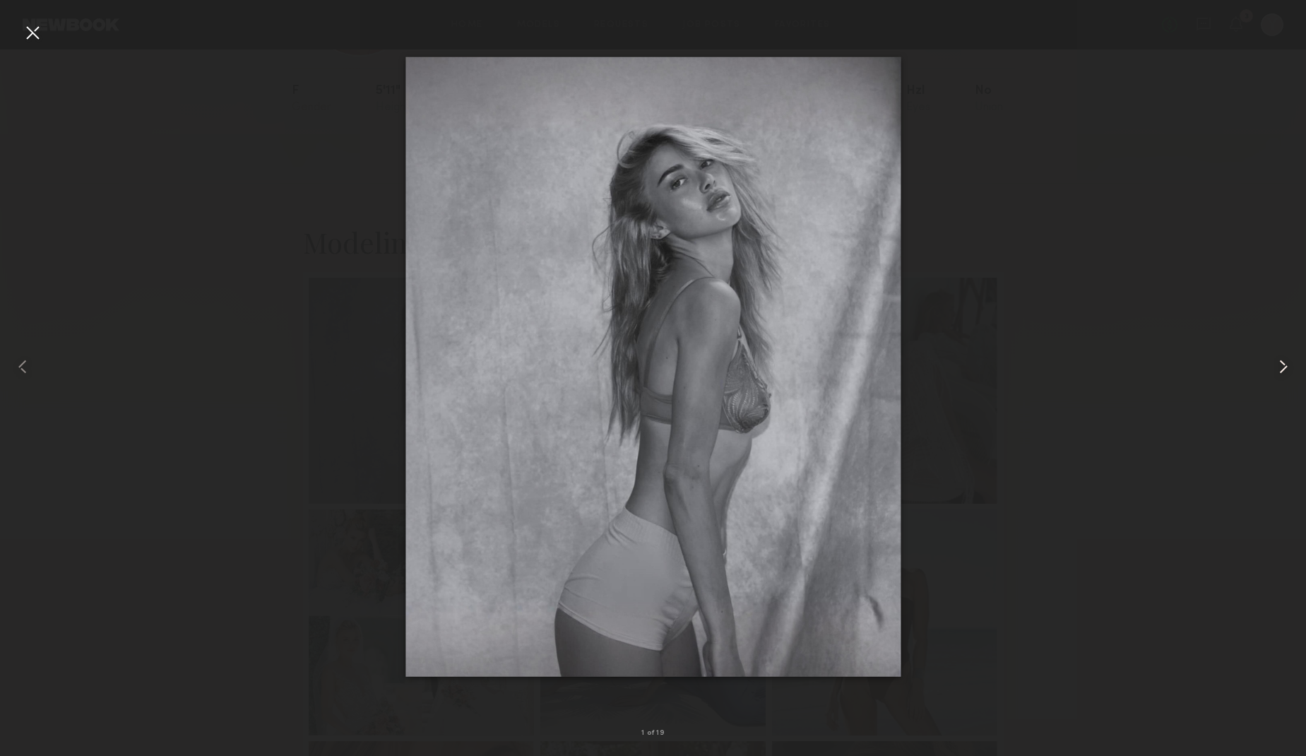
click at [1279, 367] on common-icon at bounding box center [1283, 366] width 23 height 23
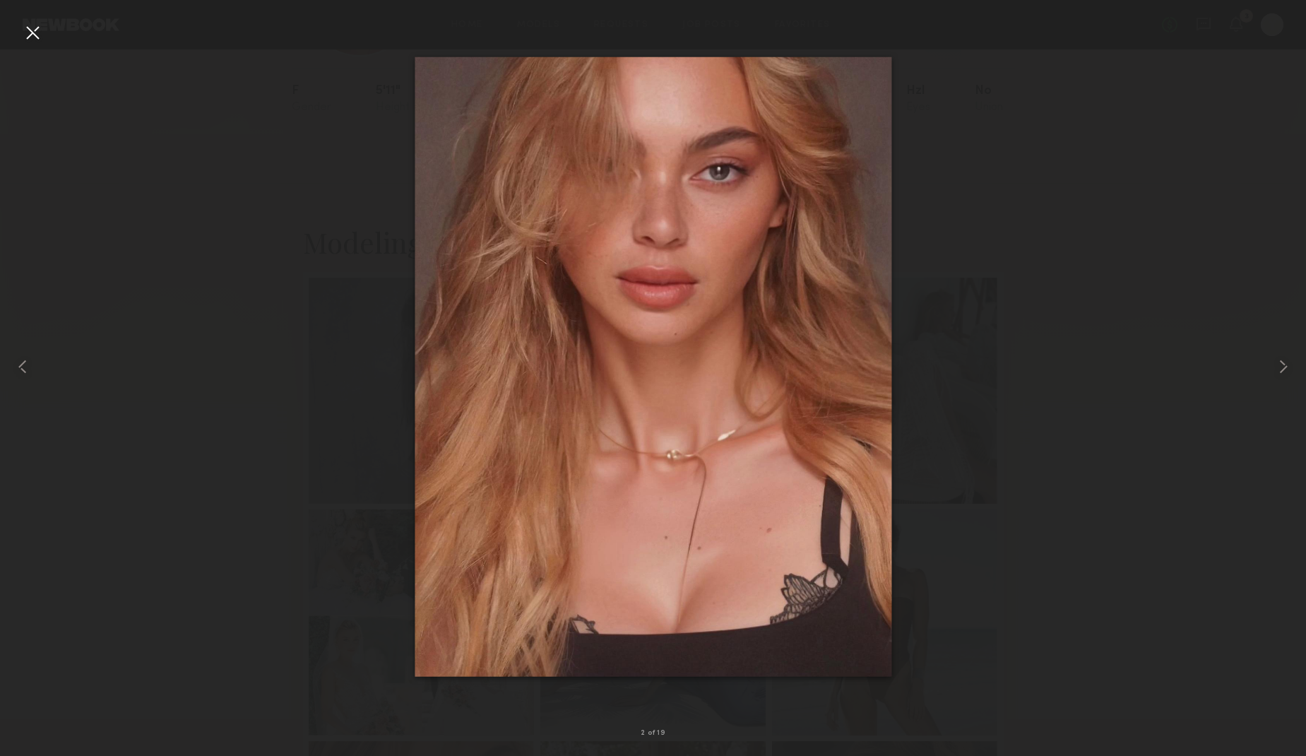
click at [41, 35] on div at bounding box center [32, 32] width 23 height 23
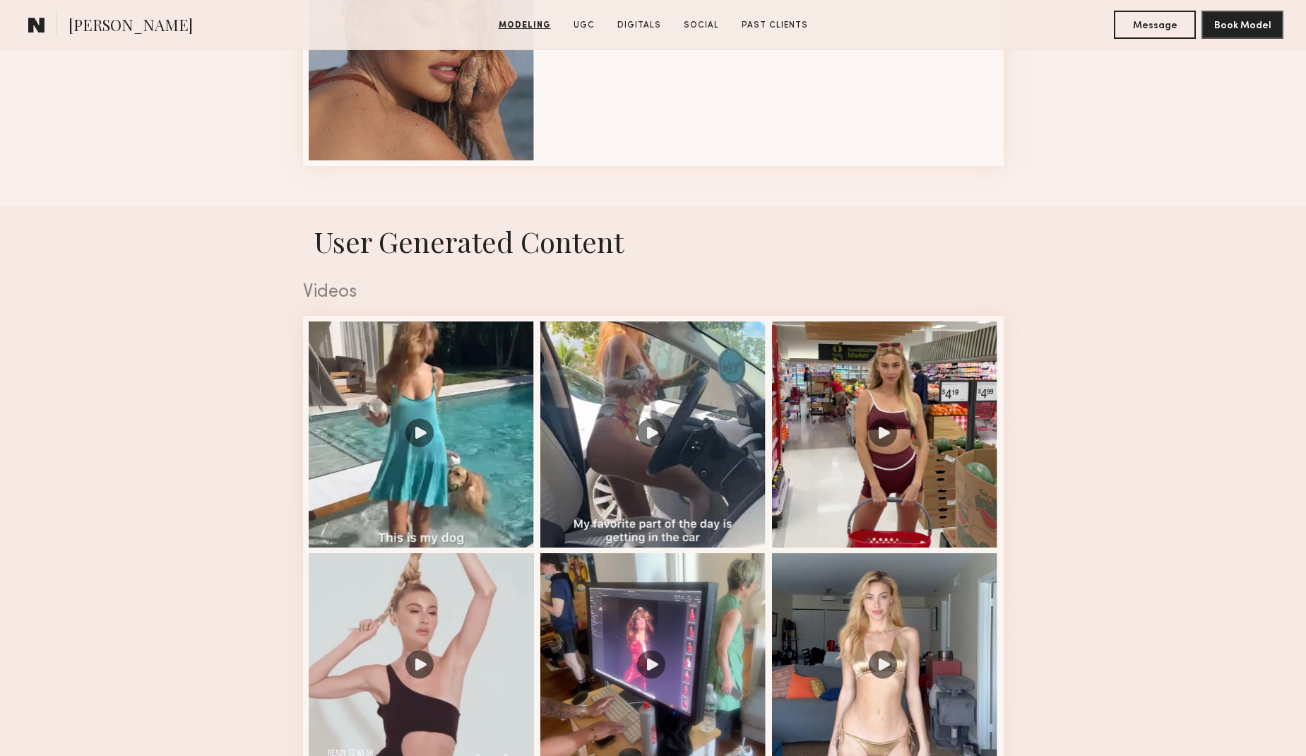
scroll to position [1972, 0]
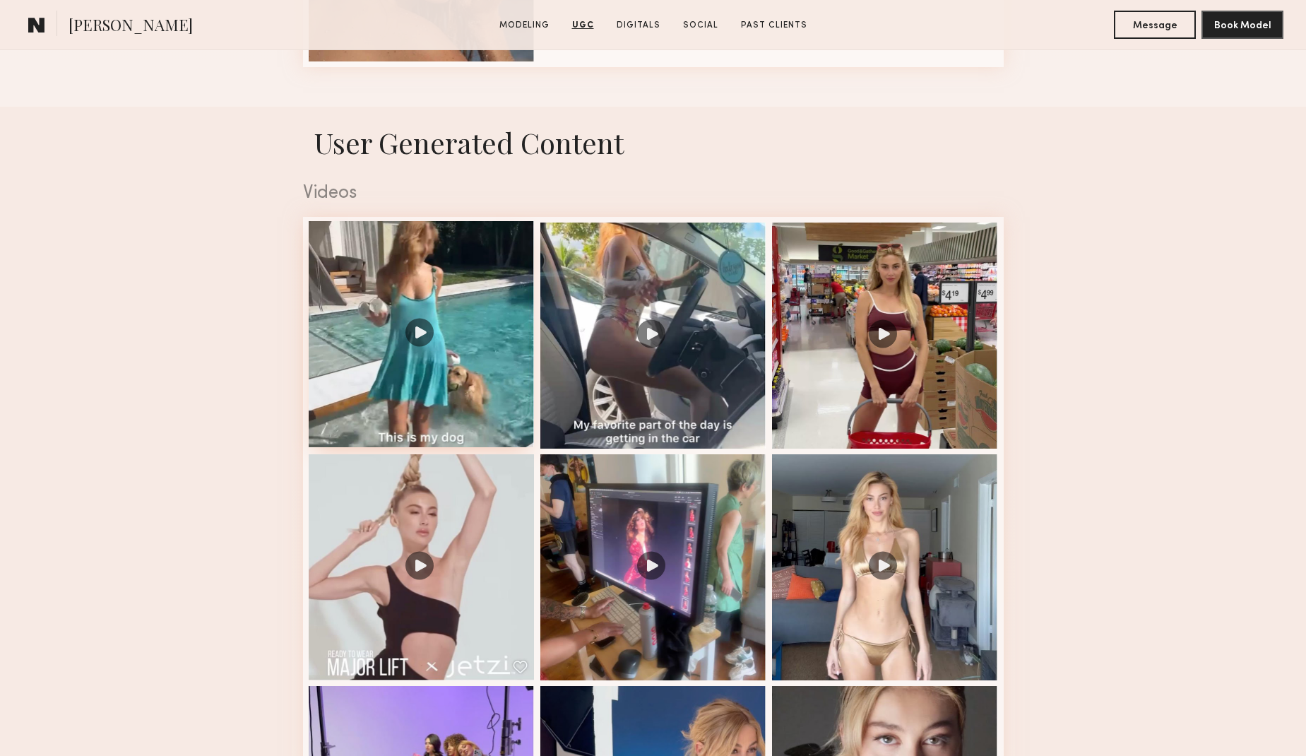
click at [433, 400] on div at bounding box center [422, 334] width 226 height 226
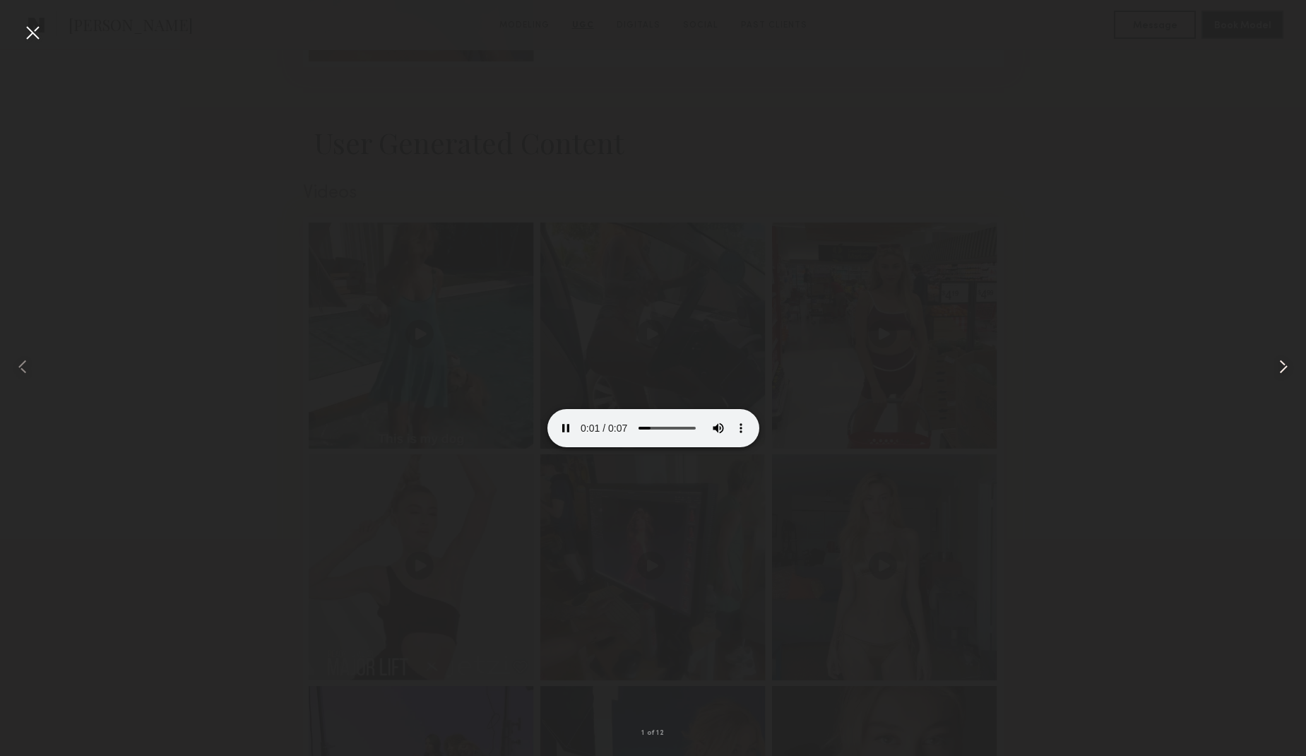
click at [1281, 361] on common-icon at bounding box center [1283, 366] width 23 height 23
click at [1284, 366] on common-icon at bounding box center [1283, 366] width 23 height 23
click at [1279, 369] on common-icon at bounding box center [1283, 366] width 23 height 23
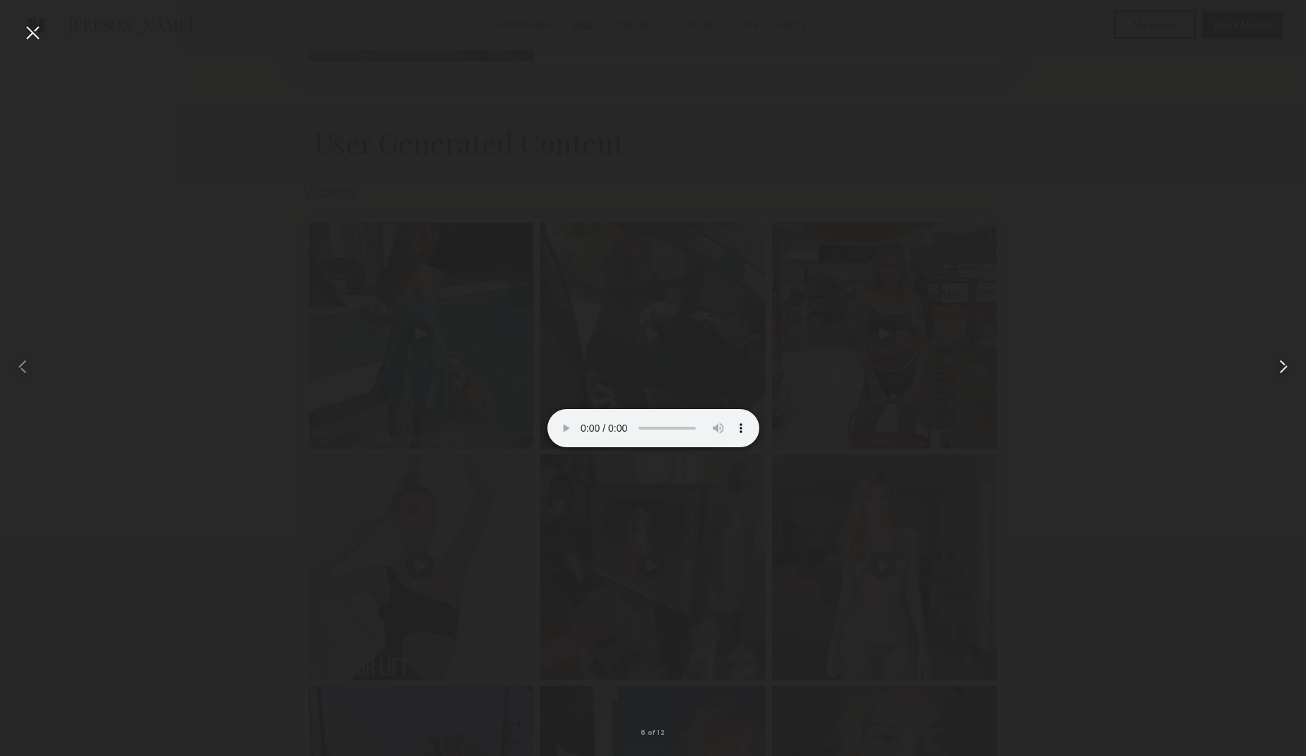
click at [1279, 369] on common-icon at bounding box center [1283, 366] width 23 height 23
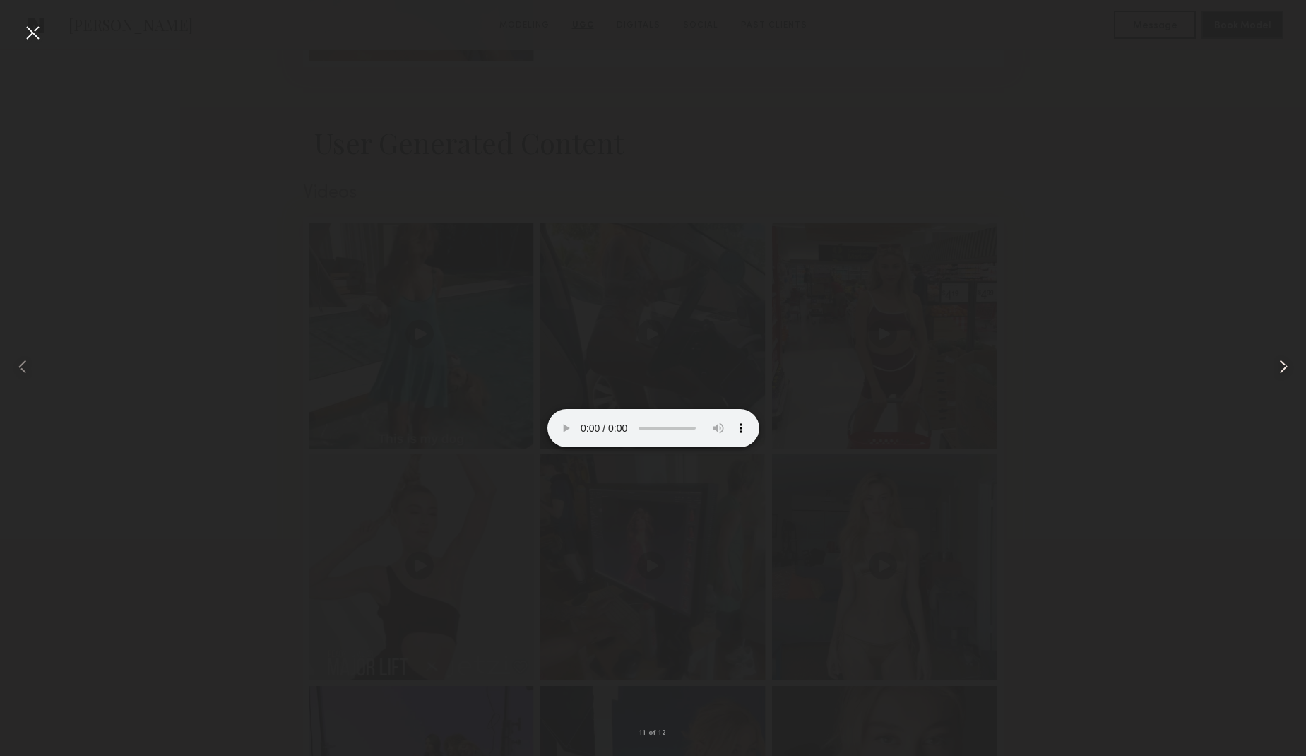
click at [1279, 369] on common-icon at bounding box center [1283, 366] width 23 height 23
click at [35, 35] on div at bounding box center [32, 32] width 23 height 23
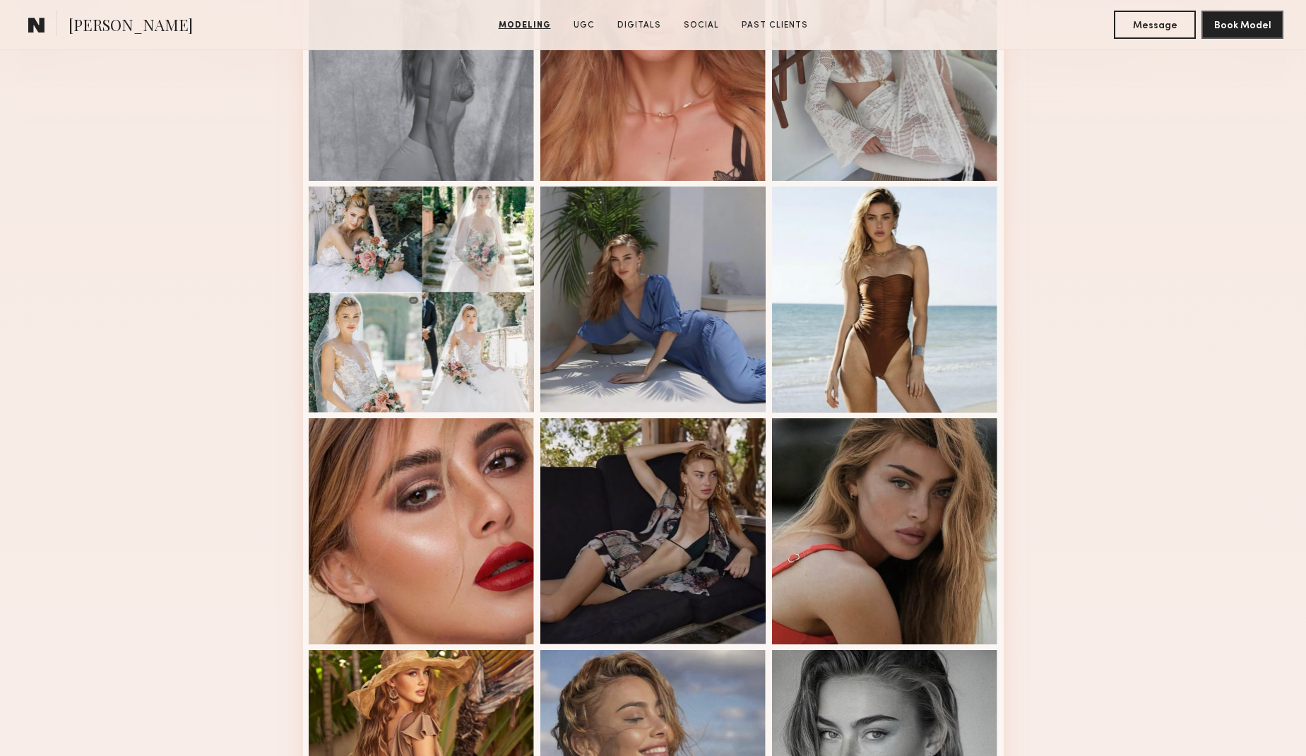
scroll to position [11, 0]
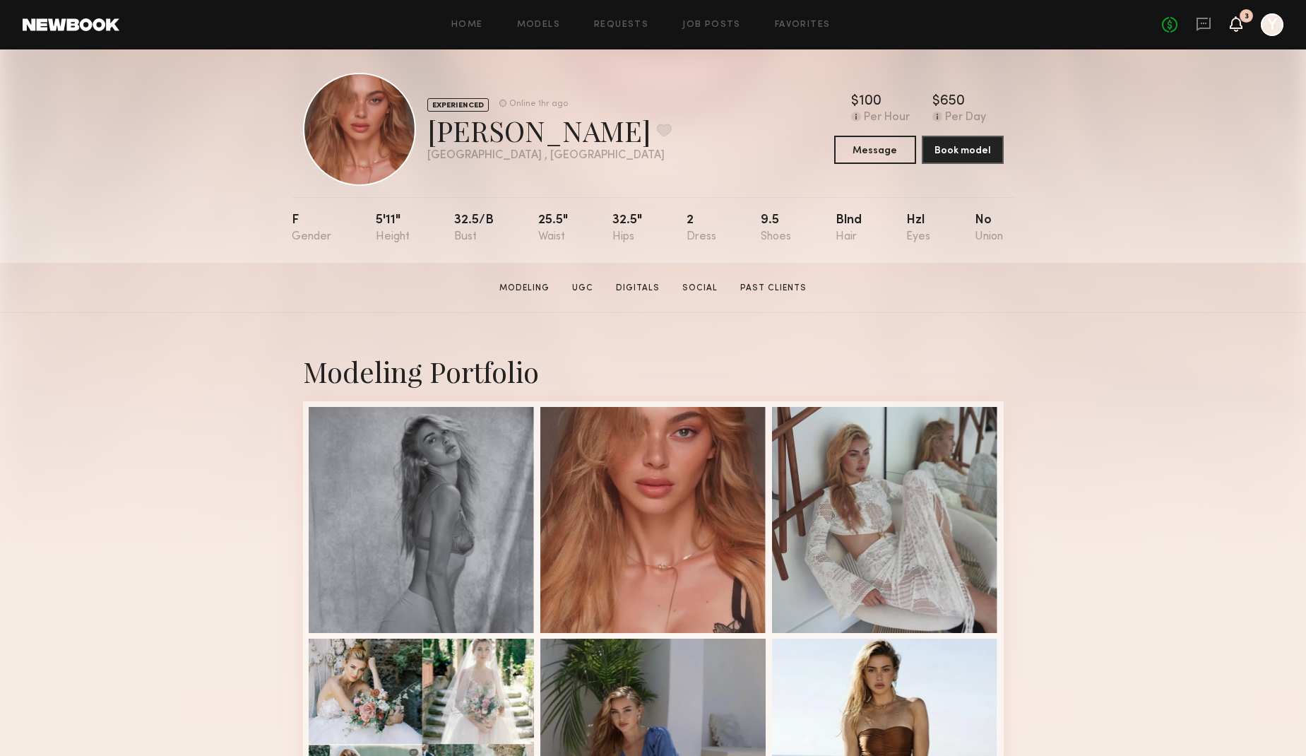
click at [1235, 25] on icon at bounding box center [1236, 23] width 11 height 10
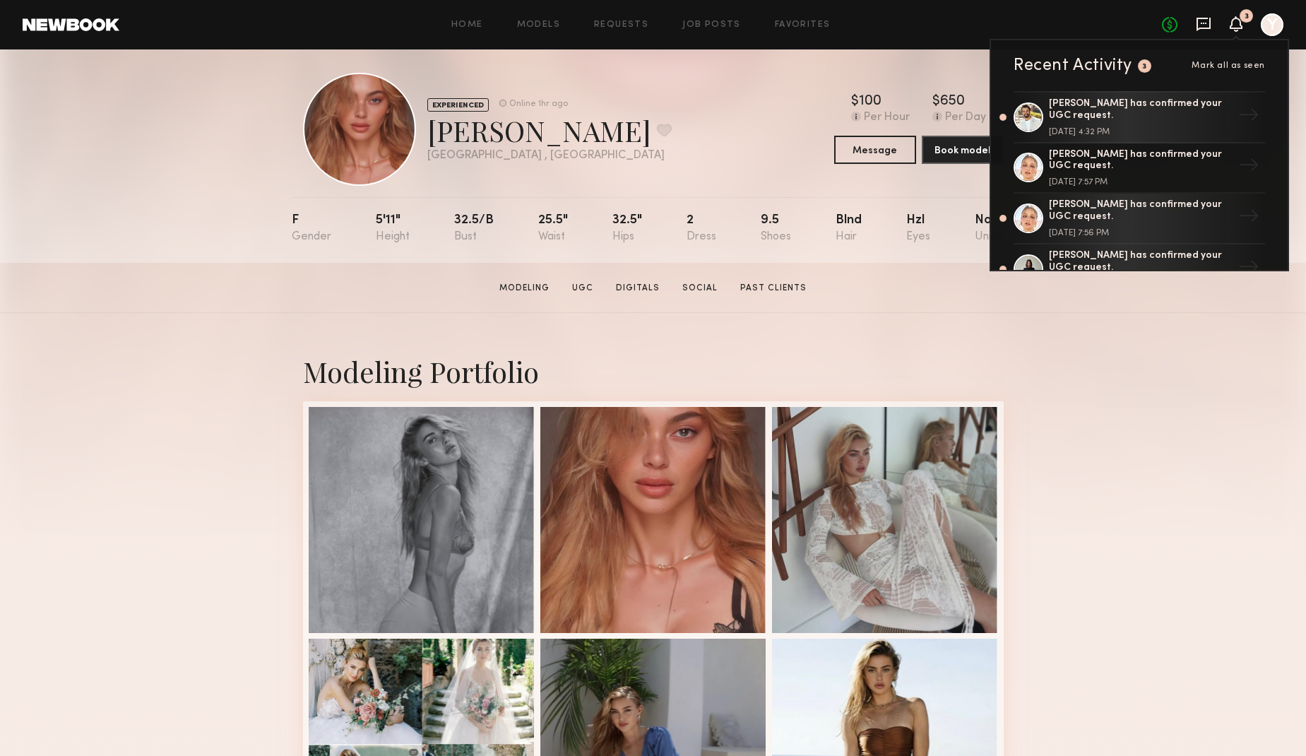
click at [1201, 23] on icon at bounding box center [1204, 23] width 6 height 1
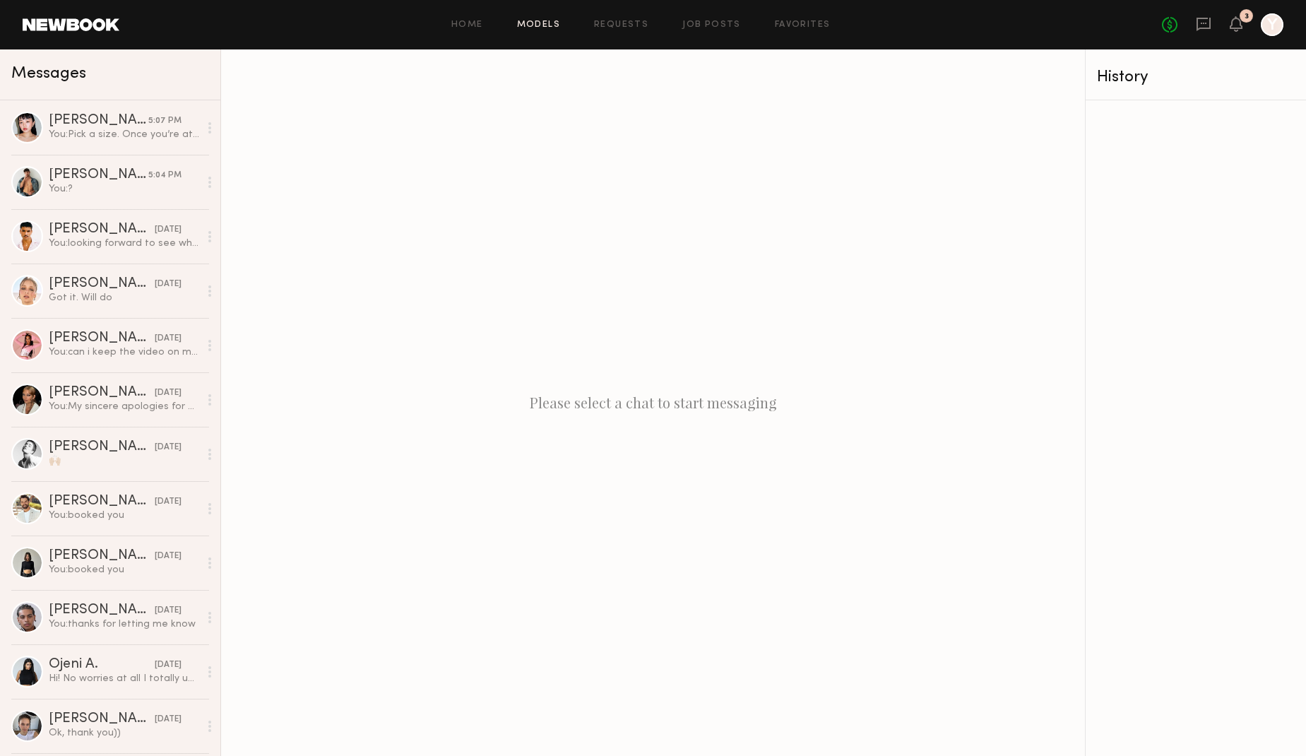
click at [552, 21] on link "Models" at bounding box center [538, 24] width 43 height 9
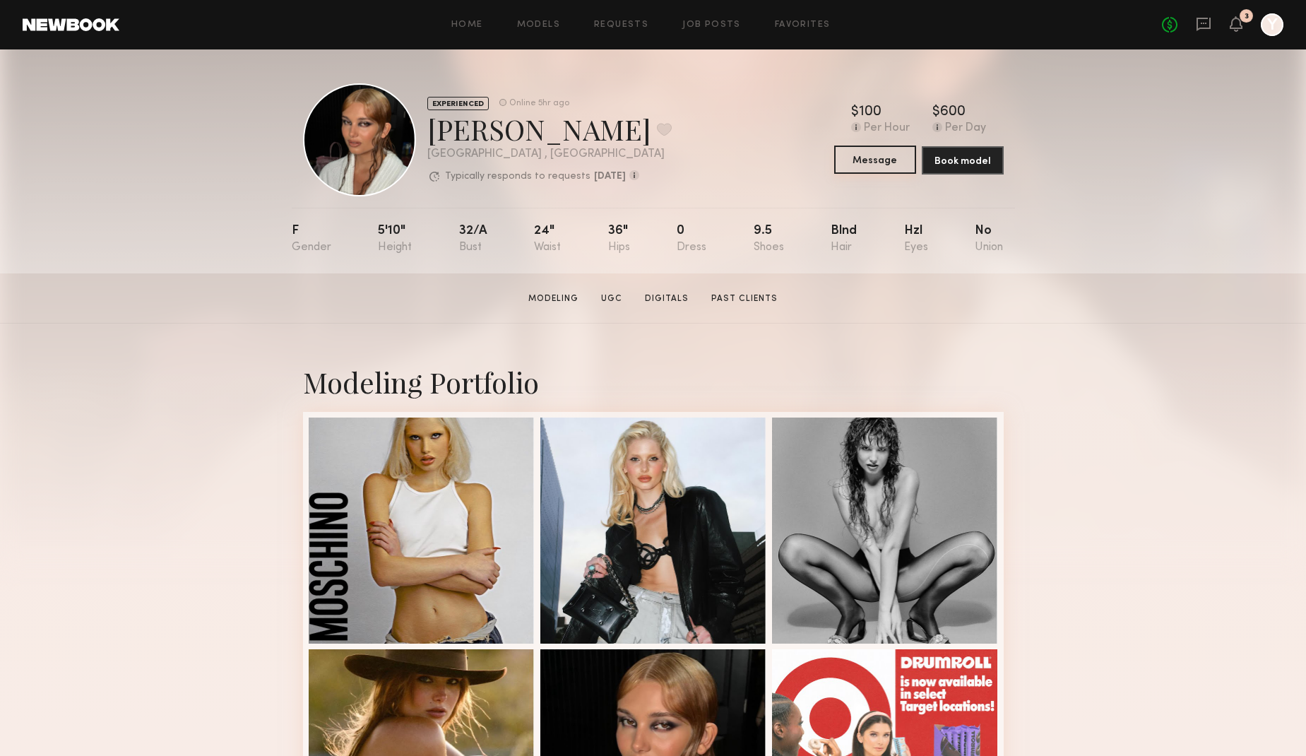
click at [862, 174] on common-button "Message" at bounding box center [875, 160] width 82 height 28
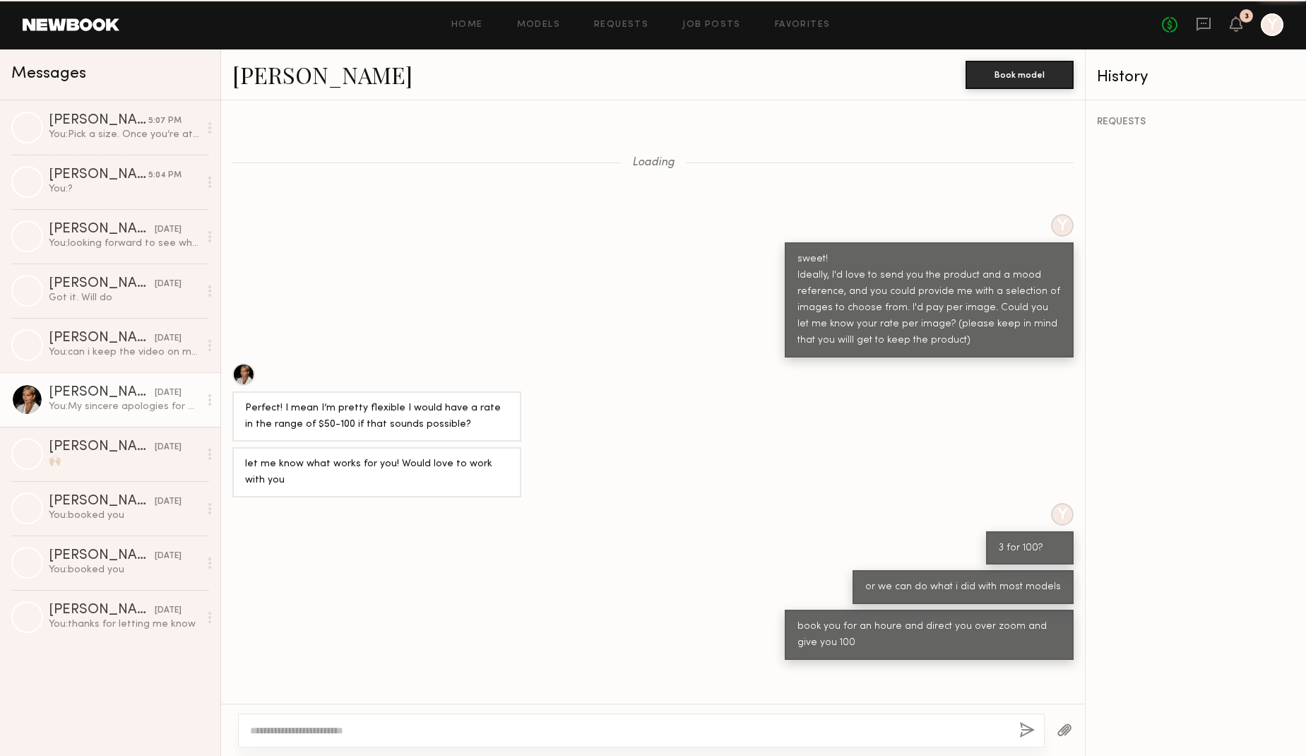
scroll to position [591, 0]
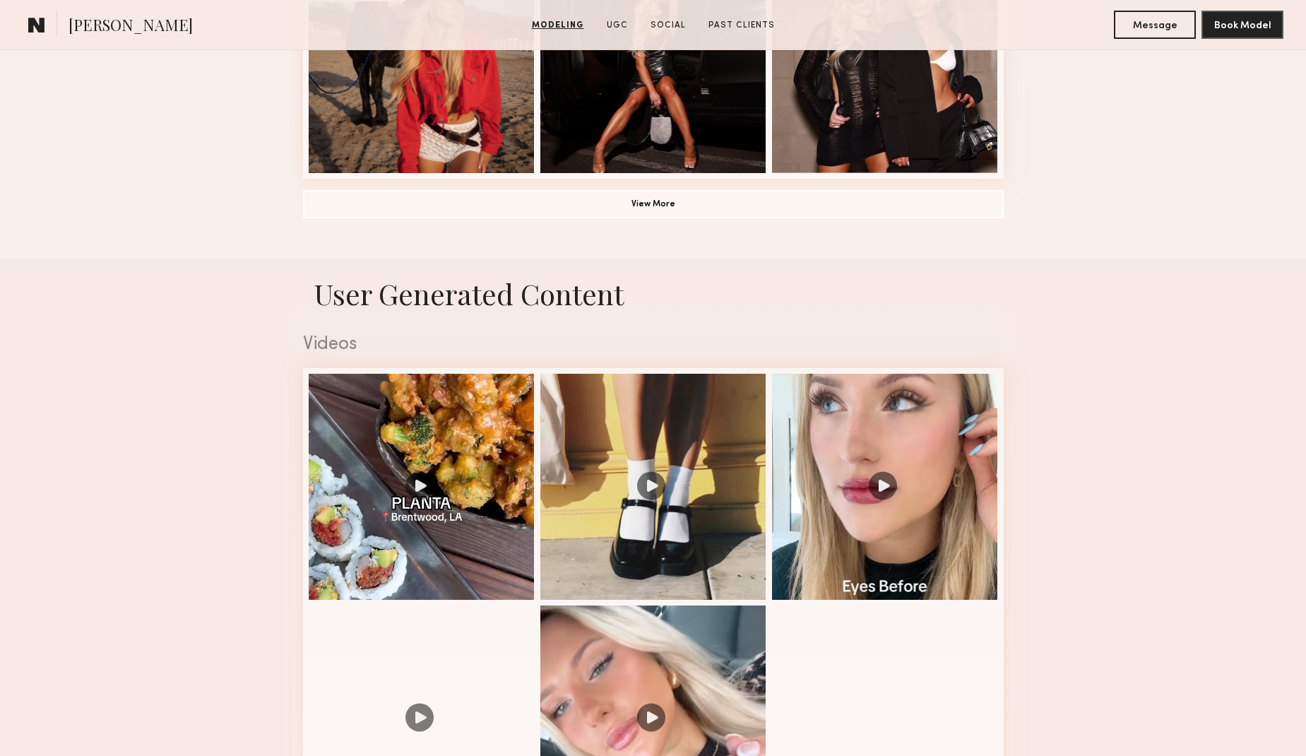
scroll to position [1310, 0]
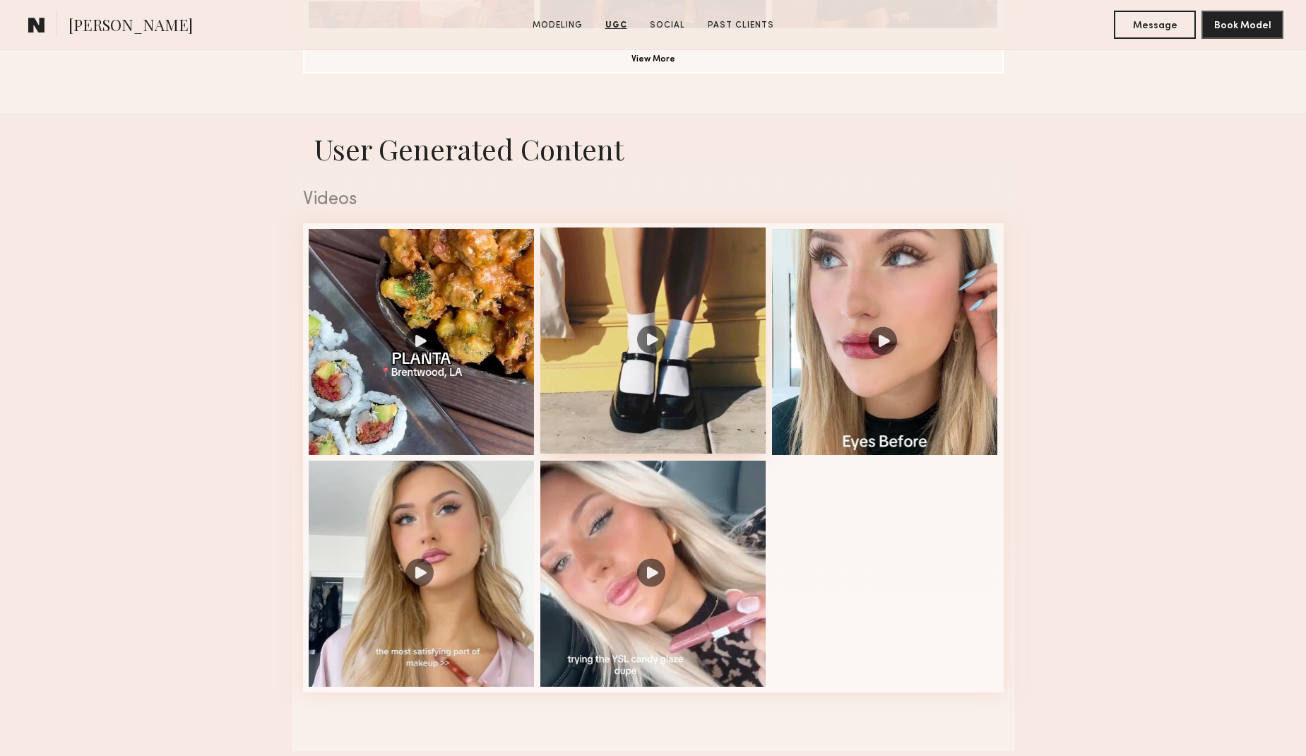
click at [607, 345] on div at bounding box center [653, 340] width 226 height 226
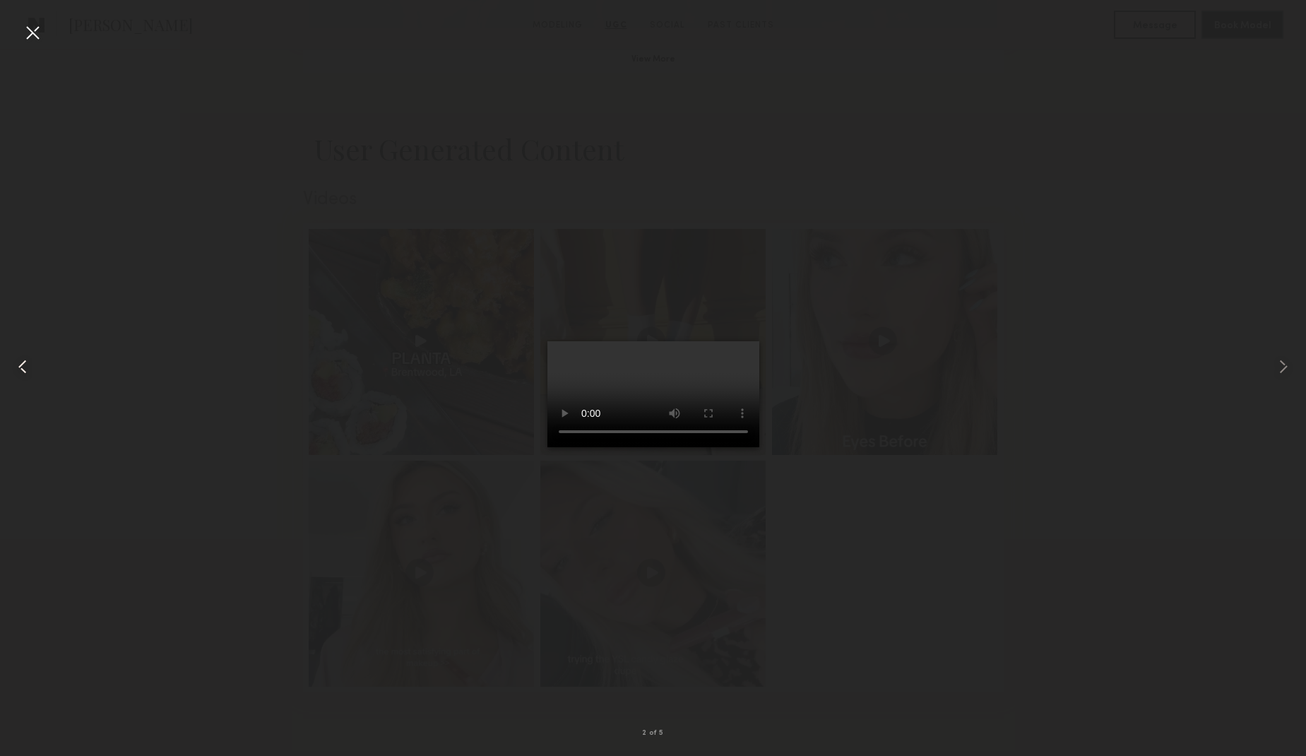
click at [23, 367] on common-icon at bounding box center [22, 366] width 23 height 23
click at [1286, 364] on common-icon at bounding box center [1283, 366] width 23 height 23
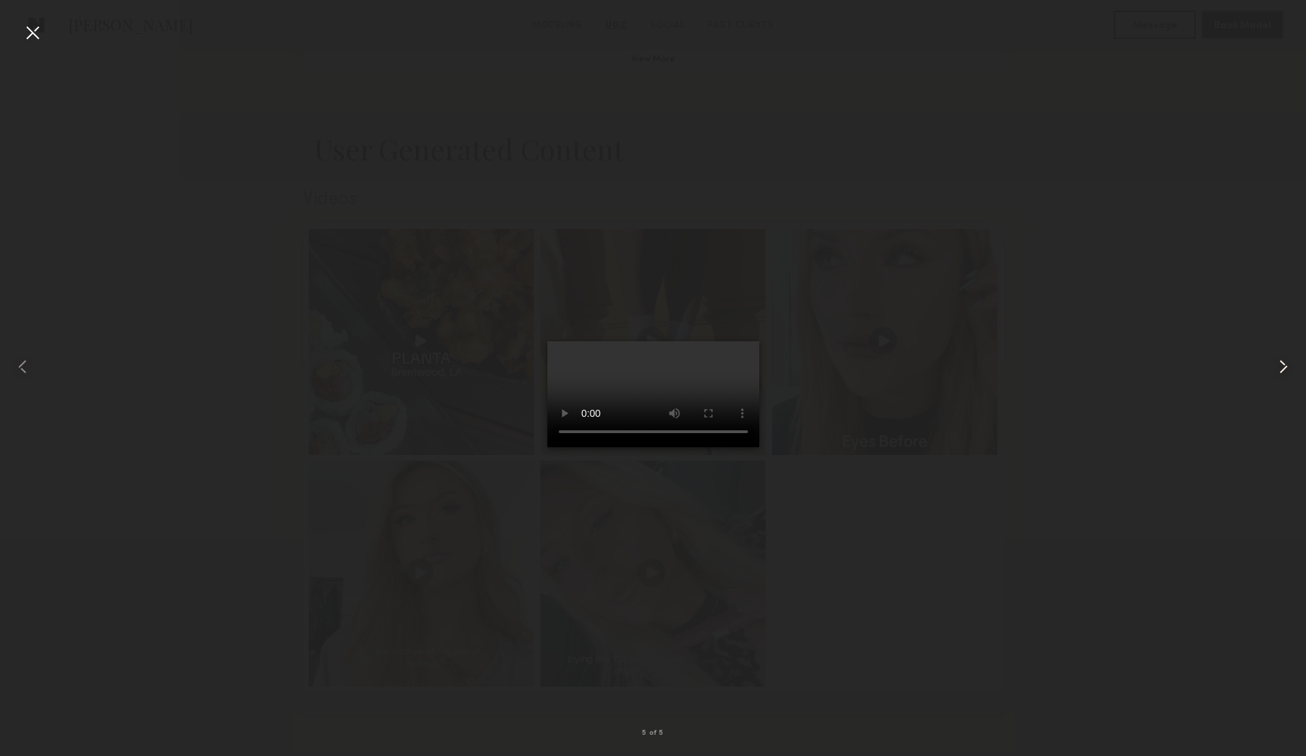
click at [1286, 364] on common-icon at bounding box center [1283, 366] width 23 height 23
click at [36, 35] on div at bounding box center [32, 32] width 23 height 23
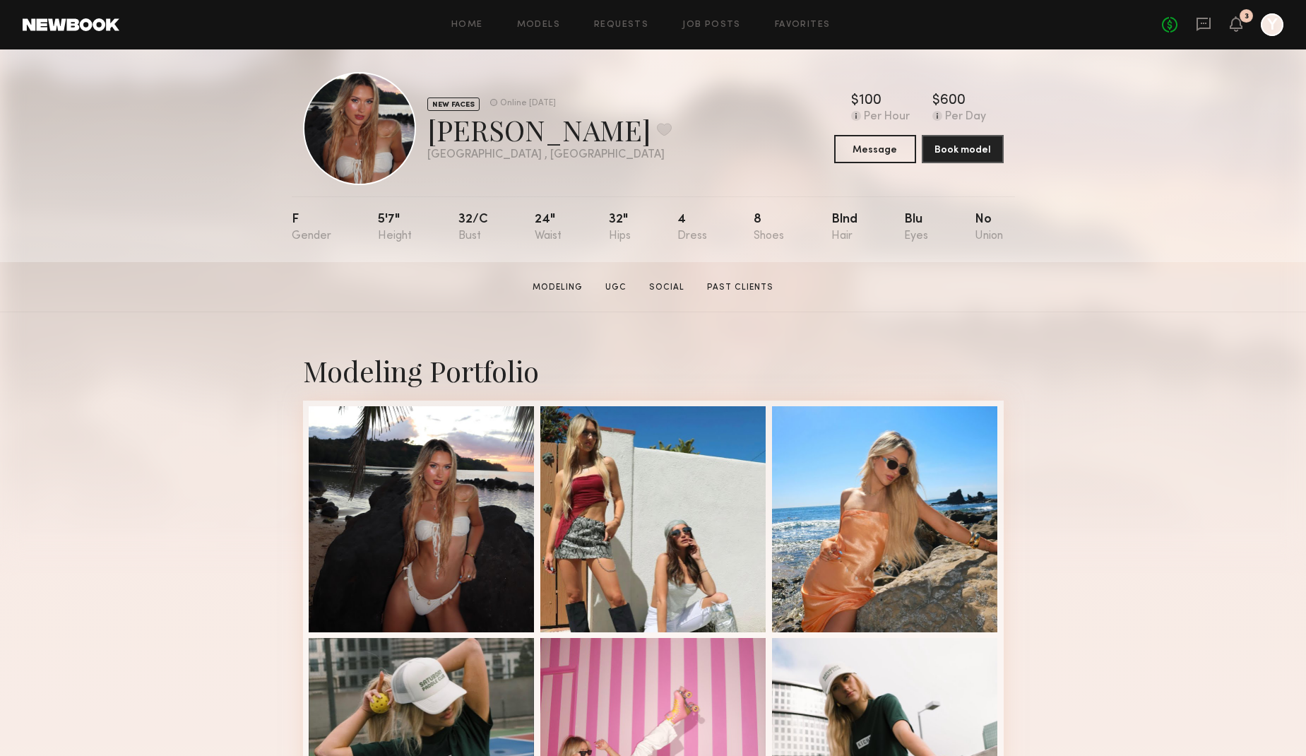
scroll to position [0, 0]
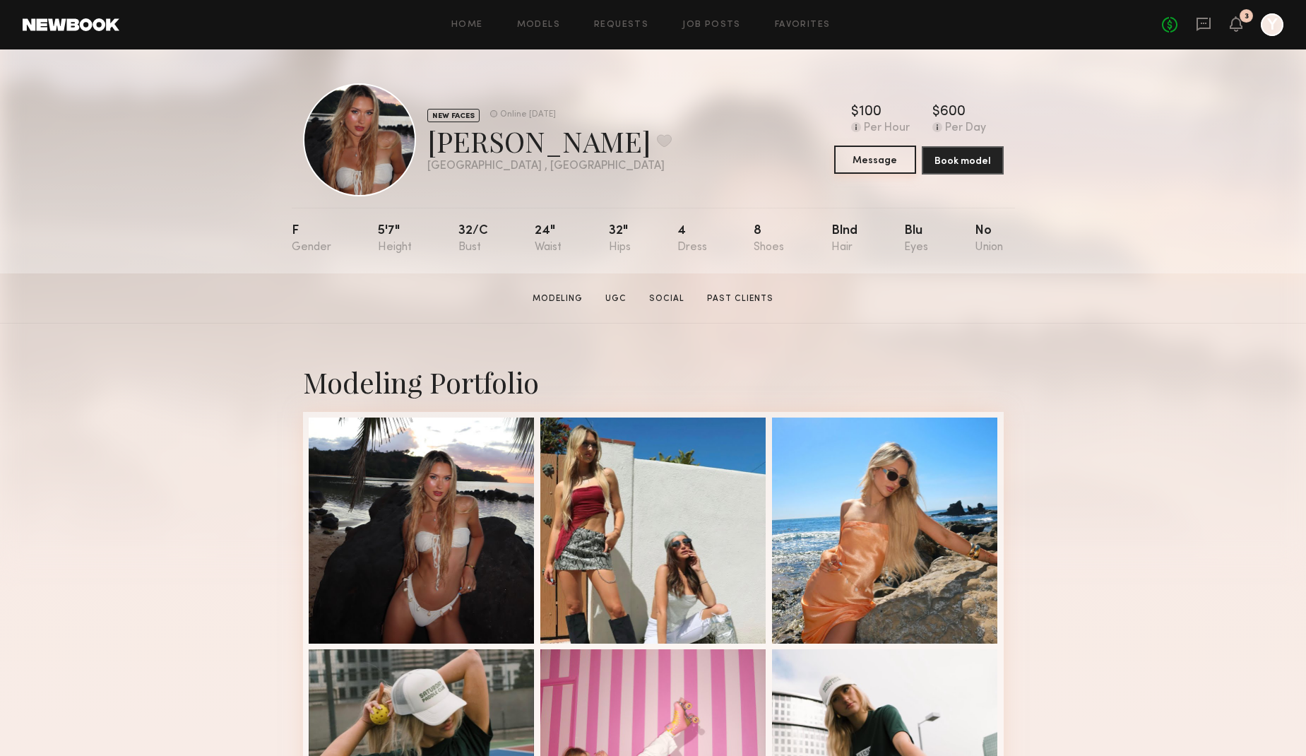
click at [870, 160] on button "Message" at bounding box center [875, 160] width 82 height 28
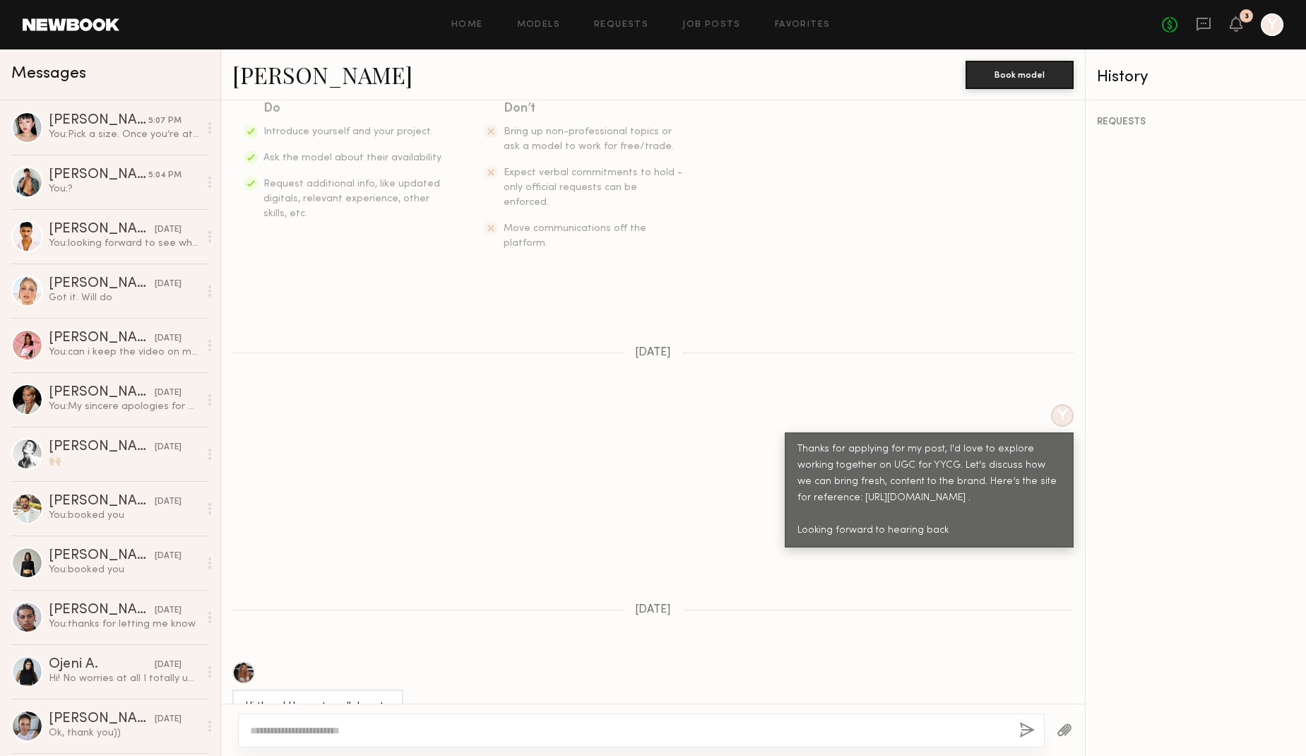
scroll to position [546, 0]
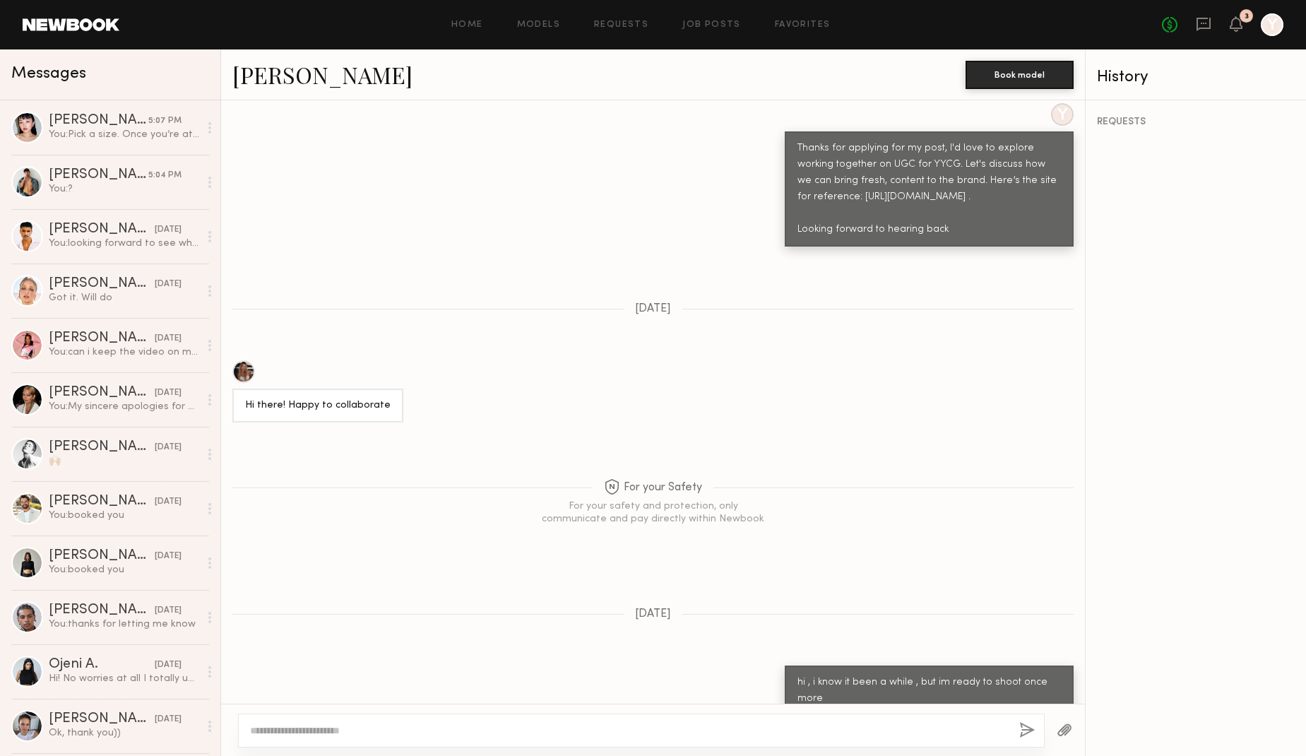
click at [668, 728] on textarea at bounding box center [629, 730] width 758 height 14
type textarea "**"
click at [1021, 728] on button "button" at bounding box center [1027, 731] width 16 height 18
